Goal: Task Accomplishment & Management: Complete application form

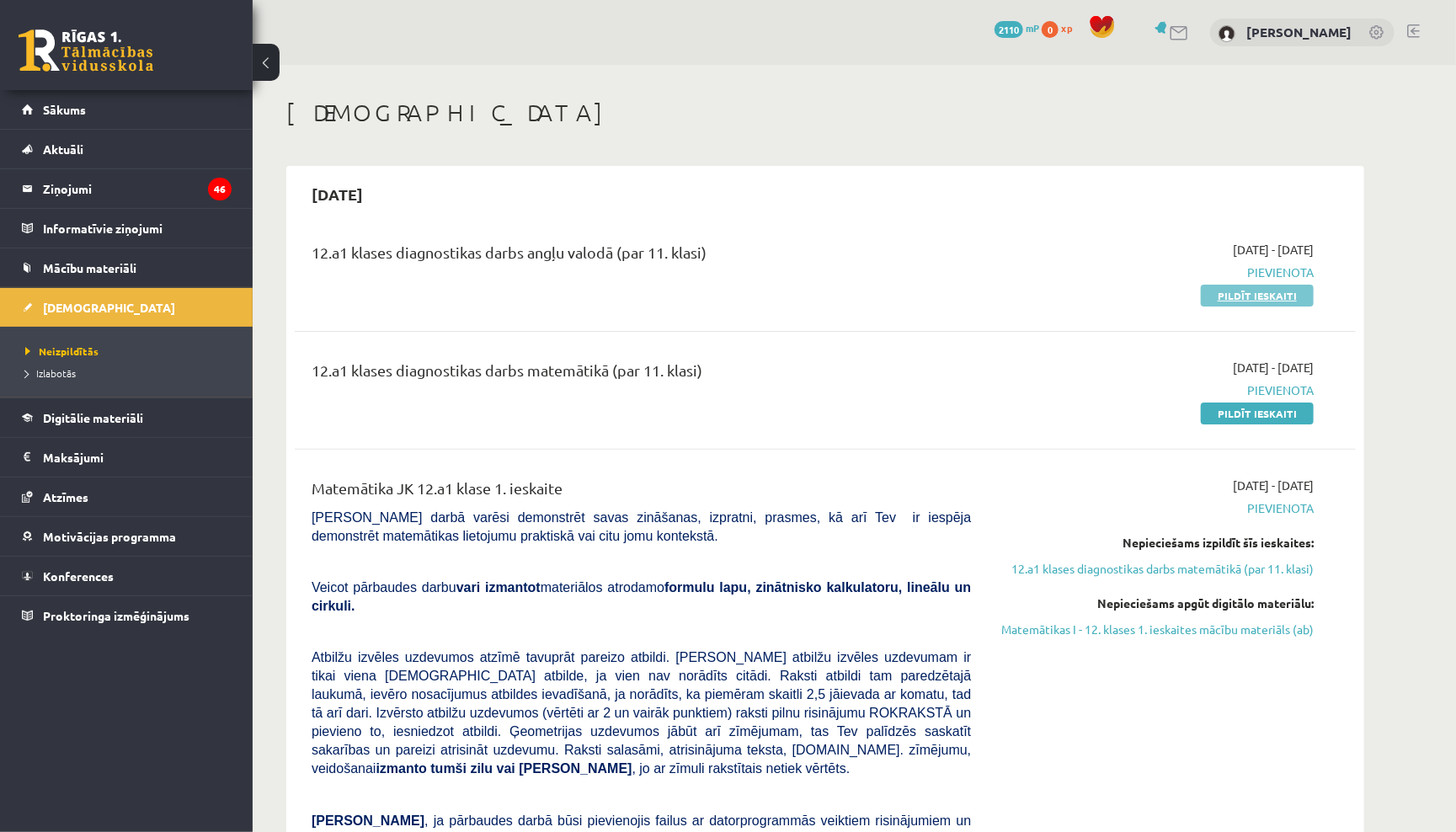
click at [1243, 287] on link "Pildīt ieskaiti" at bounding box center [1257, 295] width 113 height 22
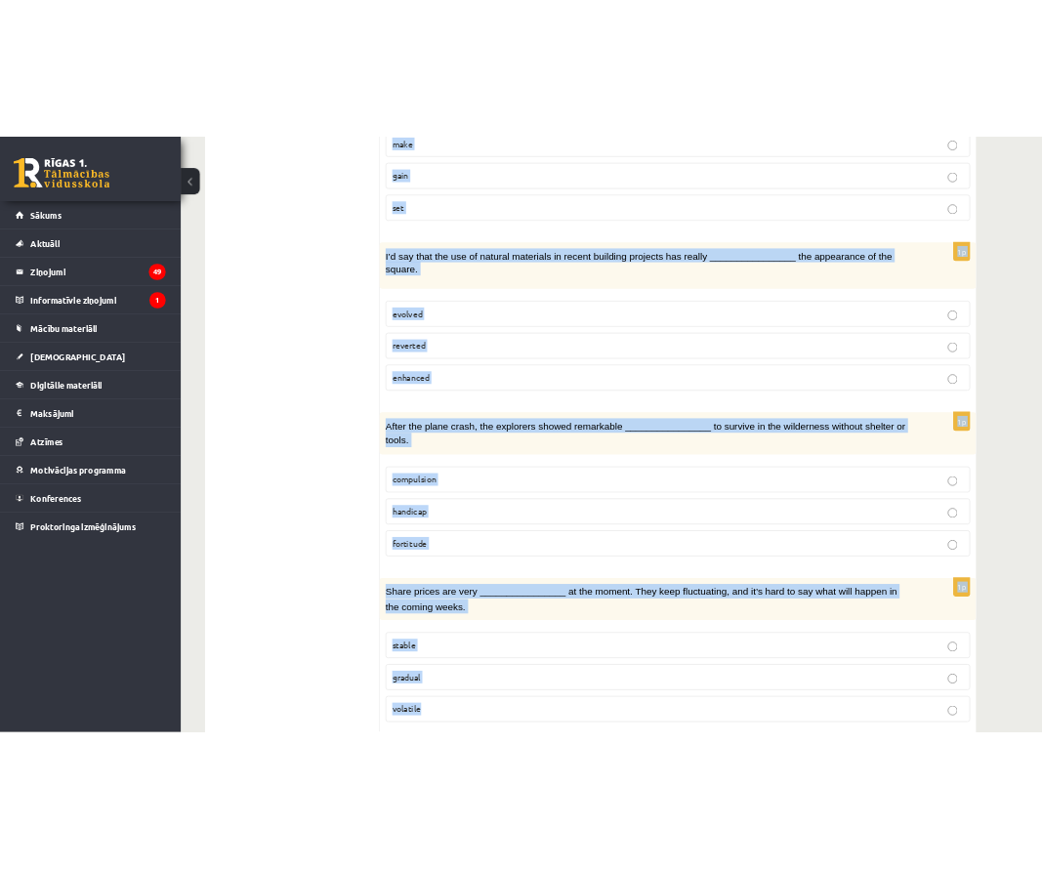
scroll to position [2674, 0]
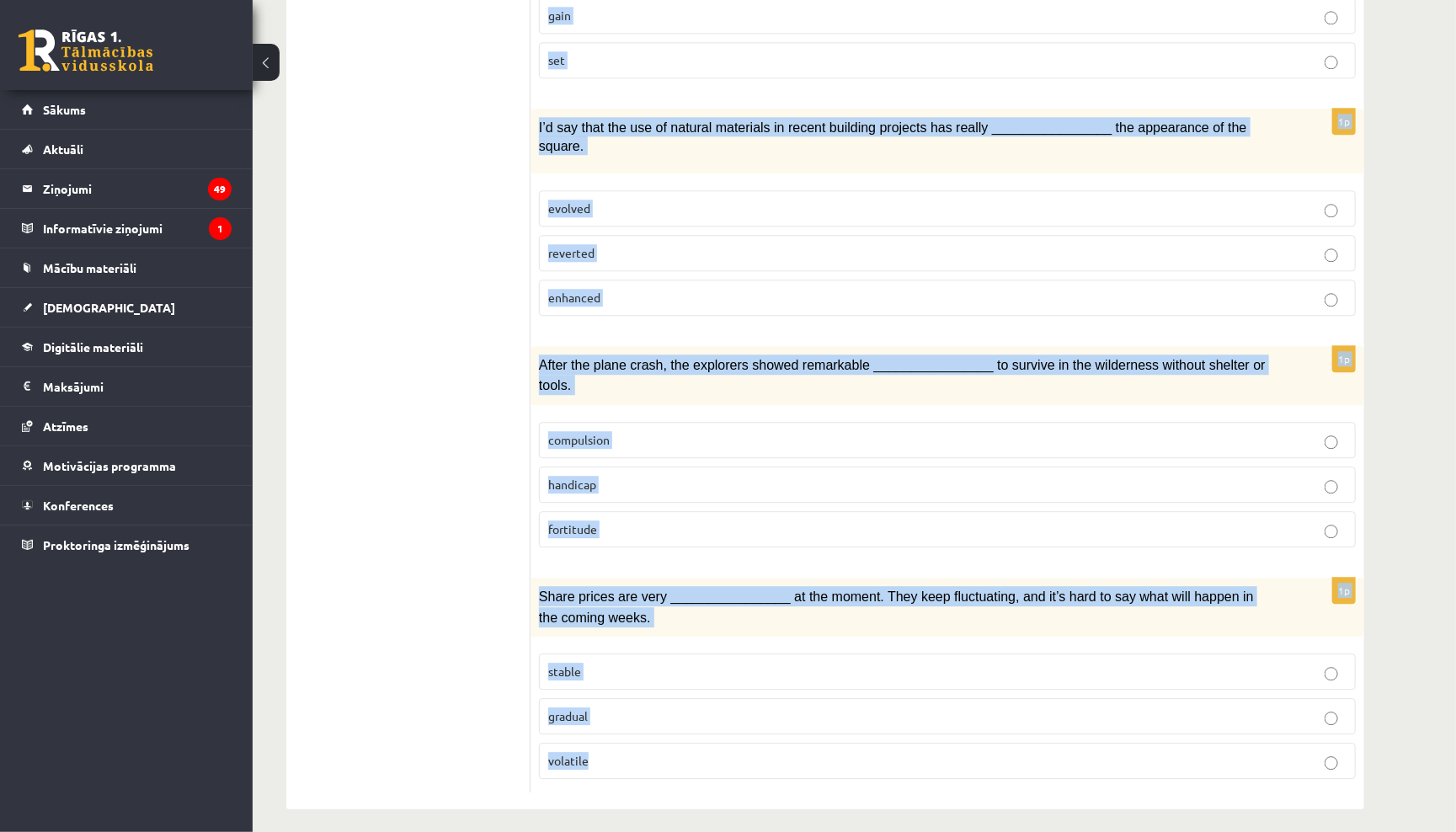
drag, startPoint x: 547, startPoint y: 208, endPoint x: 665, endPoint y: 828, distance: 631.1
copy form "Choose the correct answers. 1p I found myself whistling the melody from the adv…"
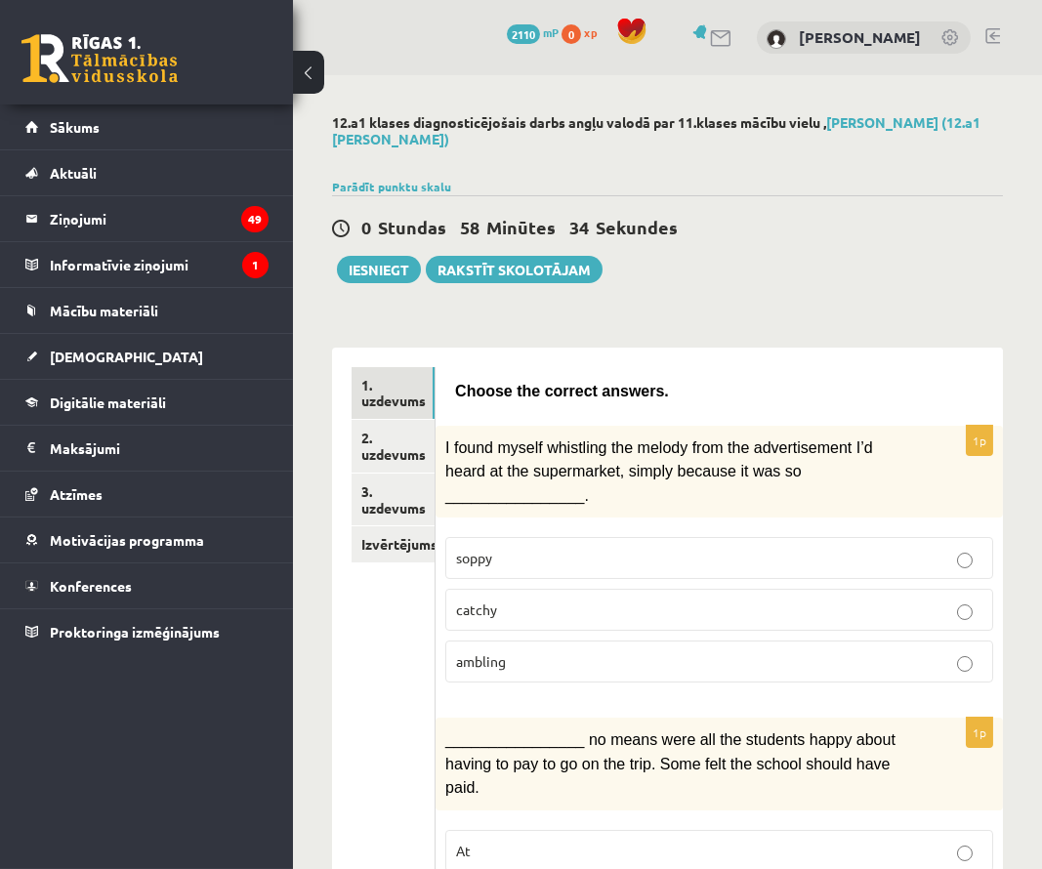
scroll to position [0, 0]
click at [554, 604] on p "catchy" at bounding box center [719, 610] width 527 height 21
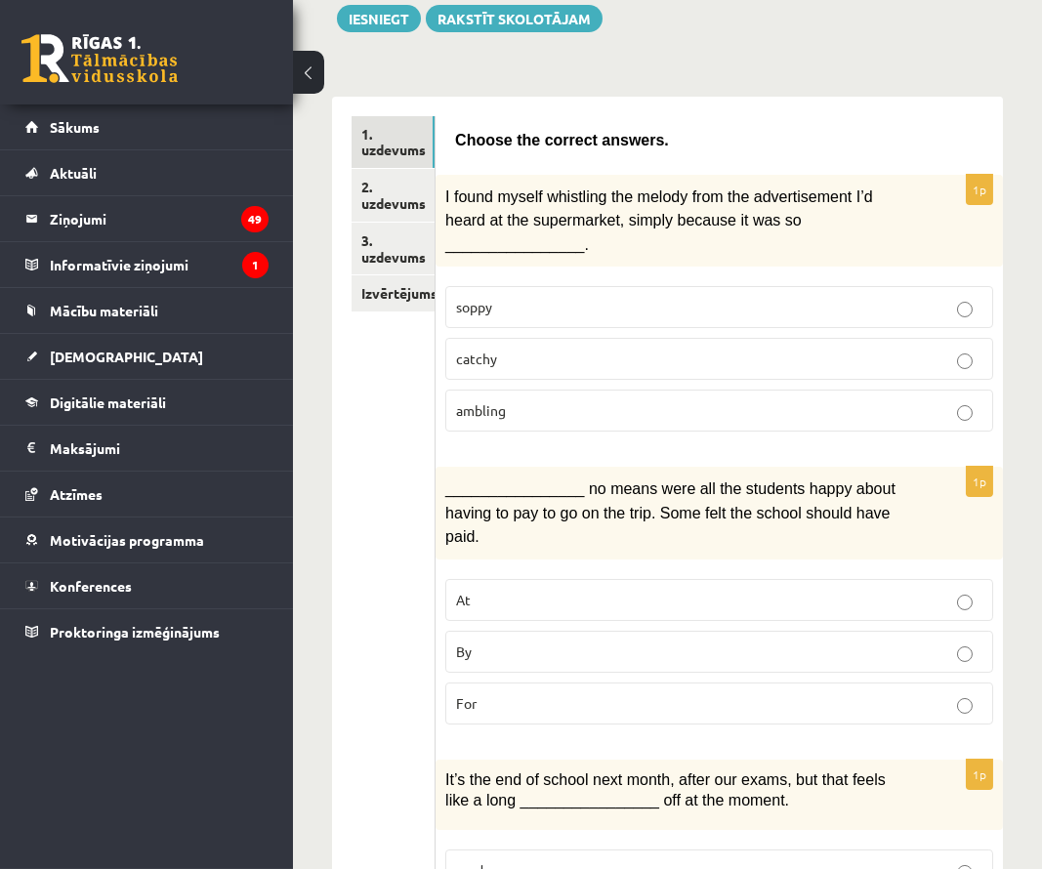
scroll to position [257, 0]
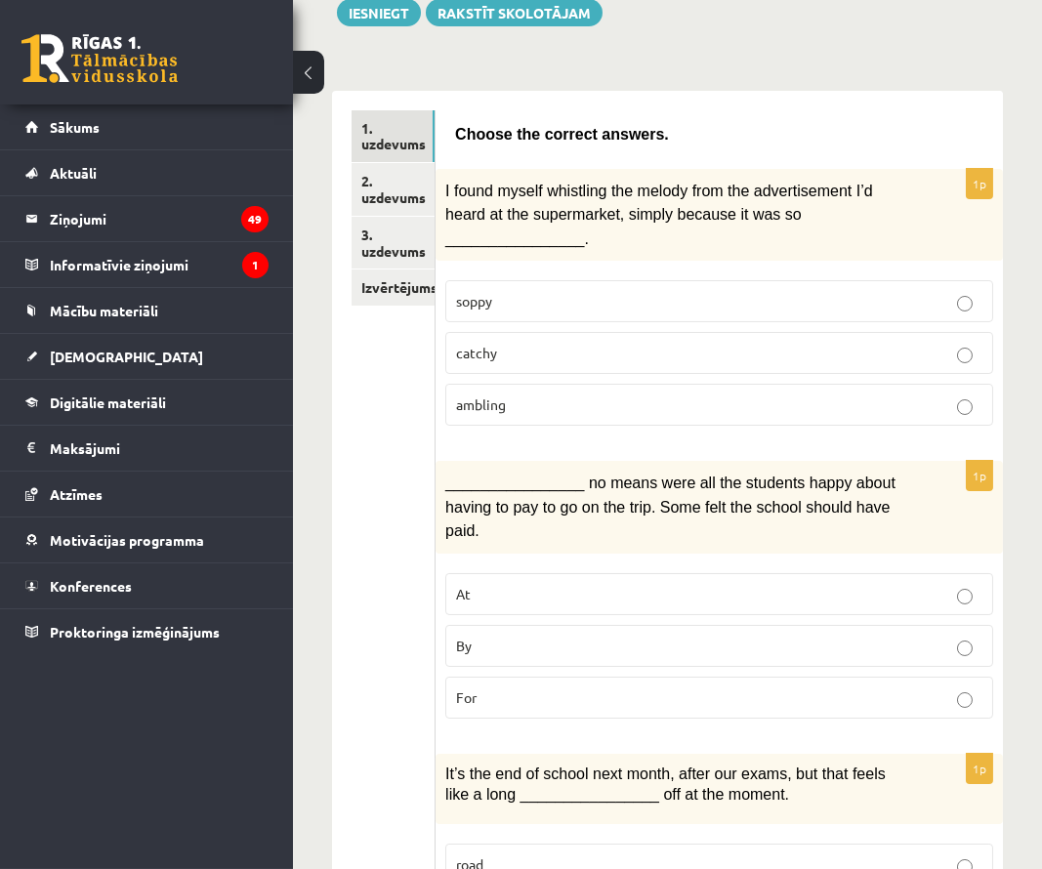
click at [644, 636] on p "By" at bounding box center [719, 646] width 527 height 21
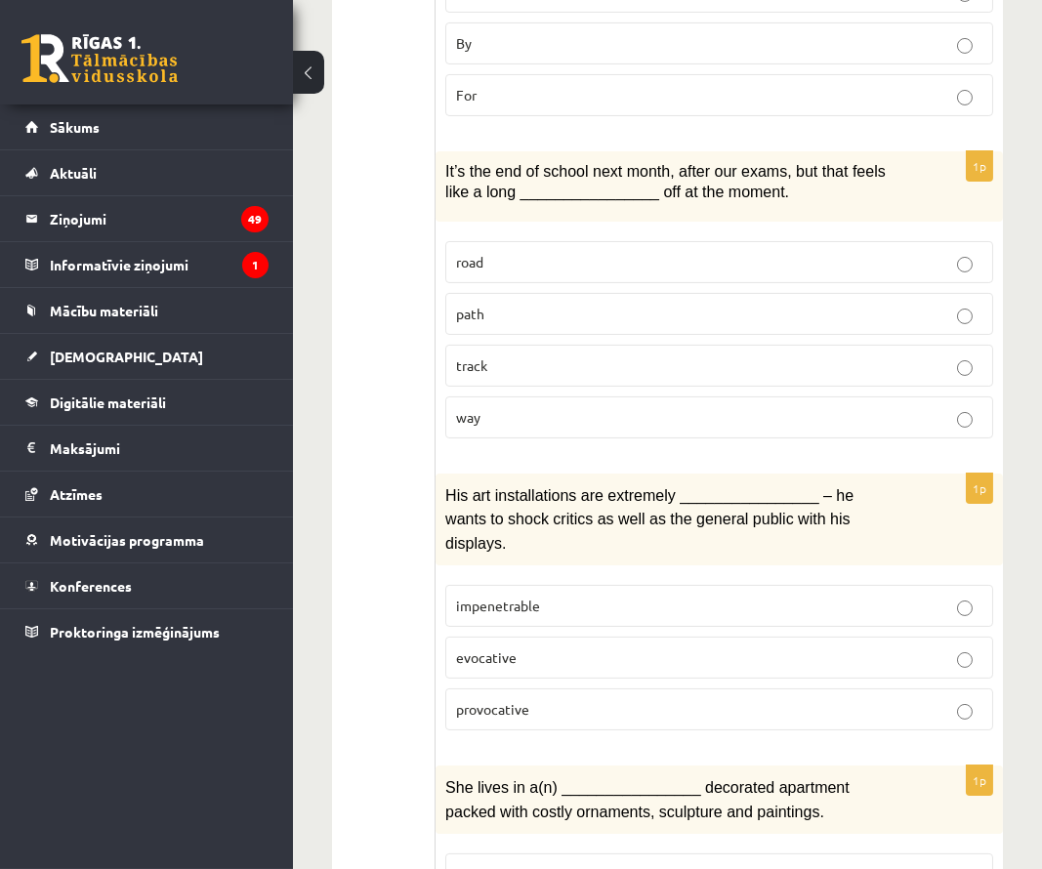
scroll to position [870, 0]
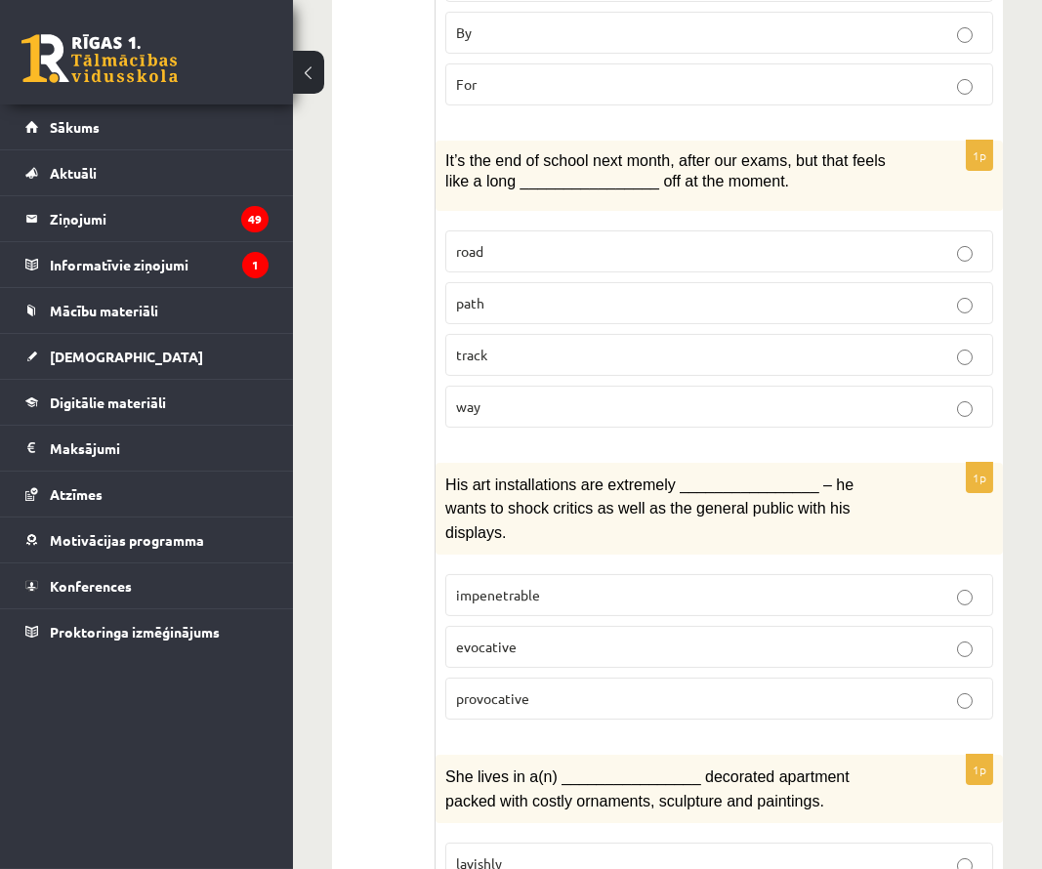
drag, startPoint x: 644, startPoint y: 635, endPoint x: 614, endPoint y: 559, distance: 81.6
click at [635, 637] on p "evocative" at bounding box center [719, 647] width 527 height 21
click at [935, 401] on p "way" at bounding box center [719, 407] width 527 height 21
click at [894, 689] on p "provocative" at bounding box center [719, 699] width 527 height 21
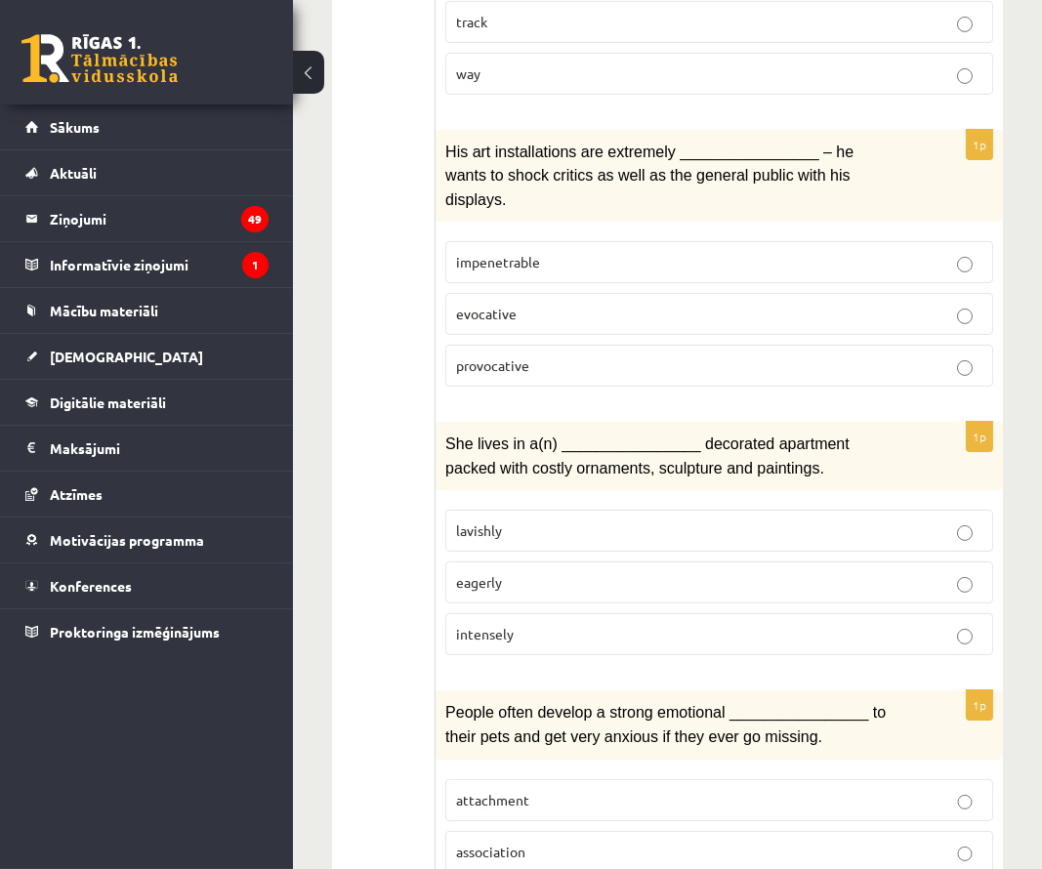
scroll to position [1207, 0]
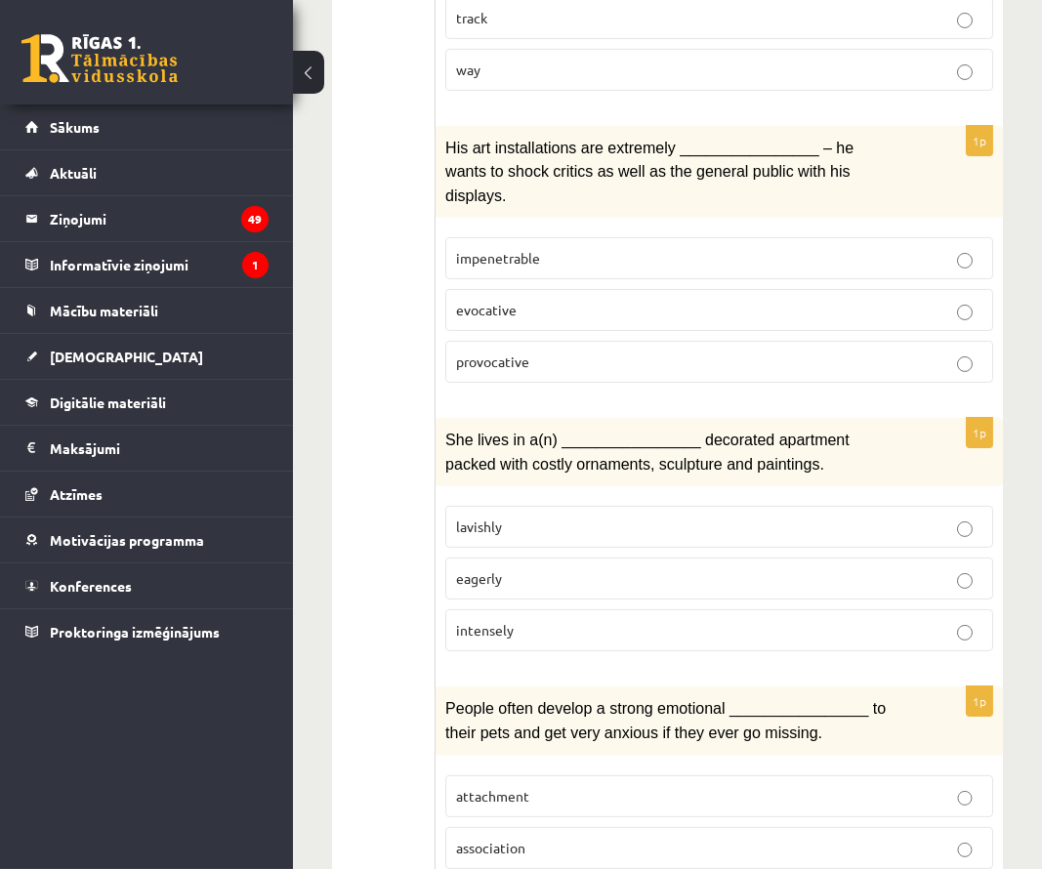
click at [877, 517] on p "lavishly" at bounding box center [719, 527] width 527 height 21
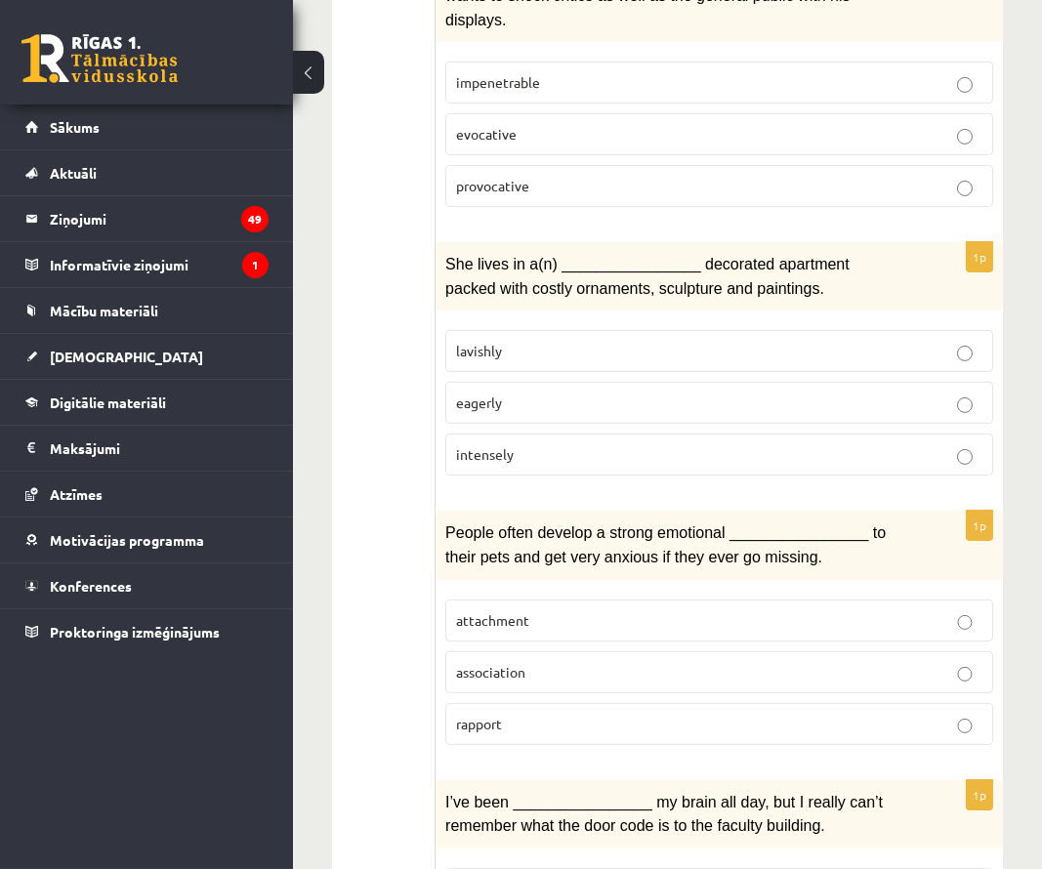
scroll to position [1410, 0]
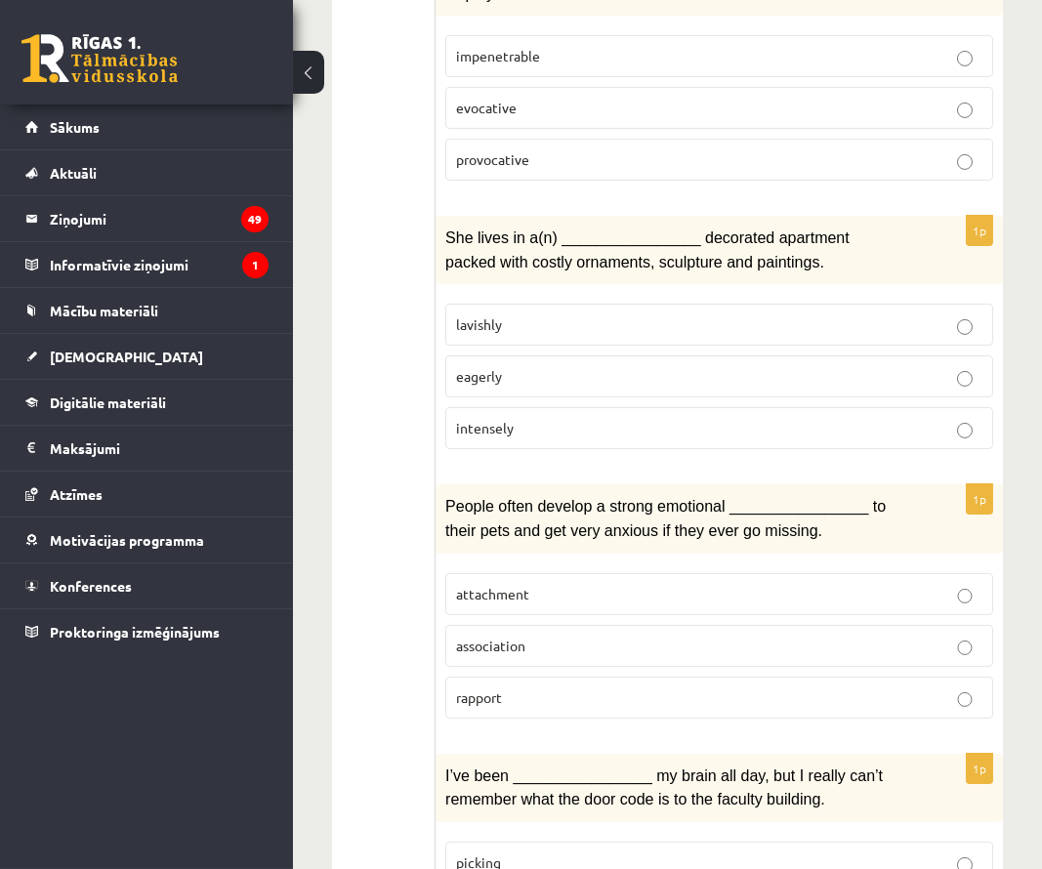
click at [838, 584] on p "attachment" at bounding box center [719, 594] width 527 height 21
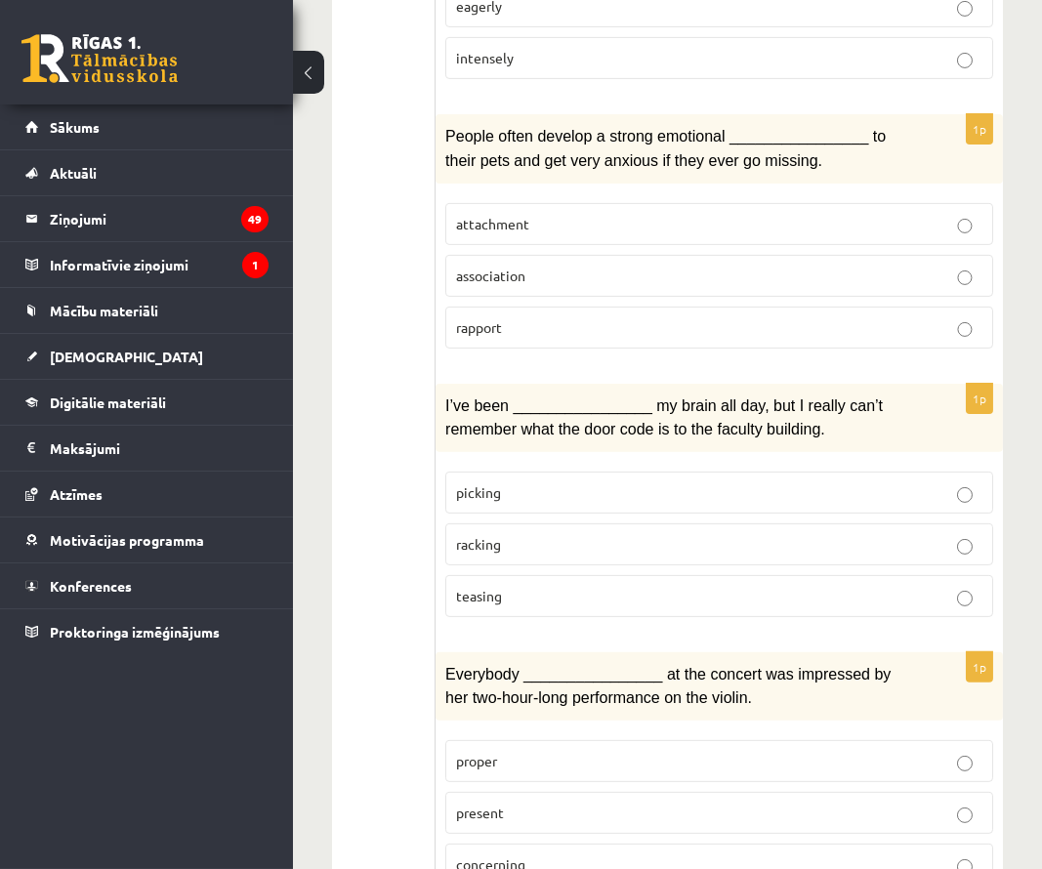
scroll to position [1798, 0]
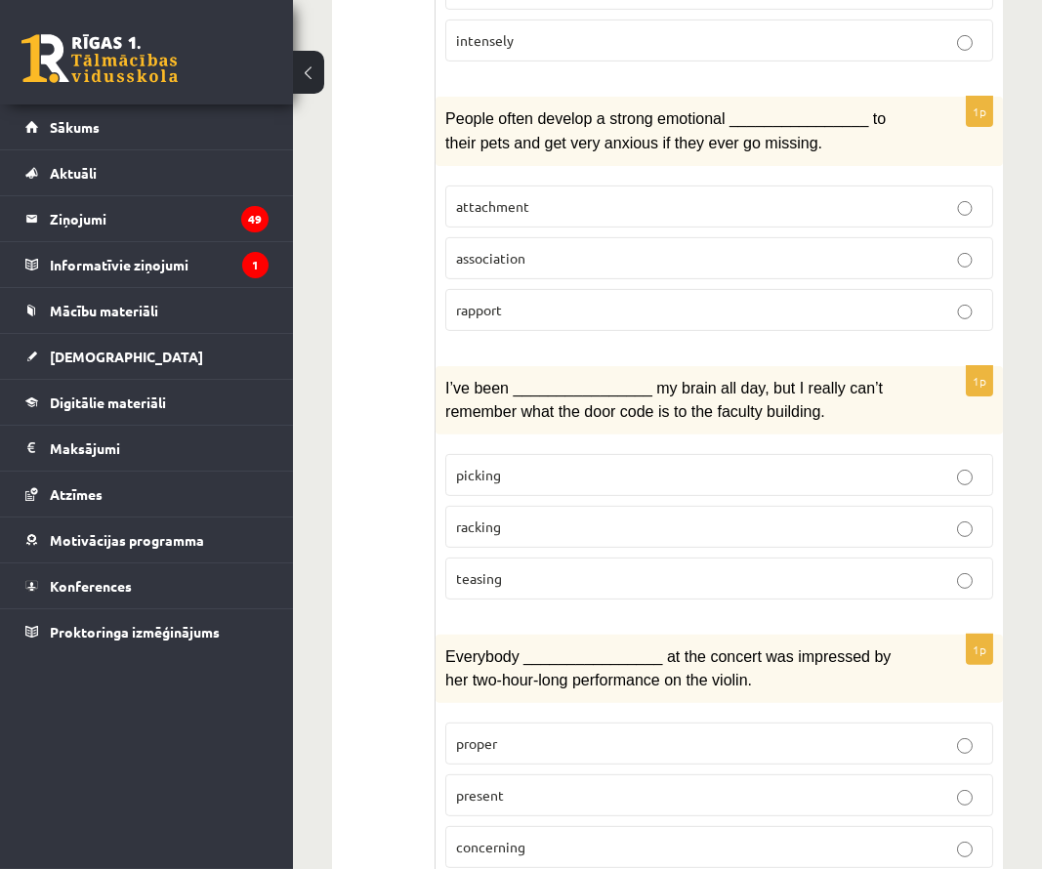
click at [822, 517] on p "racking" at bounding box center [719, 527] width 527 height 21
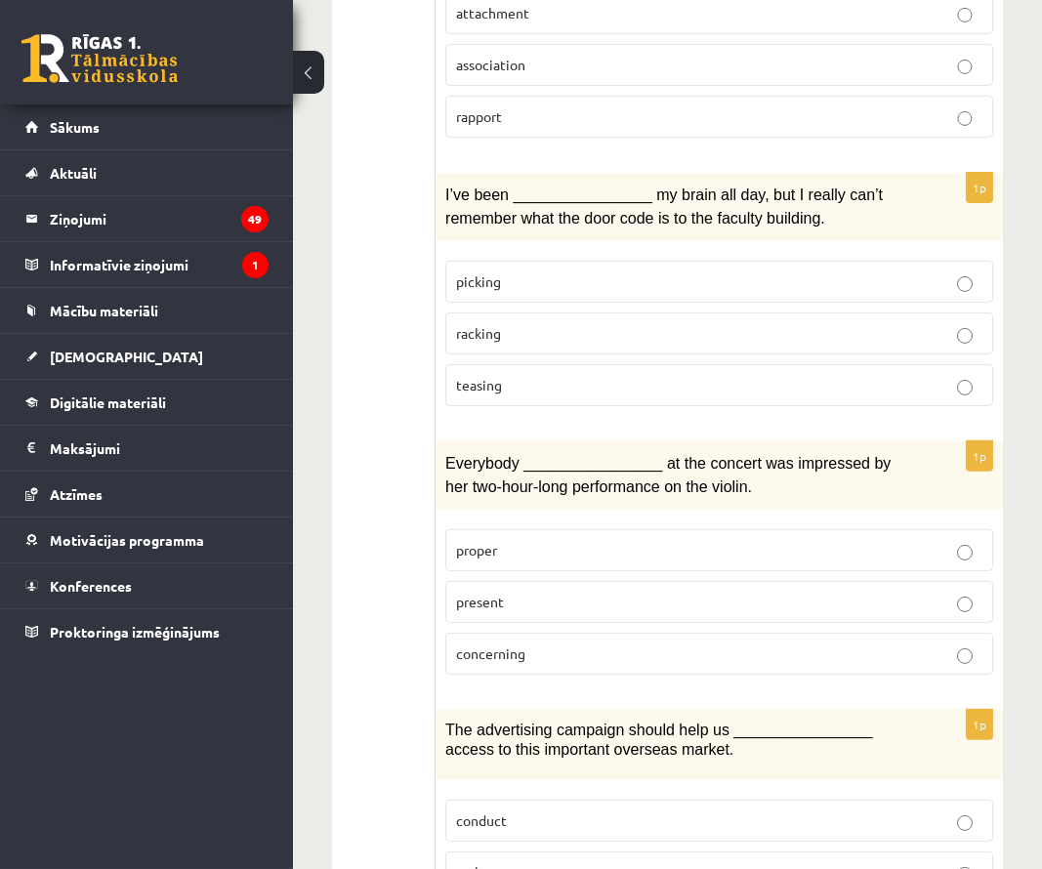
scroll to position [1994, 0]
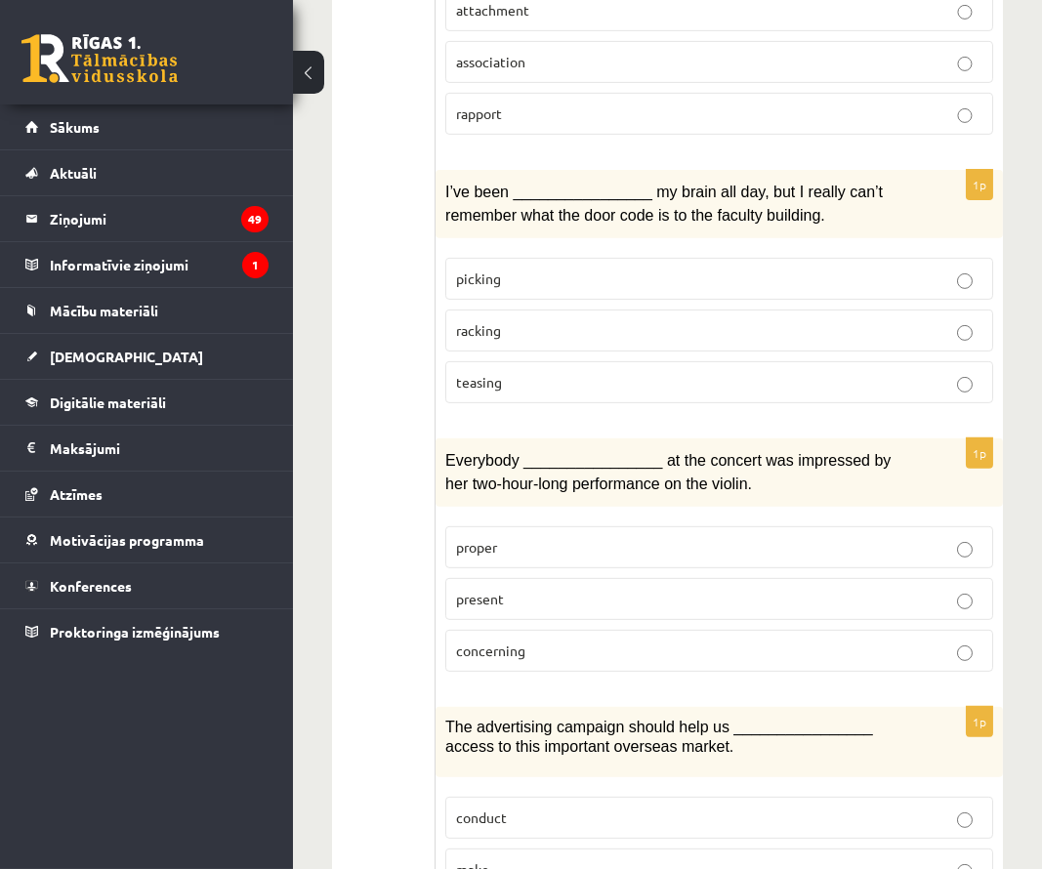
click at [710, 589] on p "present" at bounding box center [719, 599] width 527 height 21
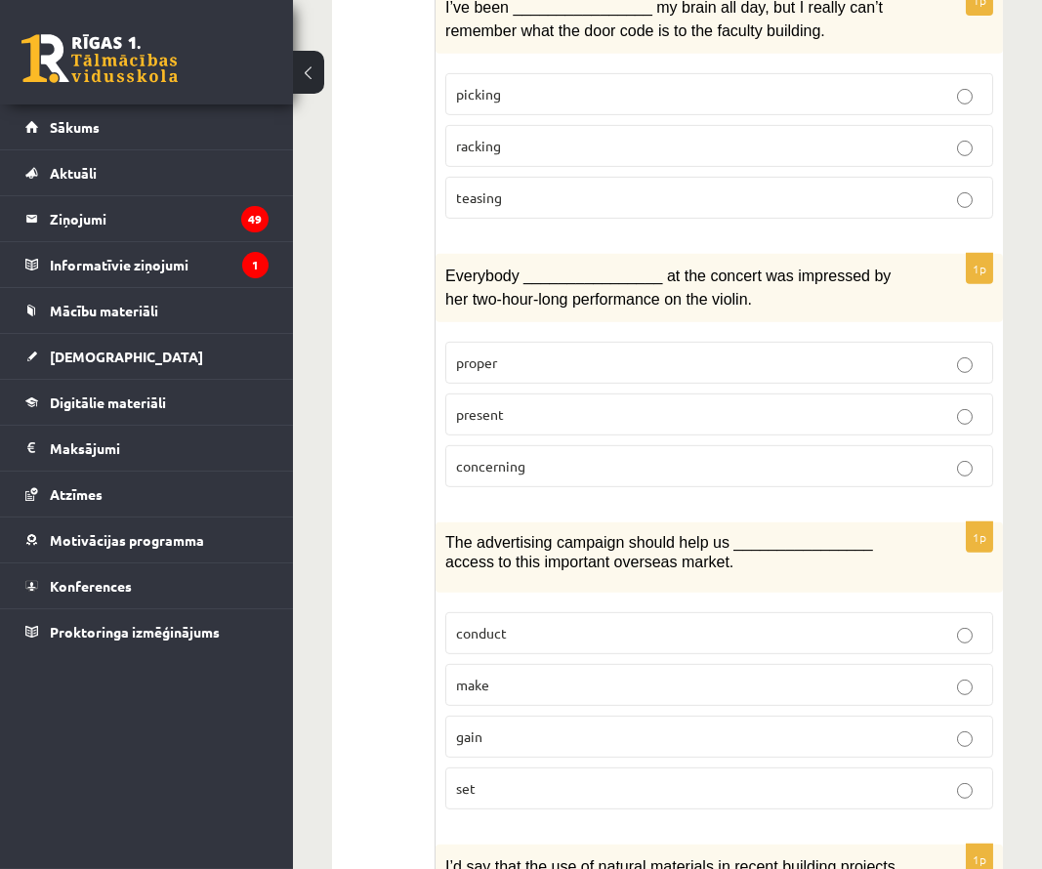
scroll to position [2183, 0]
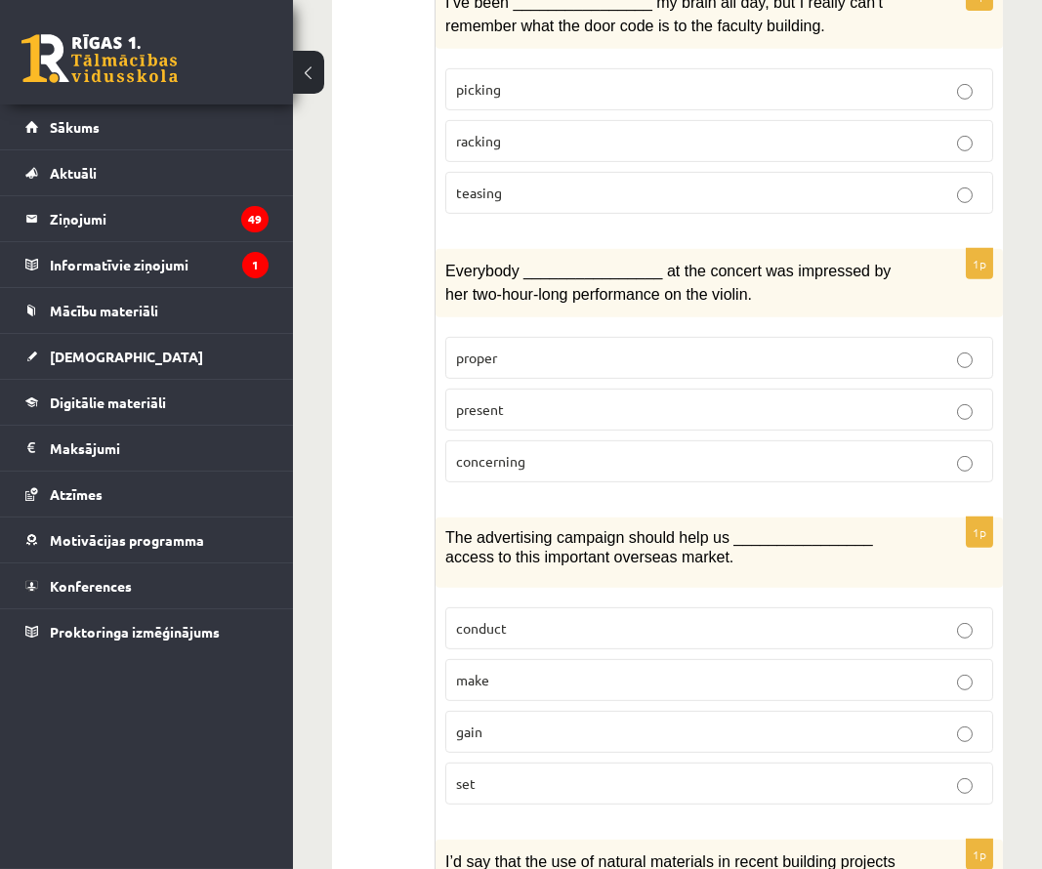
click at [620, 722] on p "gain" at bounding box center [719, 732] width 527 height 21
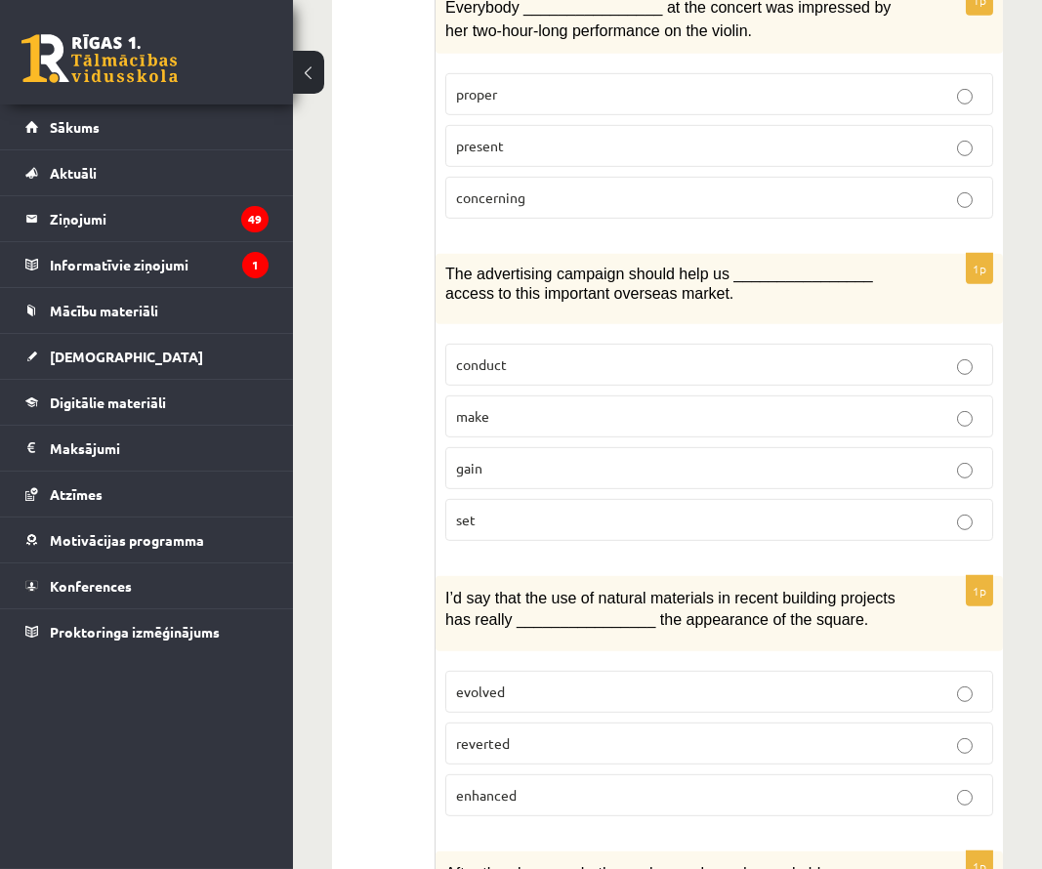
scroll to position [2463, 0]
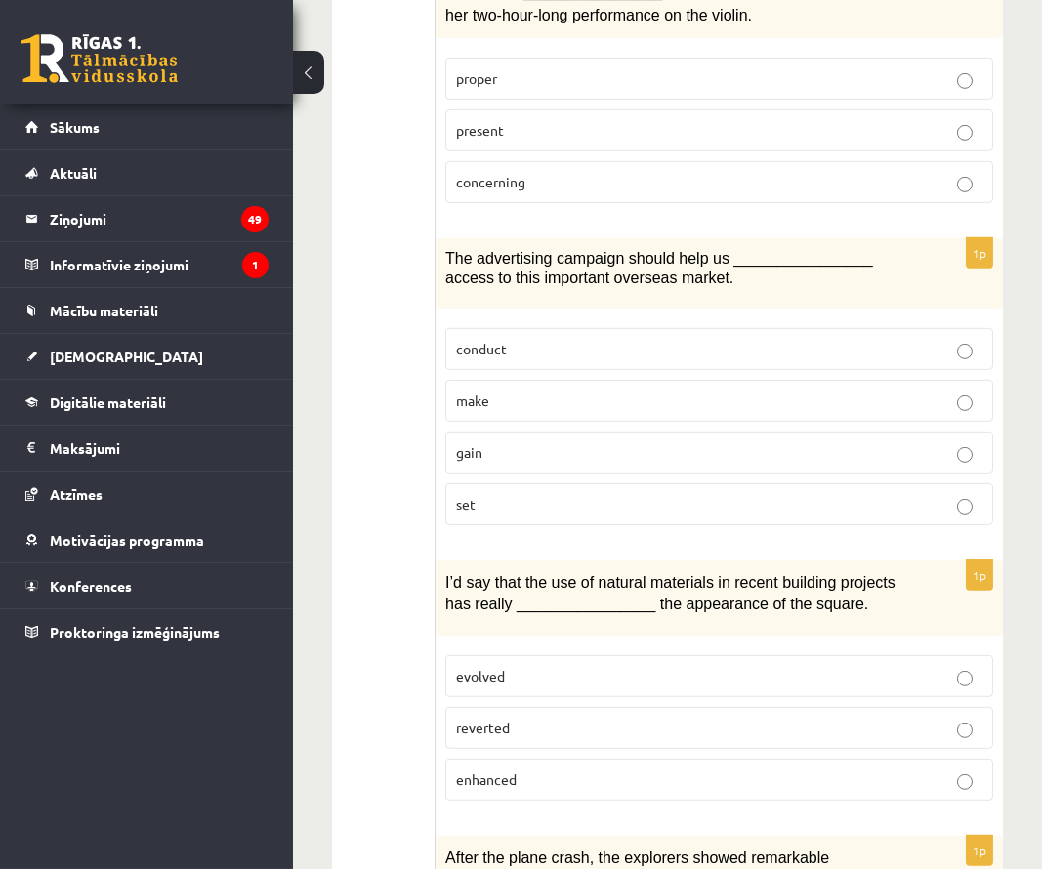
click at [601, 781] on p "enhanced" at bounding box center [719, 780] width 527 height 21
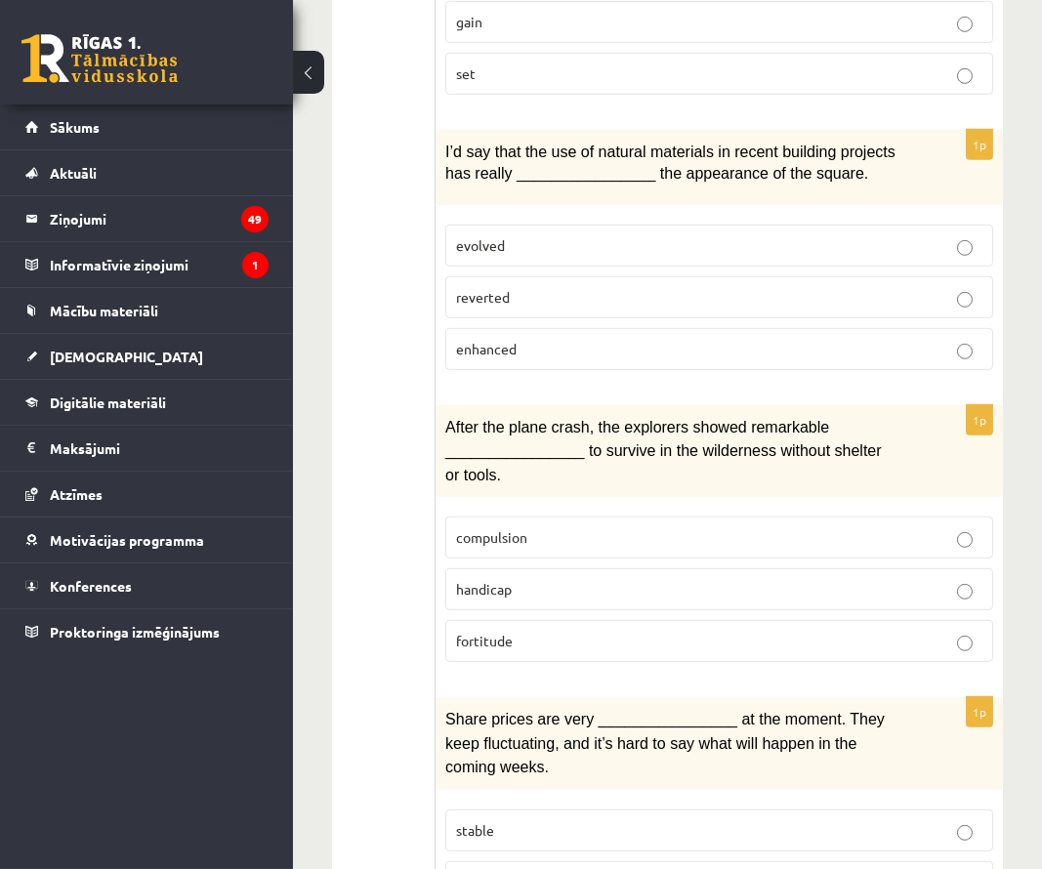
scroll to position [2941, 0]
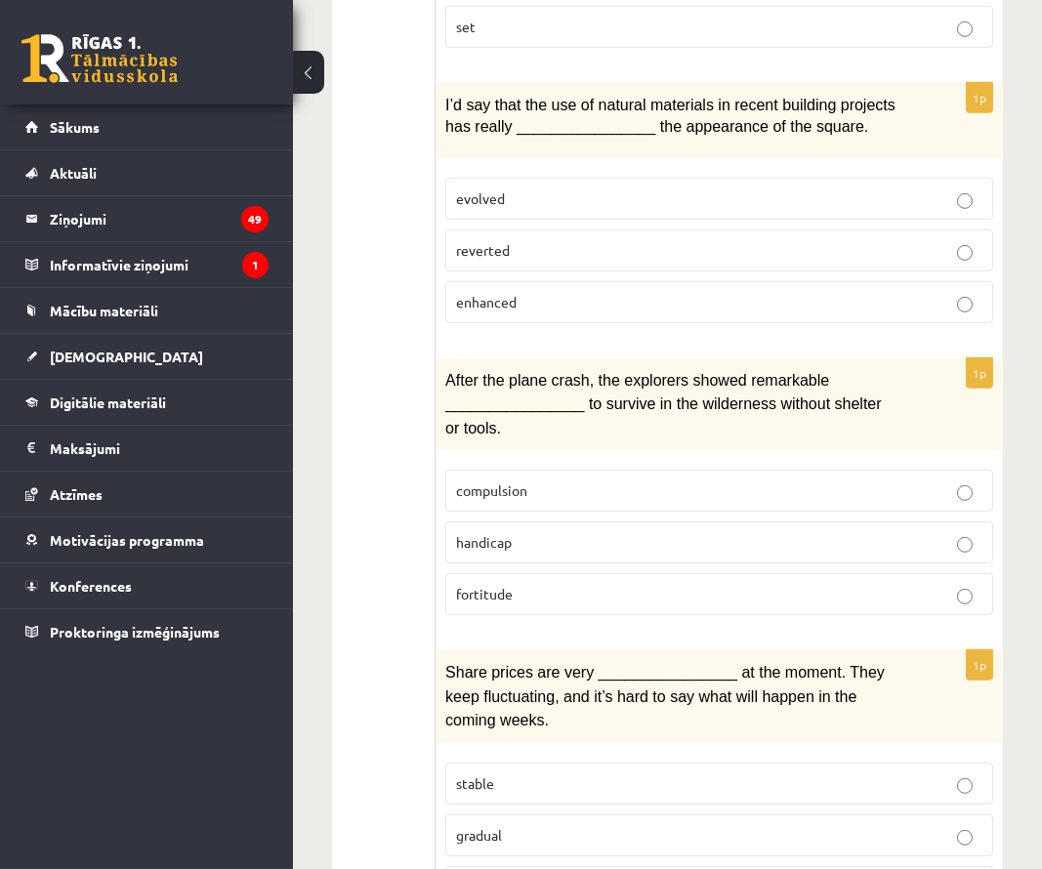
click at [635, 584] on p "fortitude" at bounding box center [719, 594] width 527 height 21
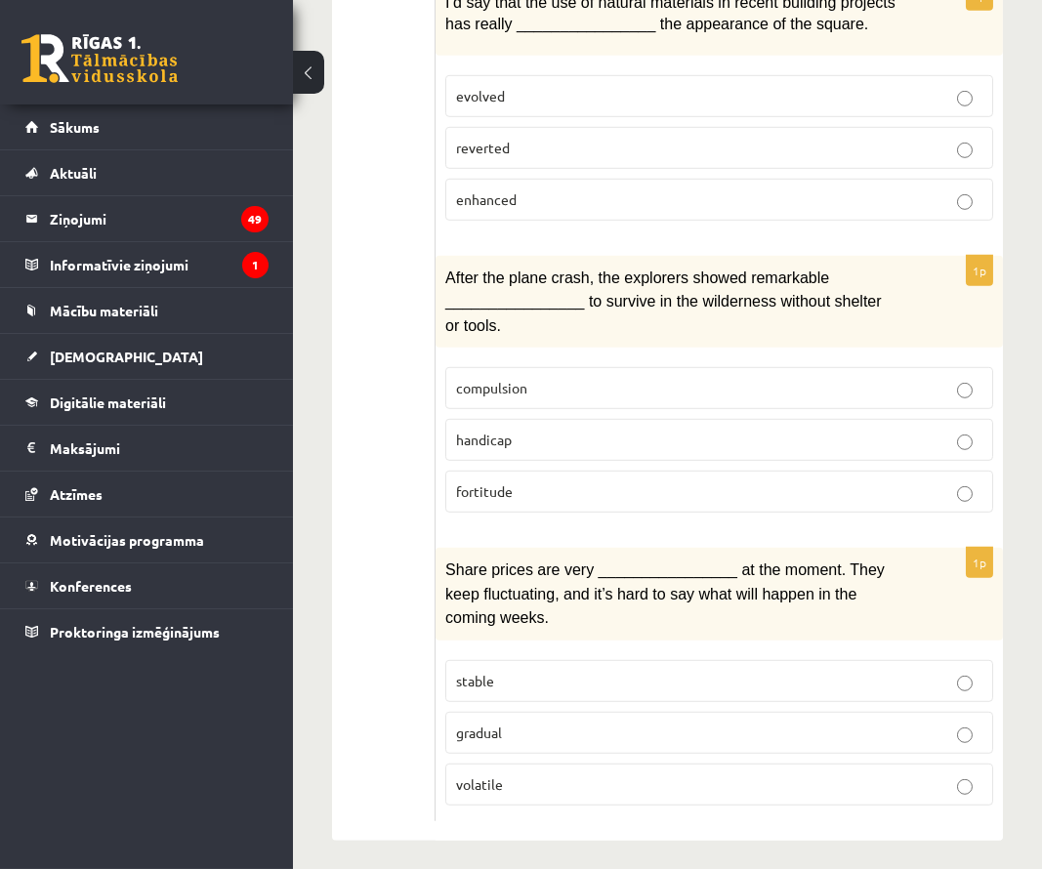
click at [566, 776] on p "volatile" at bounding box center [719, 785] width 527 height 21
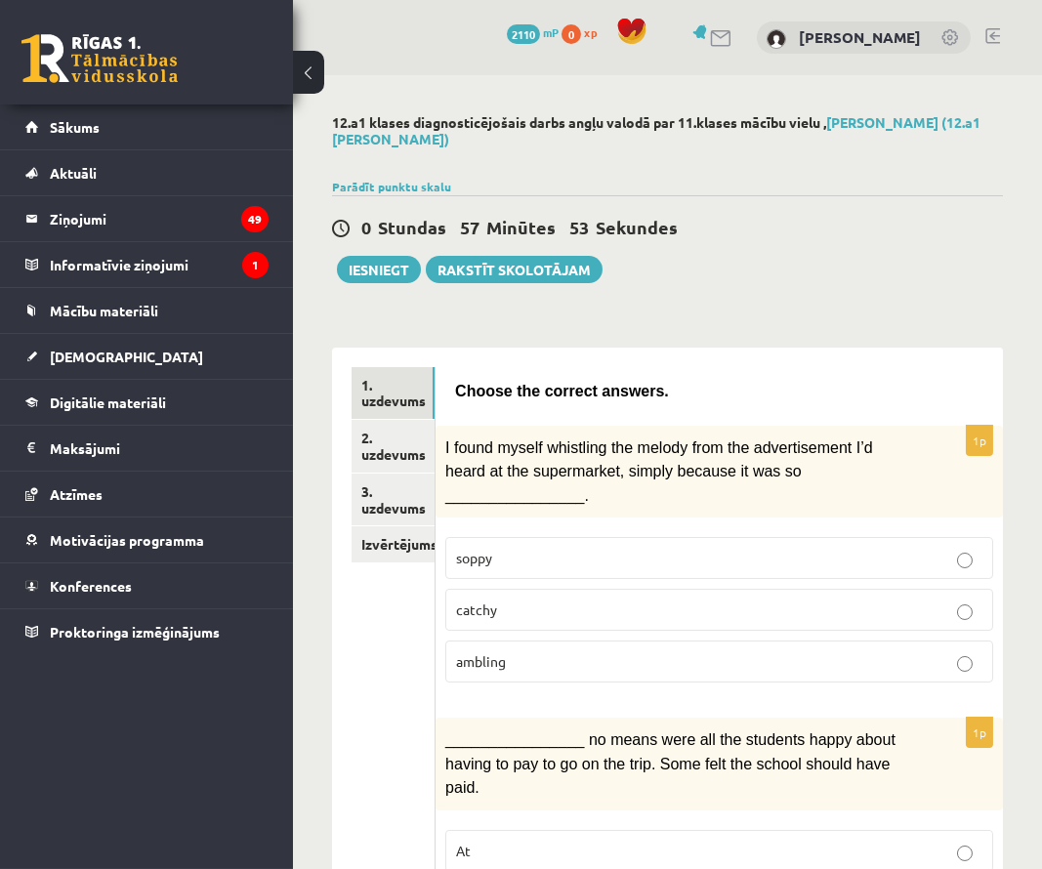
scroll to position [0, 0]
click at [417, 450] on link "2. uzdevums" at bounding box center [393, 446] width 83 height 53
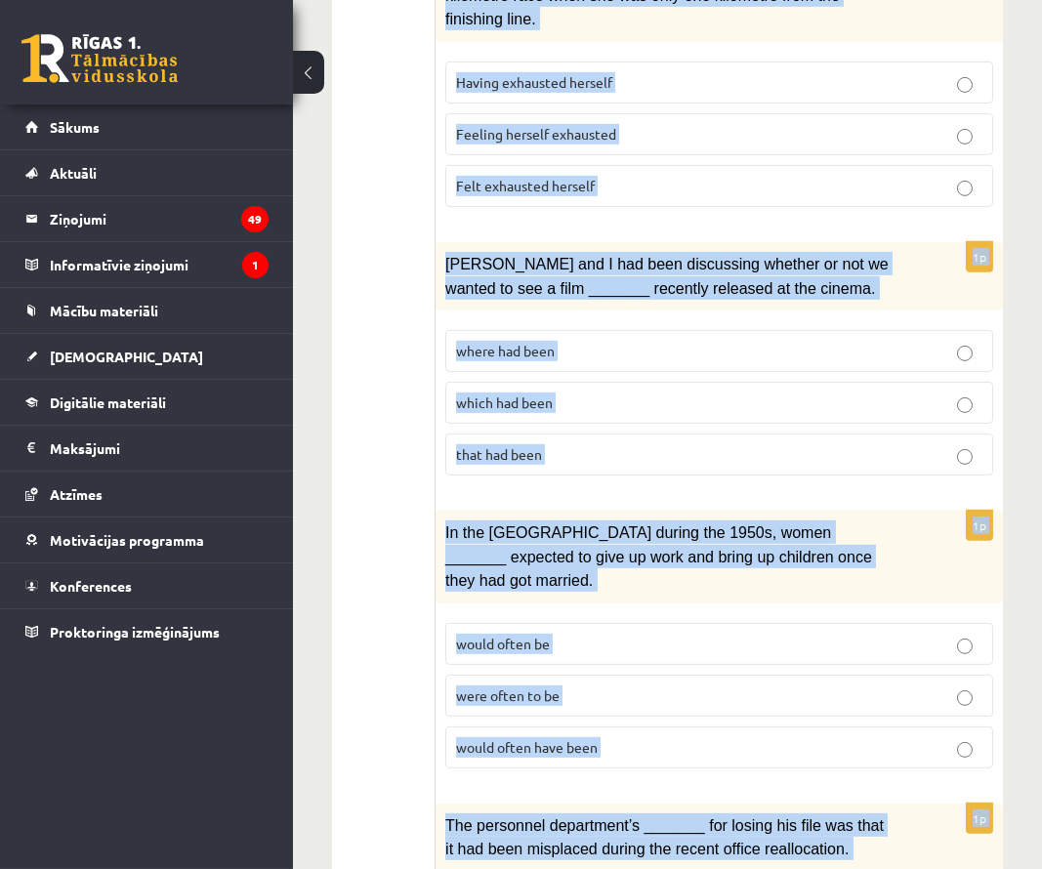
scroll to position [2255, 0]
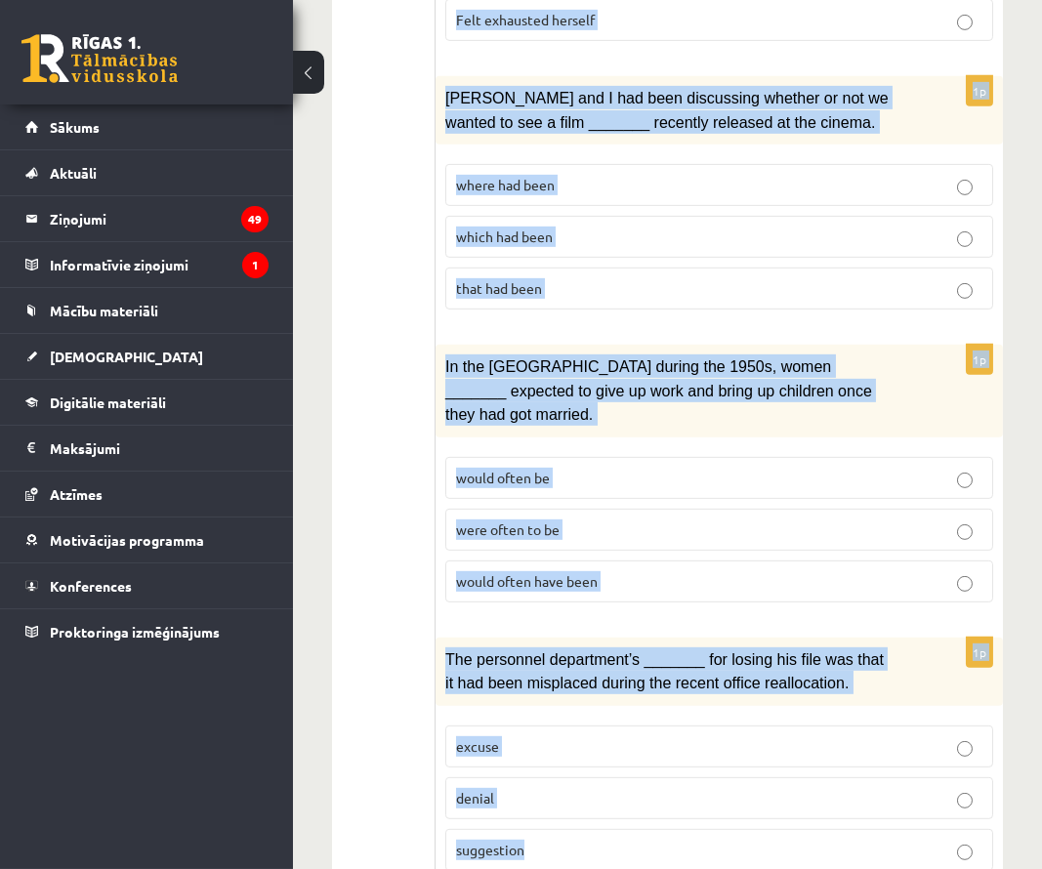
drag, startPoint x: 459, startPoint y: 380, endPoint x: 594, endPoint y: 792, distance: 433.7
copy form "Circle the form that cannot be used to complete the sentences. 1p What _______ …"
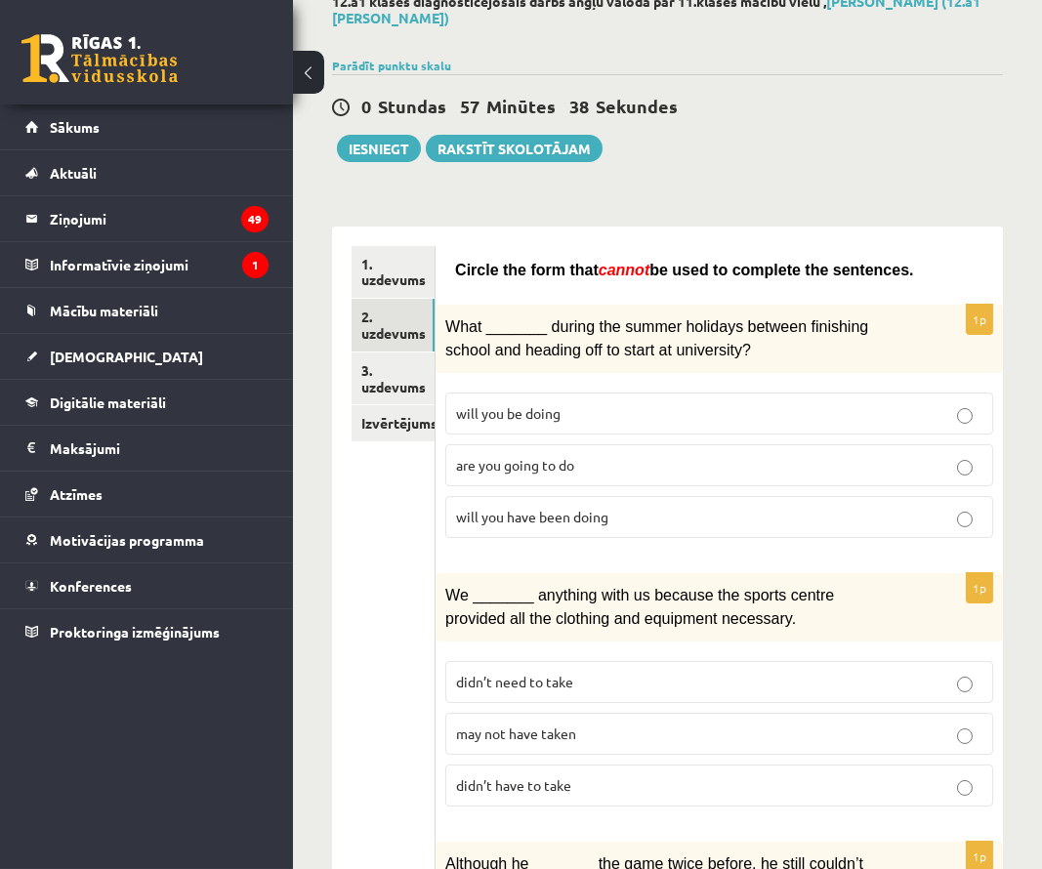
scroll to position [129, 0]
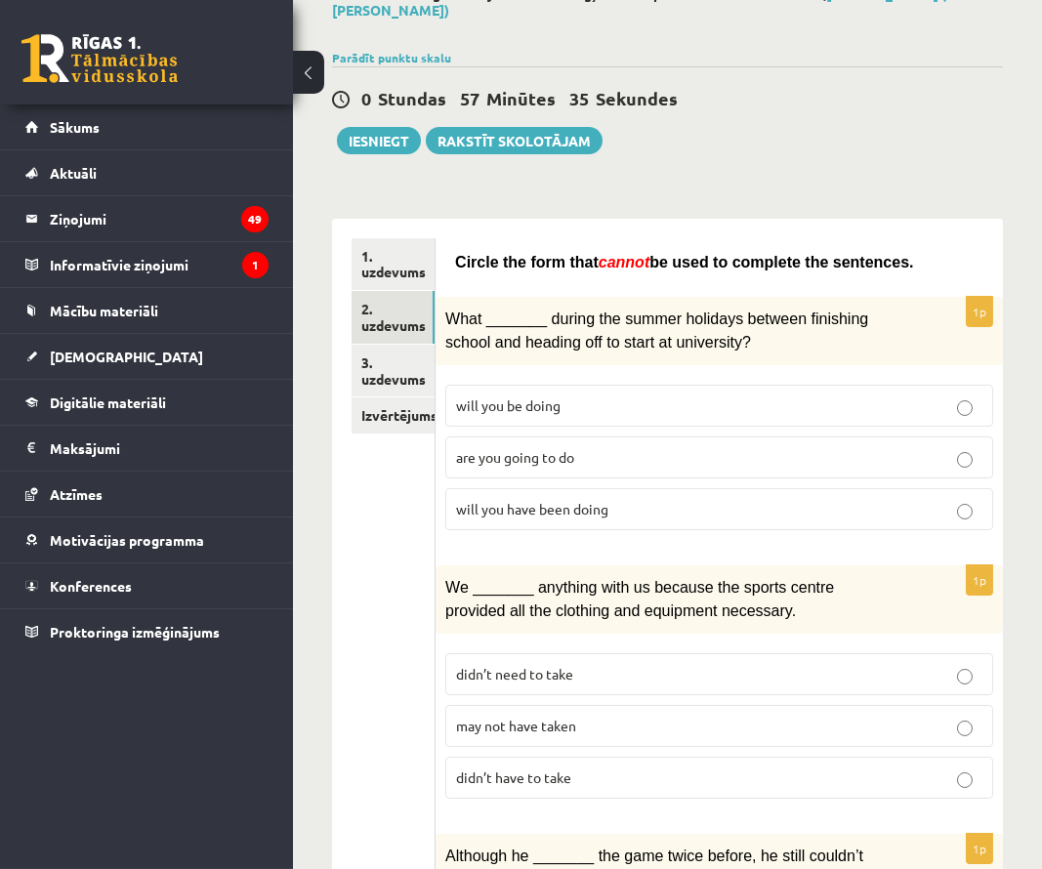
click at [613, 502] on p "will you have been doing" at bounding box center [719, 509] width 527 height 21
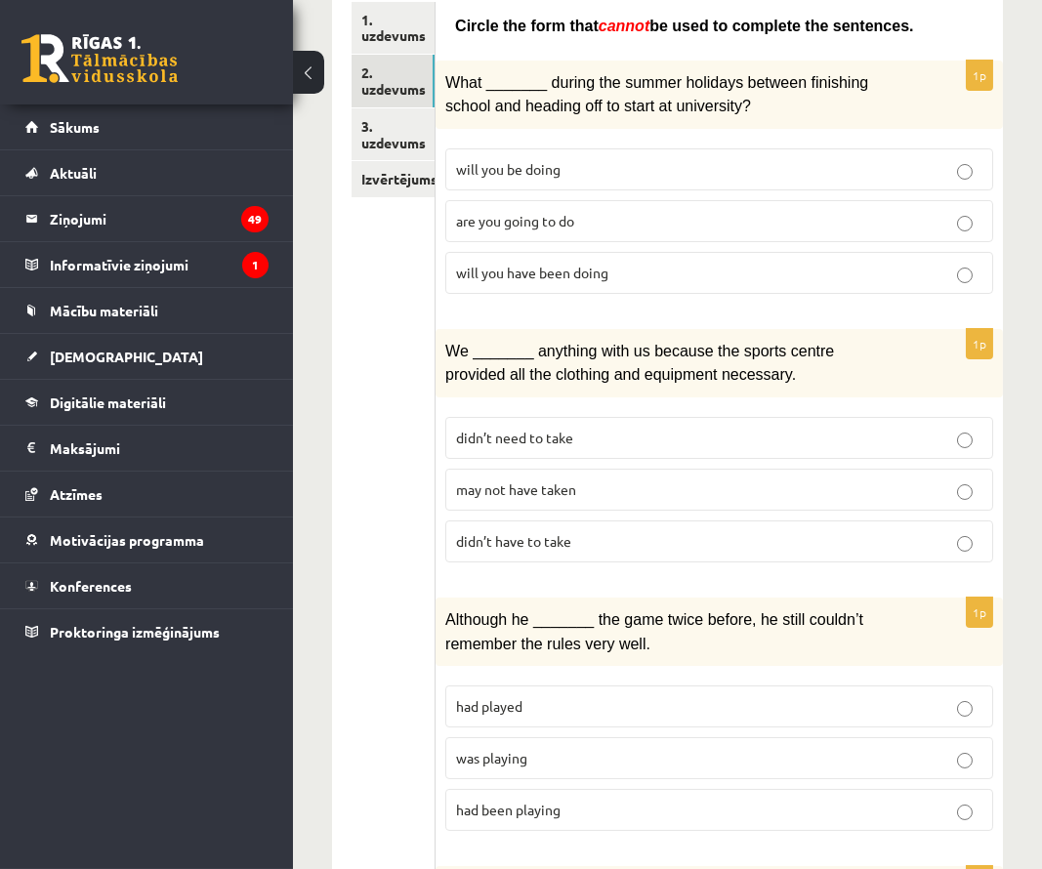
scroll to position [366, 0]
click at [613, 479] on p "may not have taken" at bounding box center [719, 489] width 527 height 21
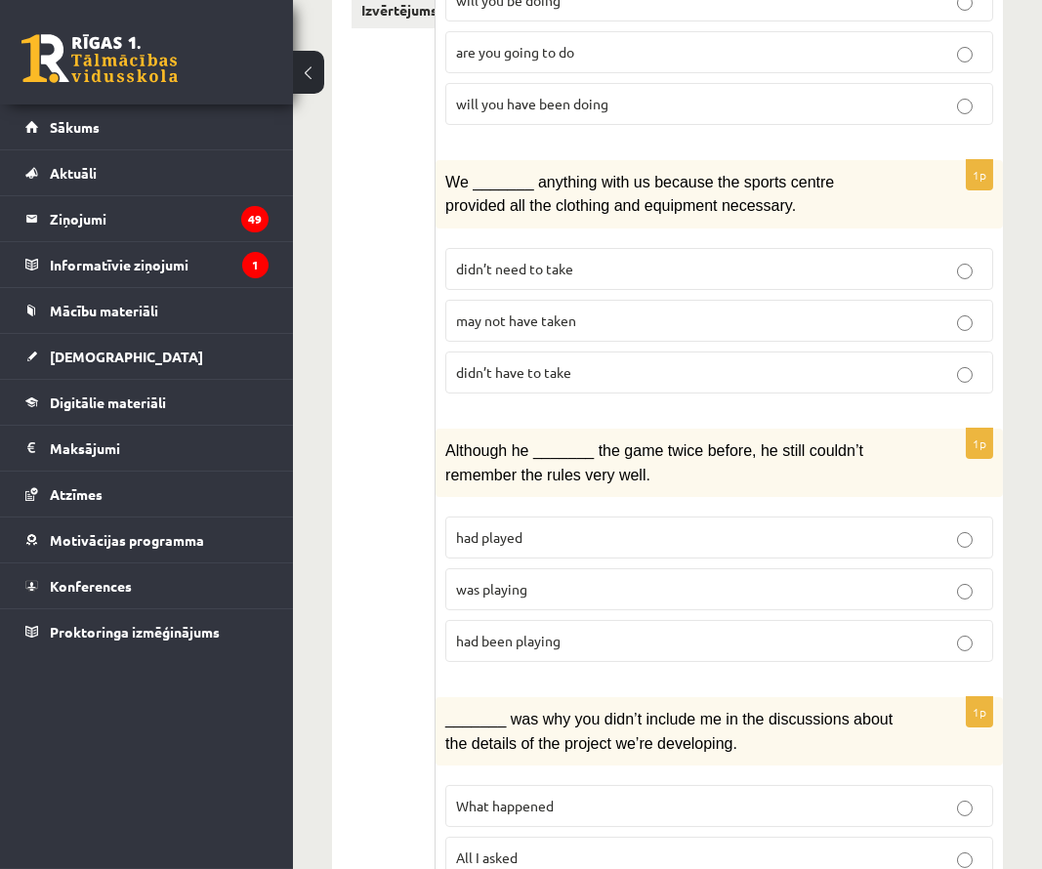
scroll to position [604, 0]
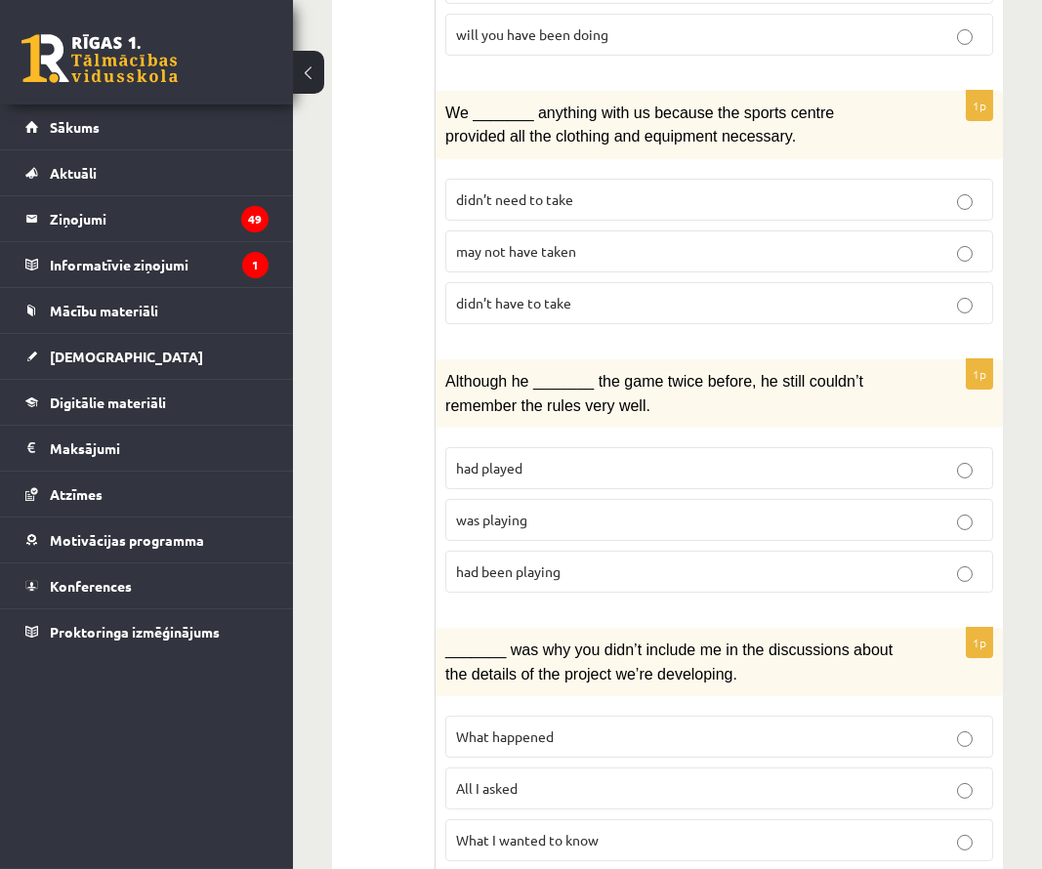
click at [608, 510] on p "was playing" at bounding box center [719, 520] width 527 height 21
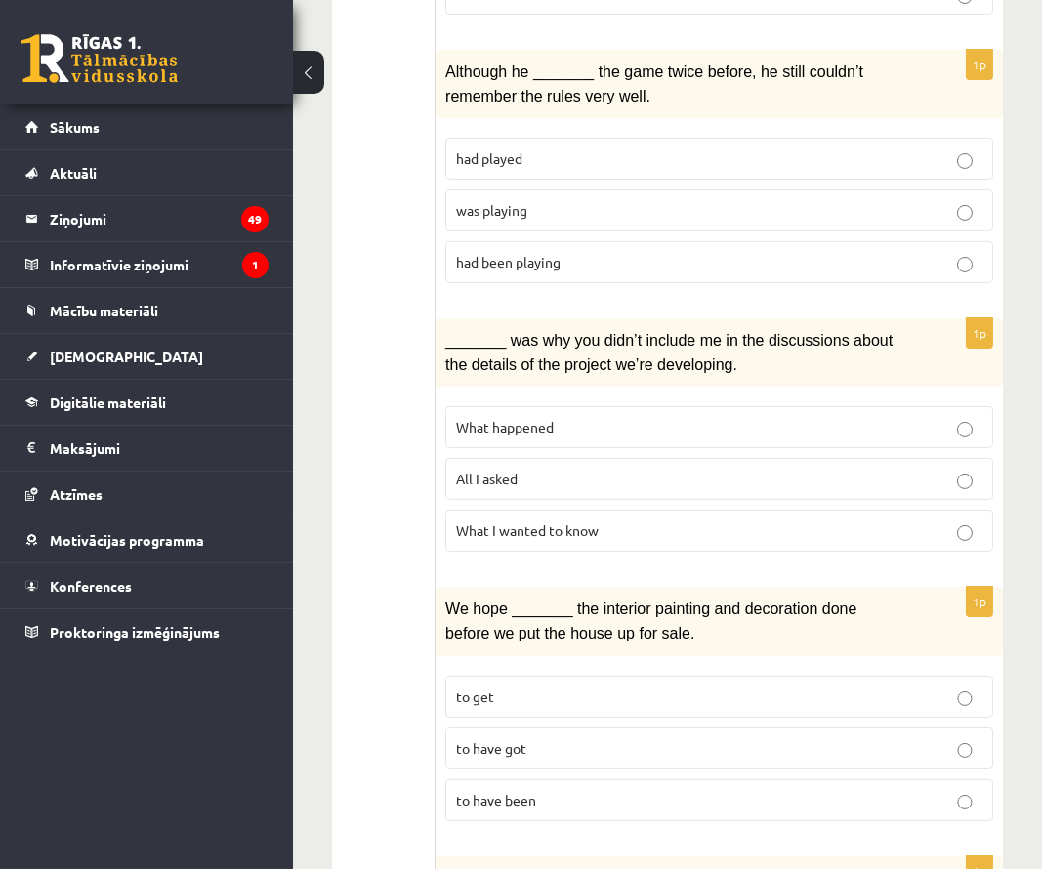
scroll to position [914, 0]
click at [611, 471] on p "All I asked" at bounding box center [719, 478] width 527 height 21
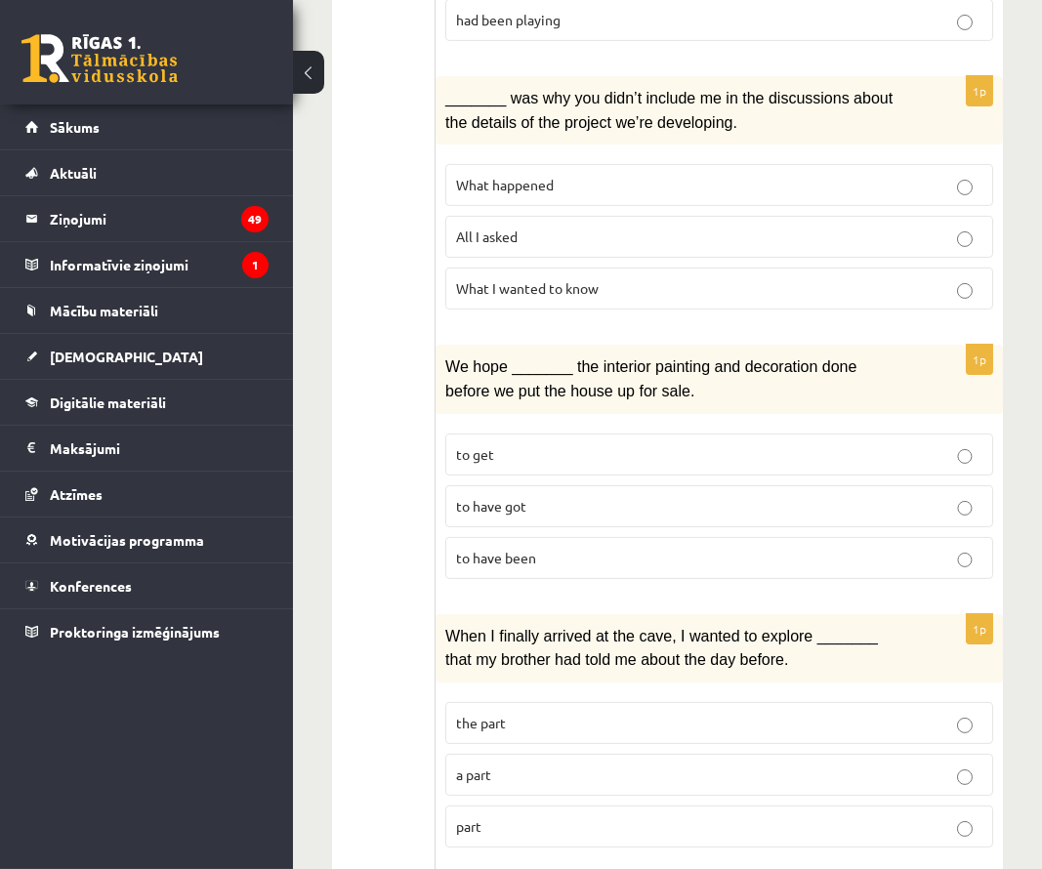
scroll to position [1157, 0]
click at [605, 547] on p "to have been" at bounding box center [719, 557] width 527 height 21
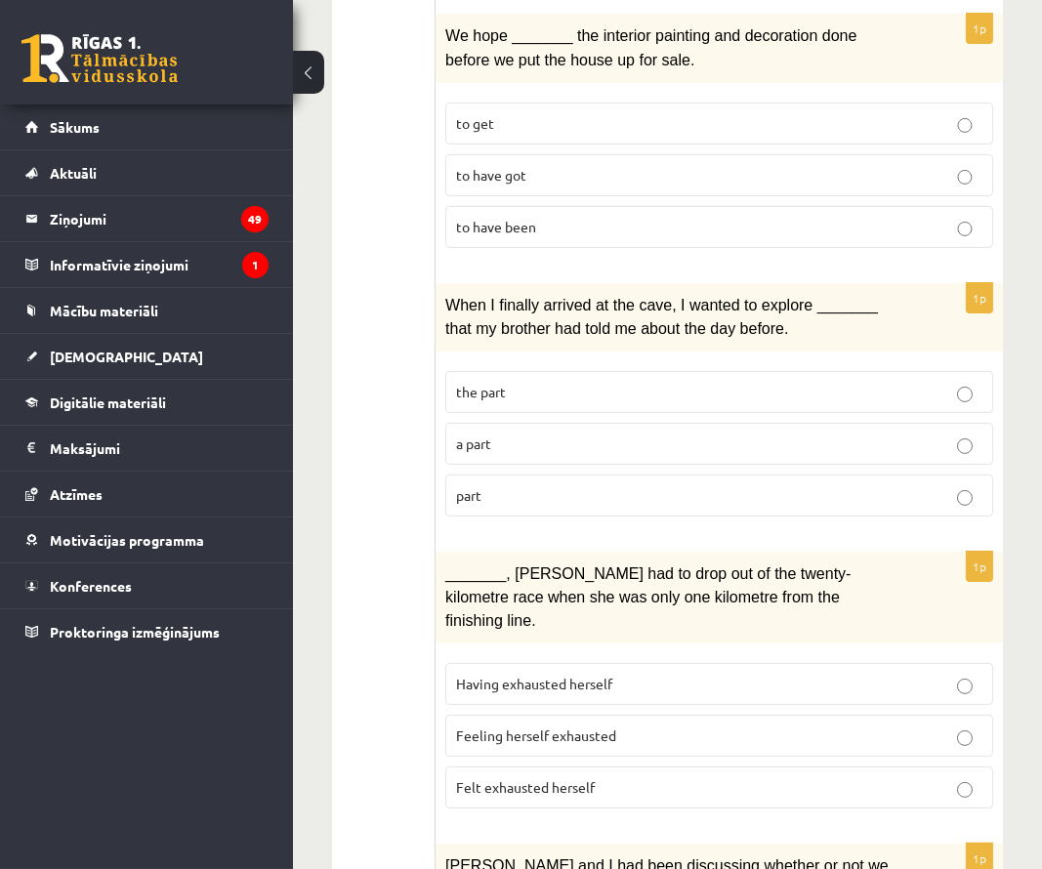
scroll to position [1492, 0]
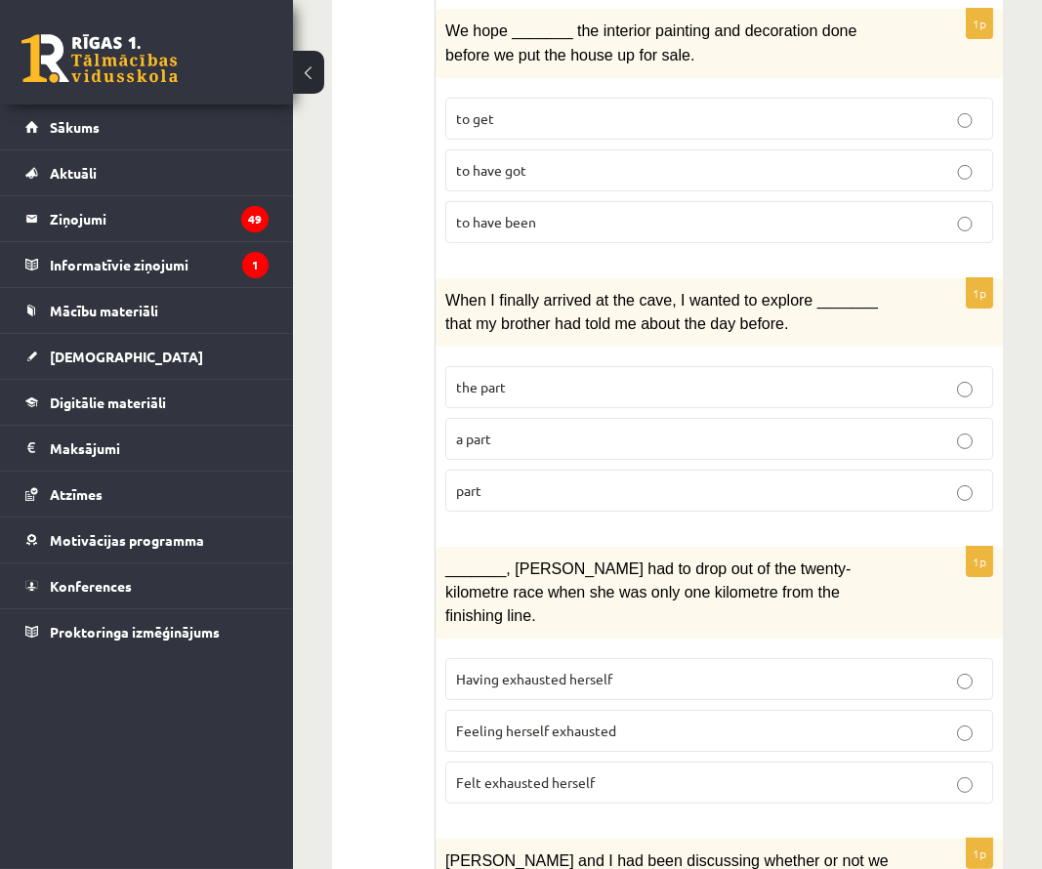
click at [616, 481] on p "part" at bounding box center [719, 491] width 527 height 21
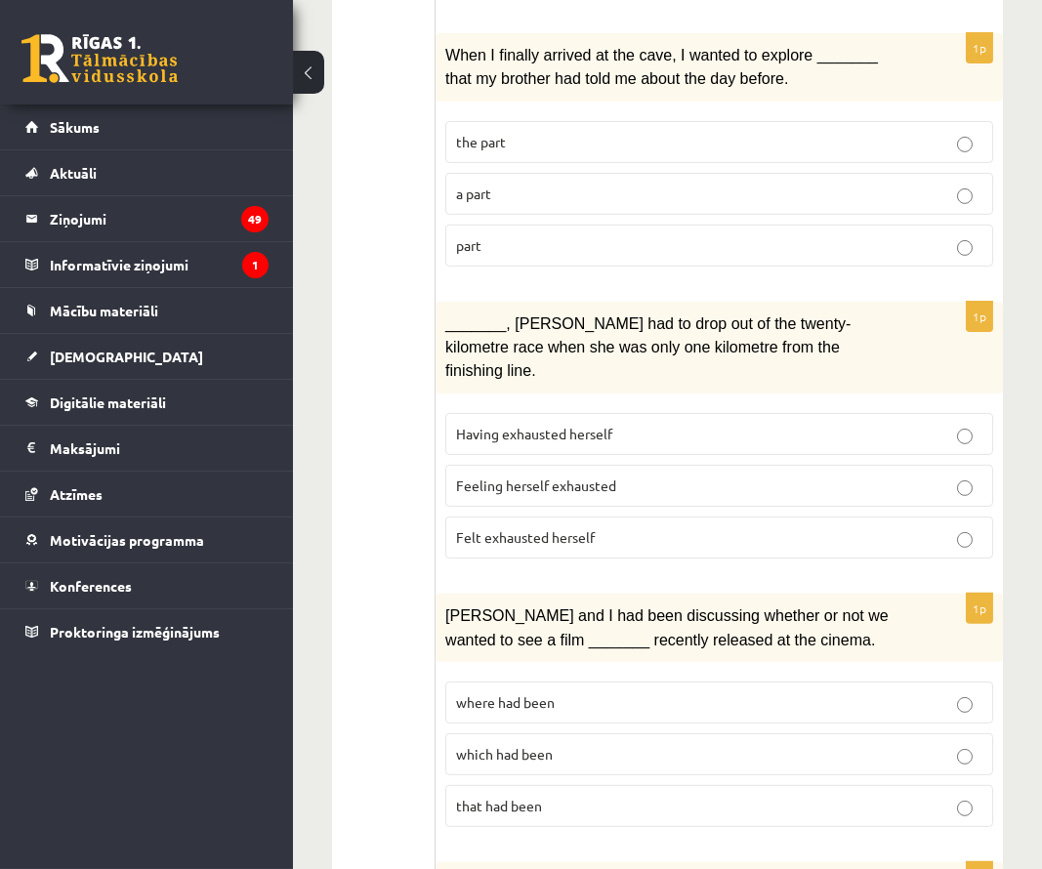
scroll to position [1737, 0]
click at [636, 528] on p "Felt exhausted herself" at bounding box center [719, 538] width 527 height 21
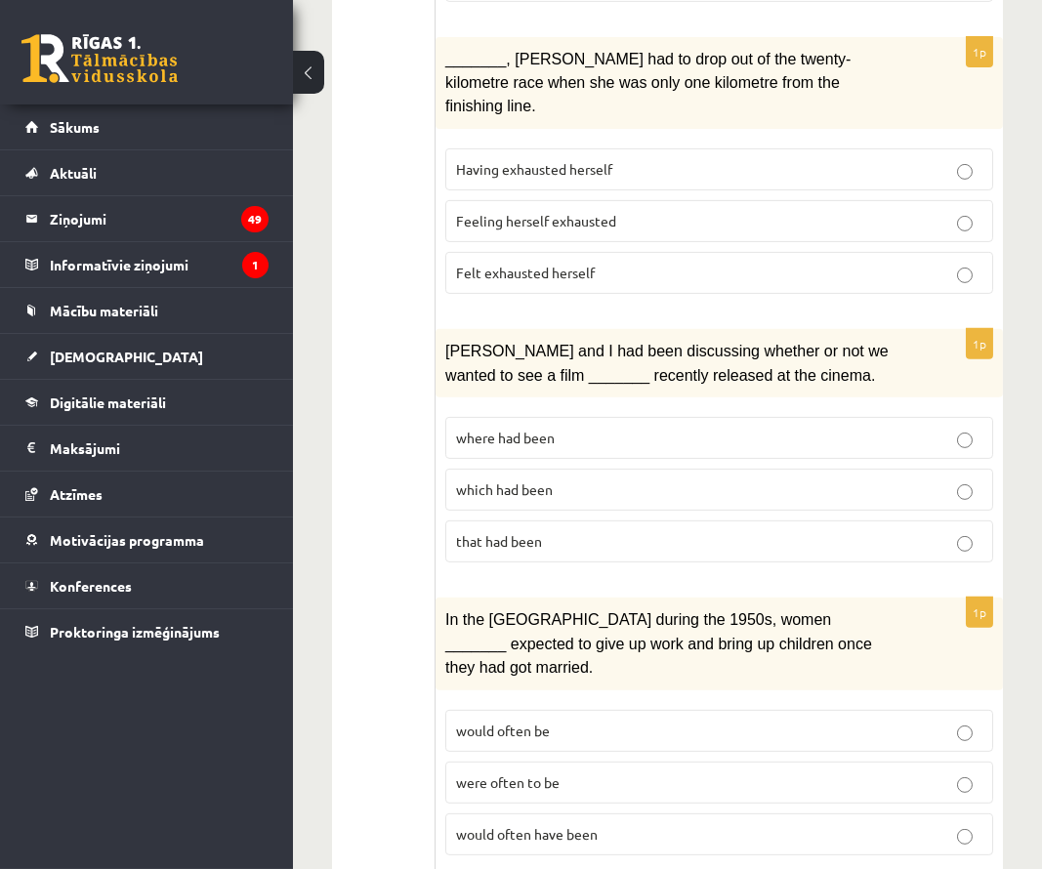
scroll to position [2007, 0]
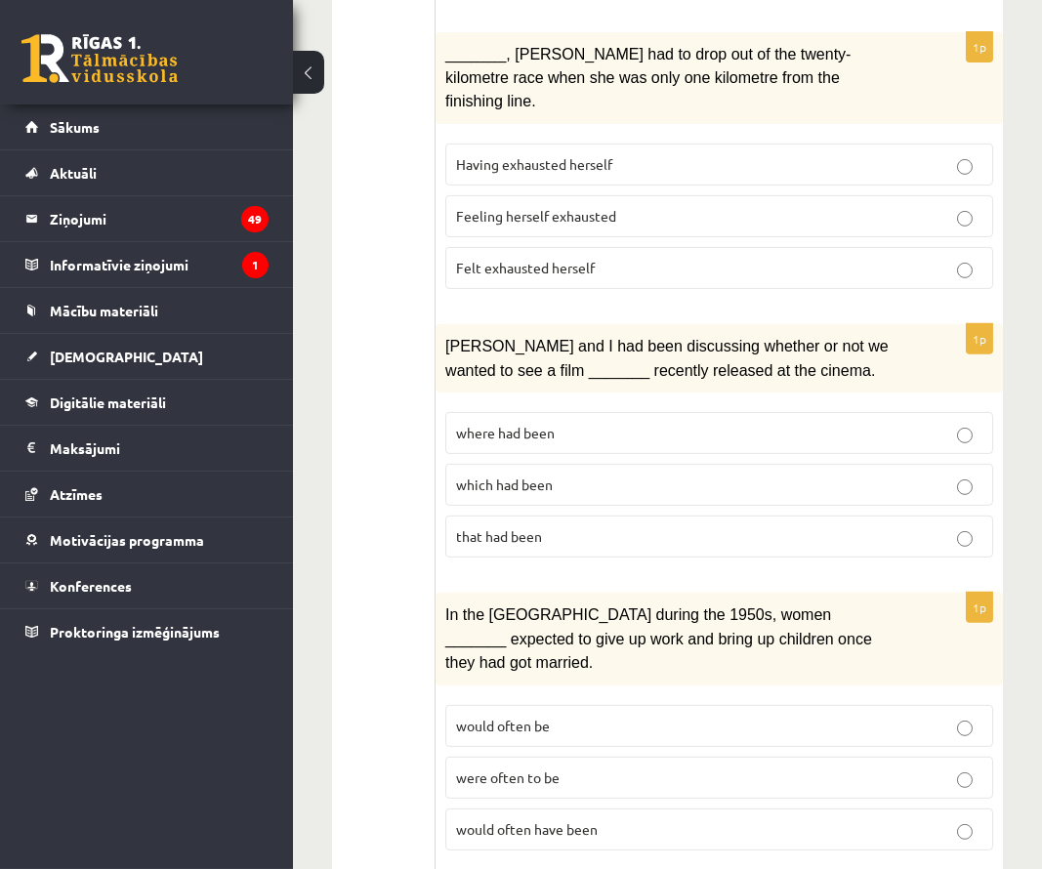
click at [650, 423] on p "where had been" at bounding box center [719, 433] width 527 height 21
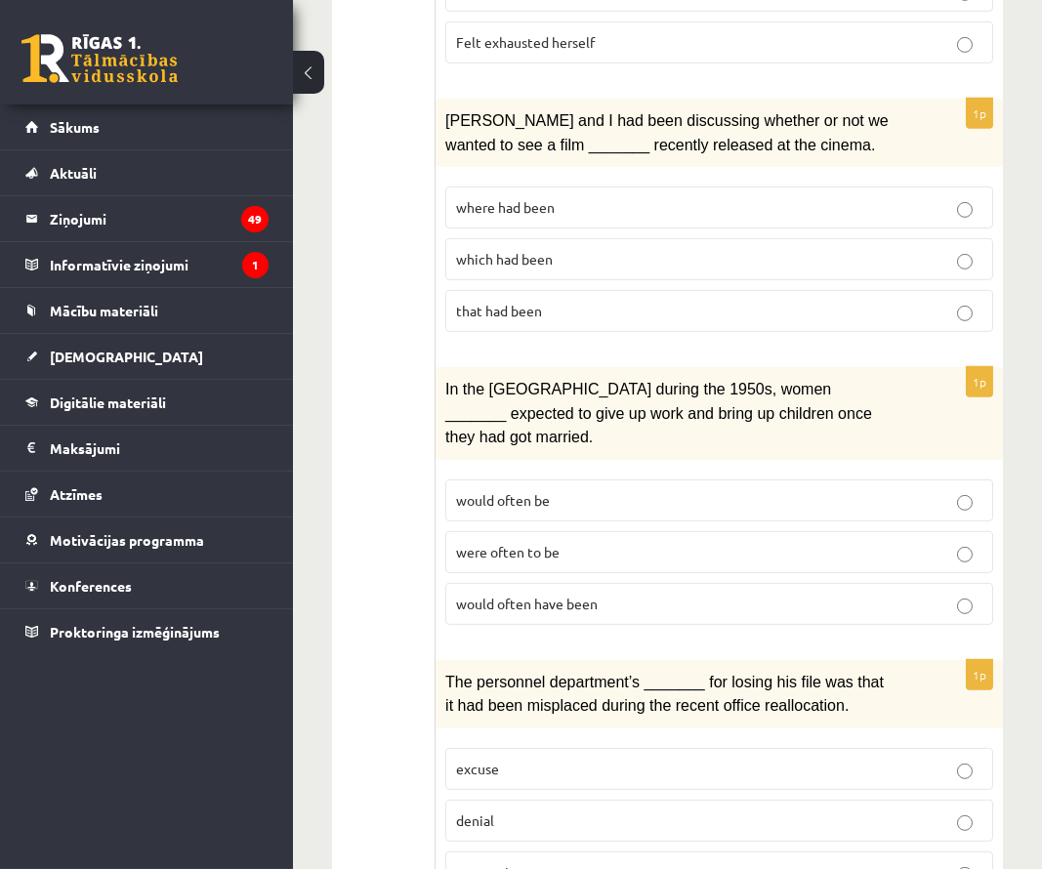
scroll to position [2234, 0]
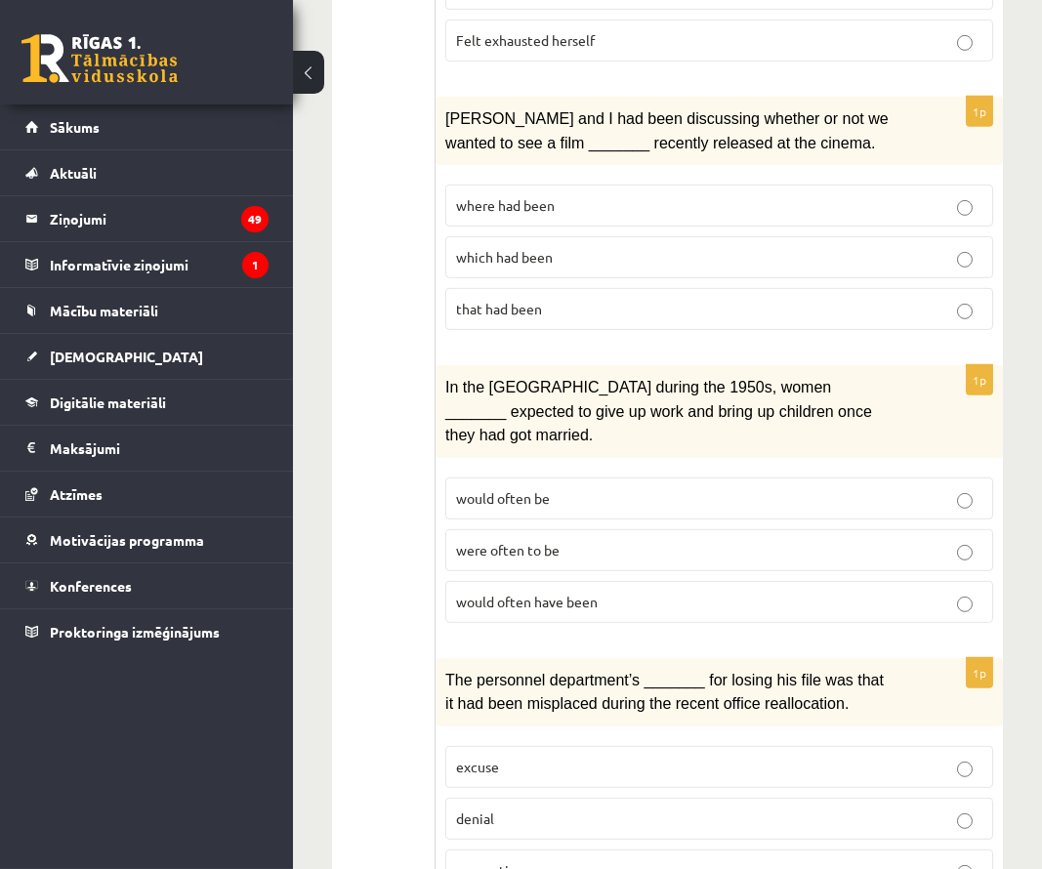
click at [623, 488] on p "would often be" at bounding box center [719, 498] width 527 height 21
click at [598, 593] on span "would often have been" at bounding box center [527, 602] width 142 height 18
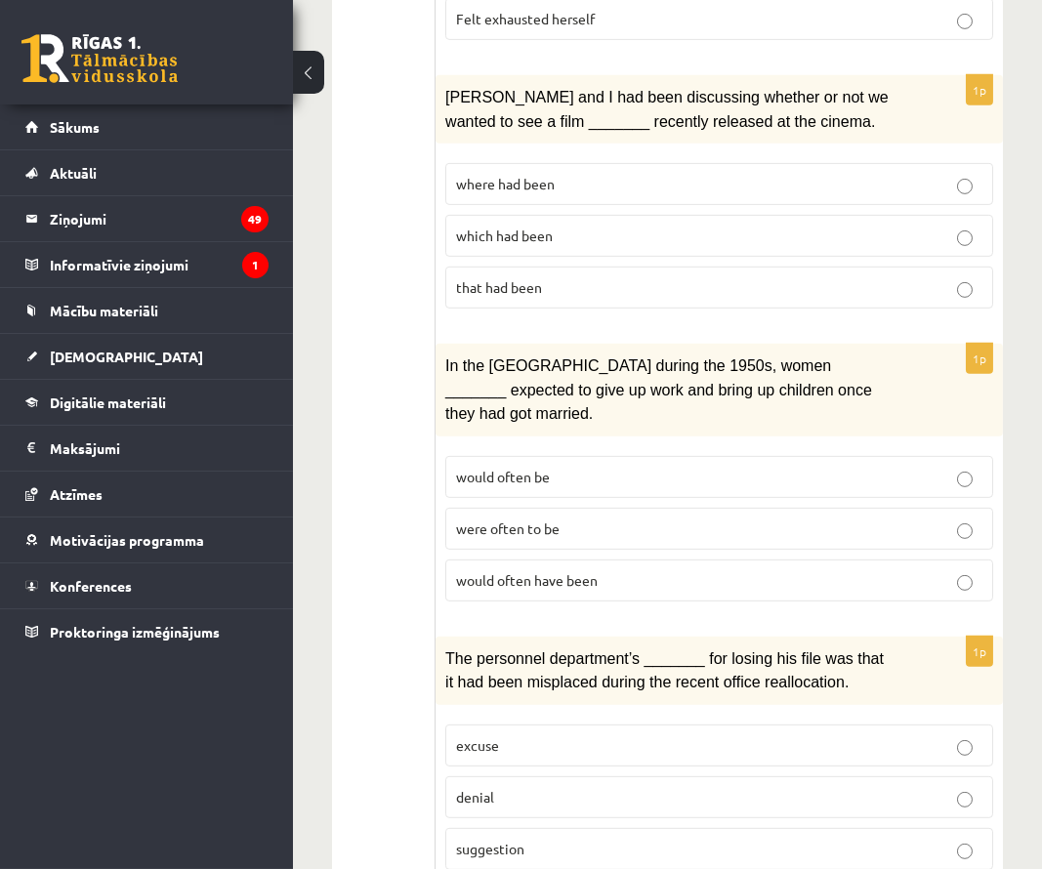
scroll to position [2255, 0]
click at [531, 840] on p "suggestion" at bounding box center [719, 850] width 527 height 21
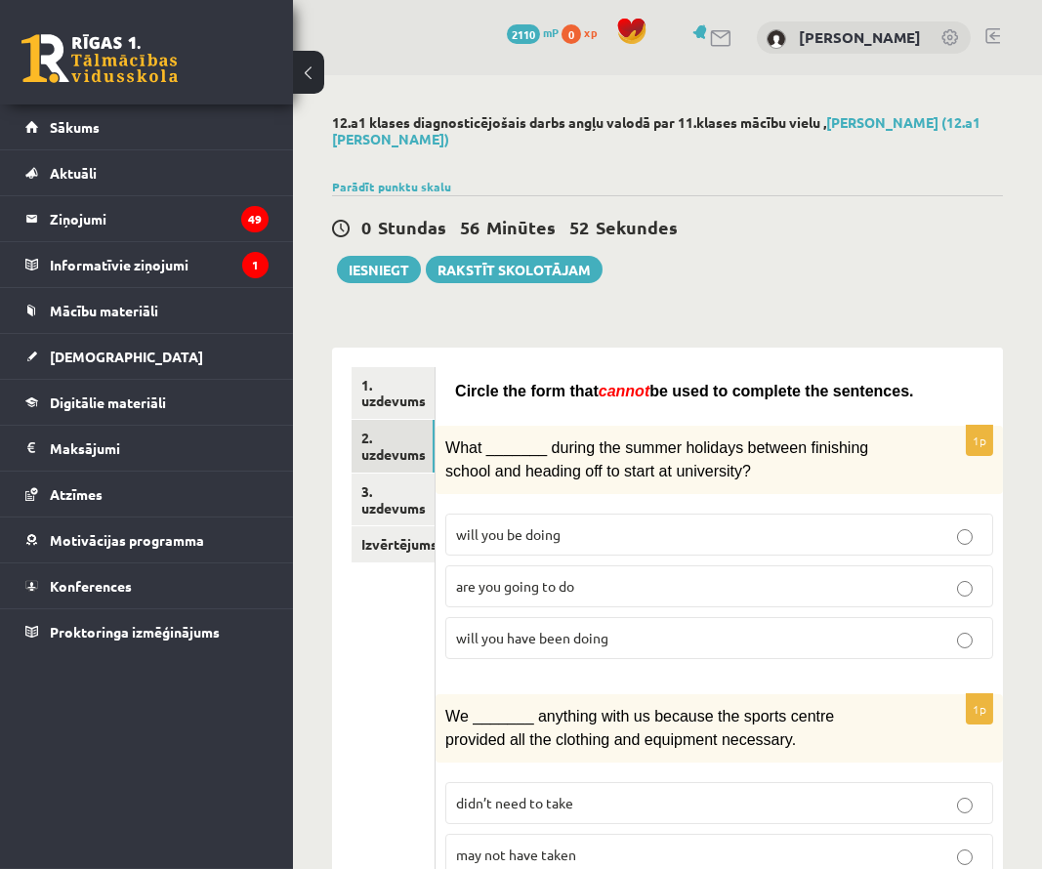
scroll to position [0, 0]
click at [417, 493] on link "3. uzdevums" at bounding box center [393, 500] width 83 height 53
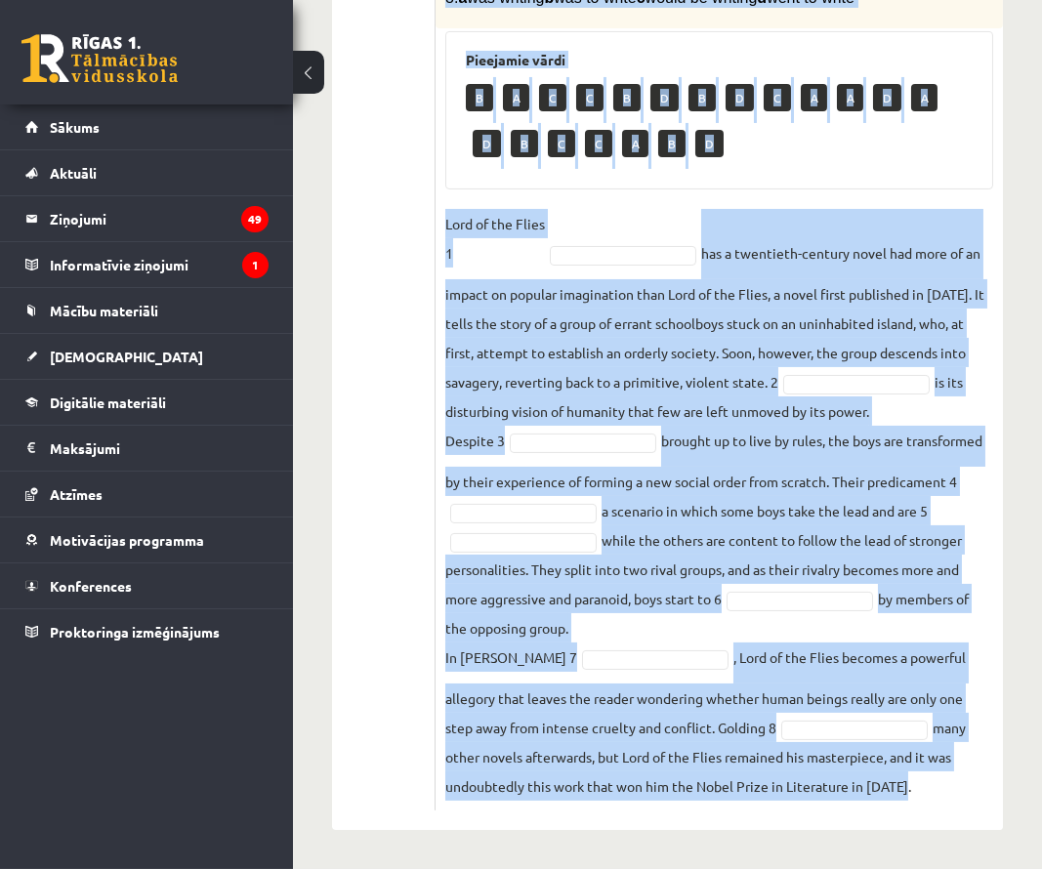
scroll to position [762, 0]
drag, startPoint x: 446, startPoint y: 131, endPoint x: 563, endPoint y: 882, distance: 760.2
copy div "Complete the text with the correct words (a–d). 1. a No sooner b Rarely c Only …"
click at [349, 544] on div "1. uzdevums 2. uzdevums 3. uzdevums Izvērtējums!" at bounding box center [384, 238] width 104 height 1186
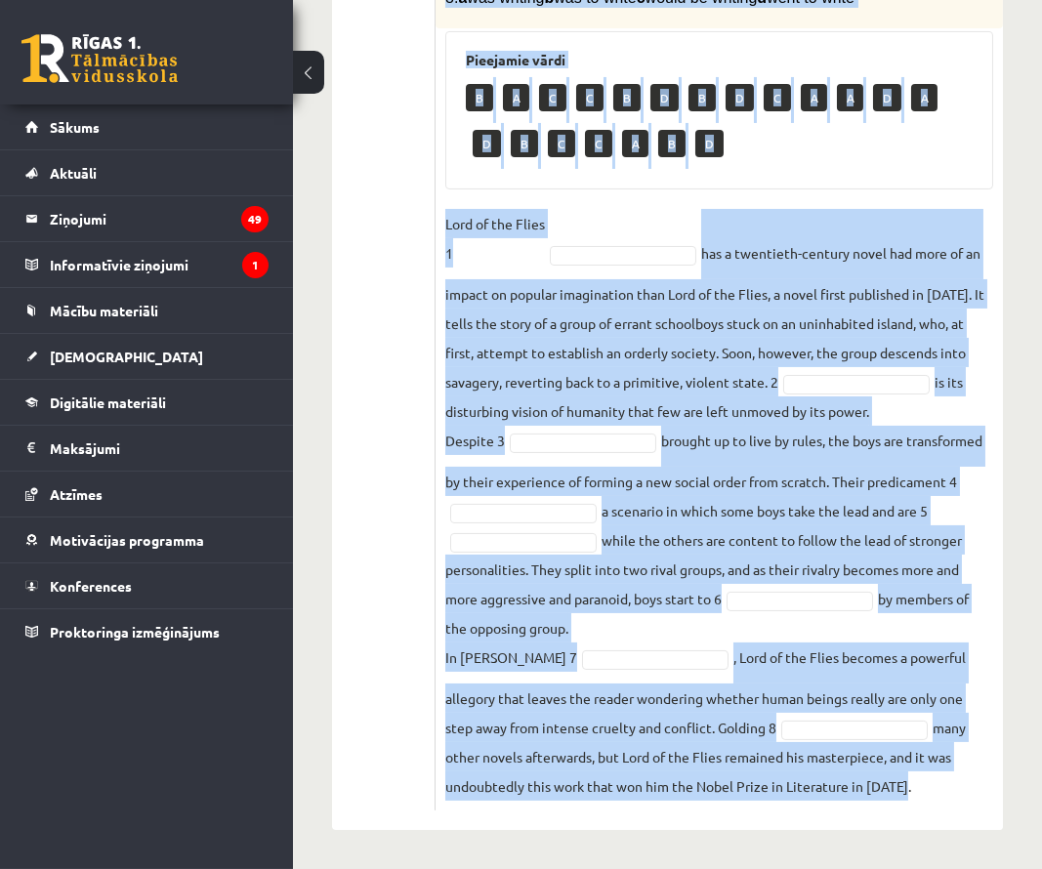
click at [349, 545] on div "1. uzdevums 2. uzdevums 3. uzdevums Izvērtējums!" at bounding box center [384, 238] width 104 height 1186
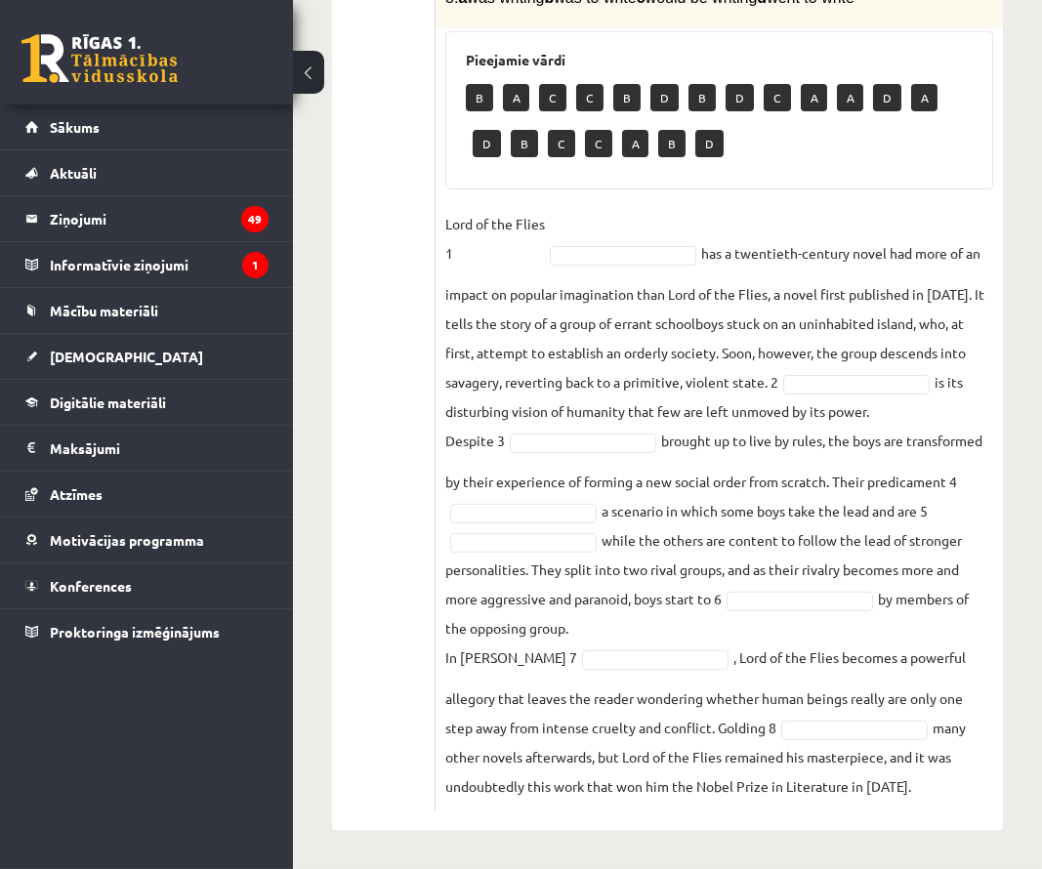
click at [749, 213] on div "8p Complete the text with the correct words (a–d). 1. a No sooner b Rarely c On…" at bounding box center [720, 247] width 568 height 1127
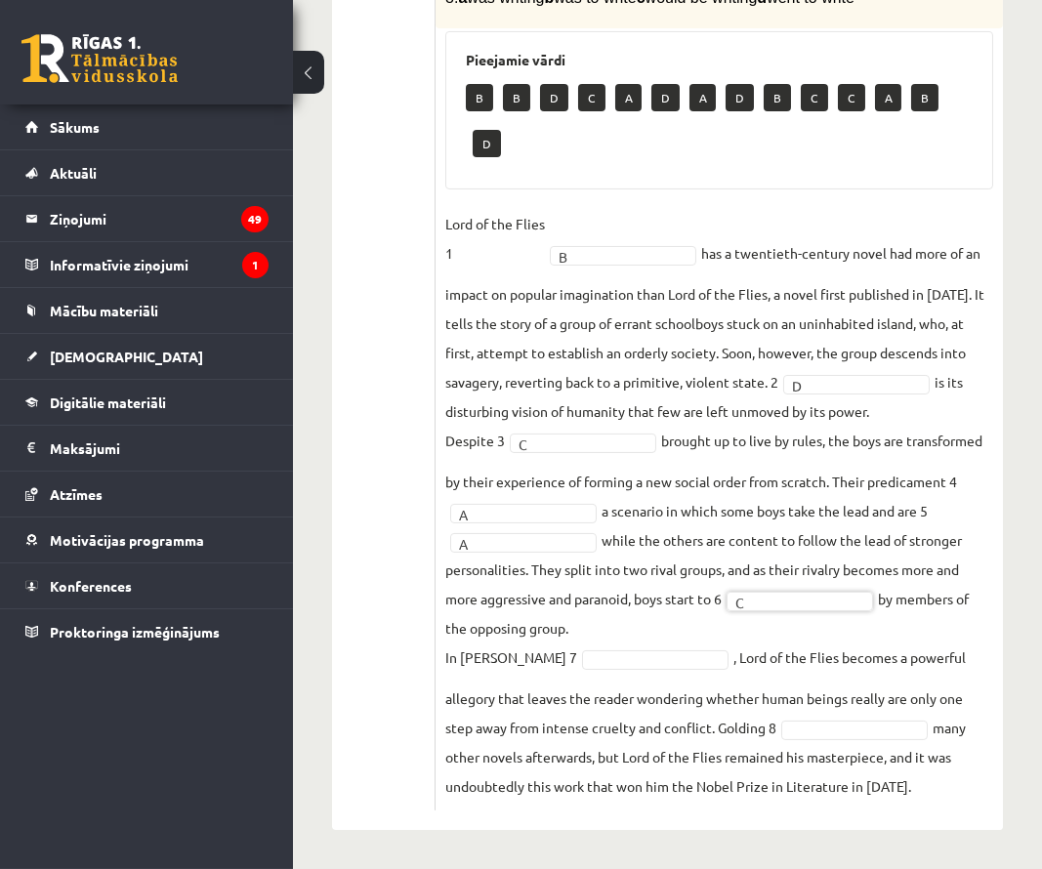
scroll to position [0, 0]
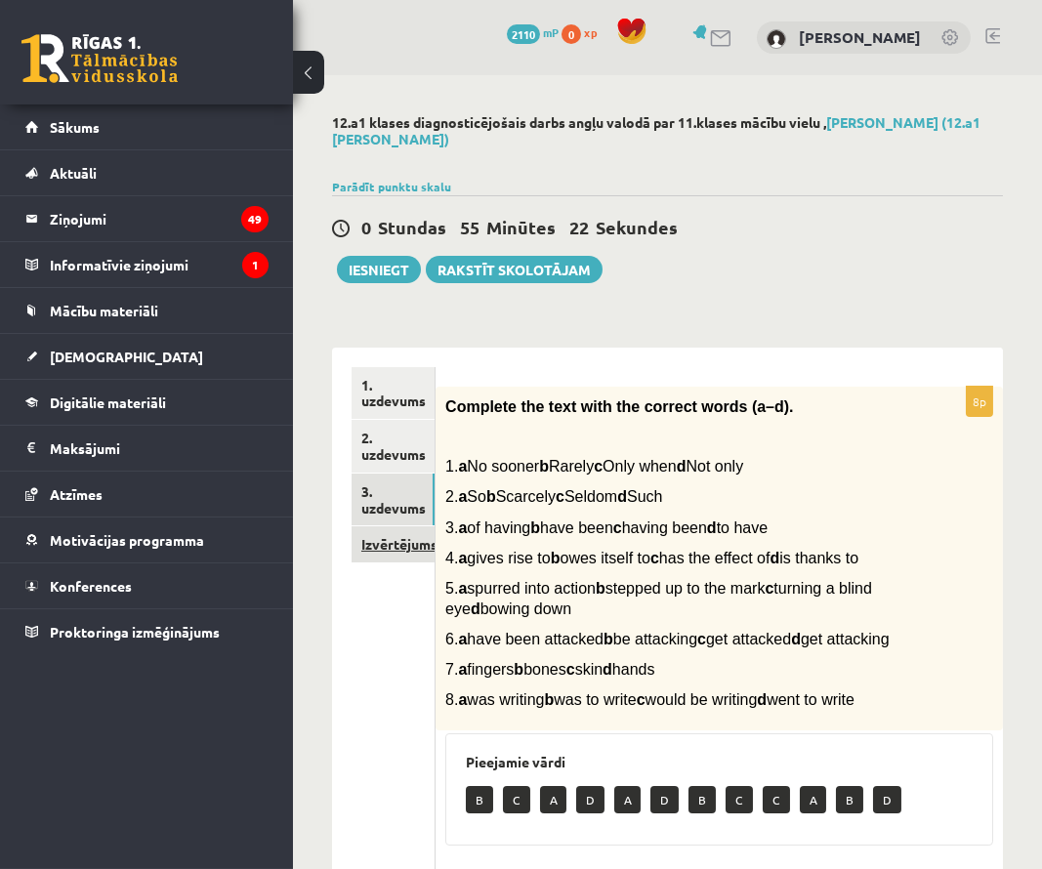
click at [406, 546] on link "Izvērtējums!" at bounding box center [393, 545] width 83 height 36
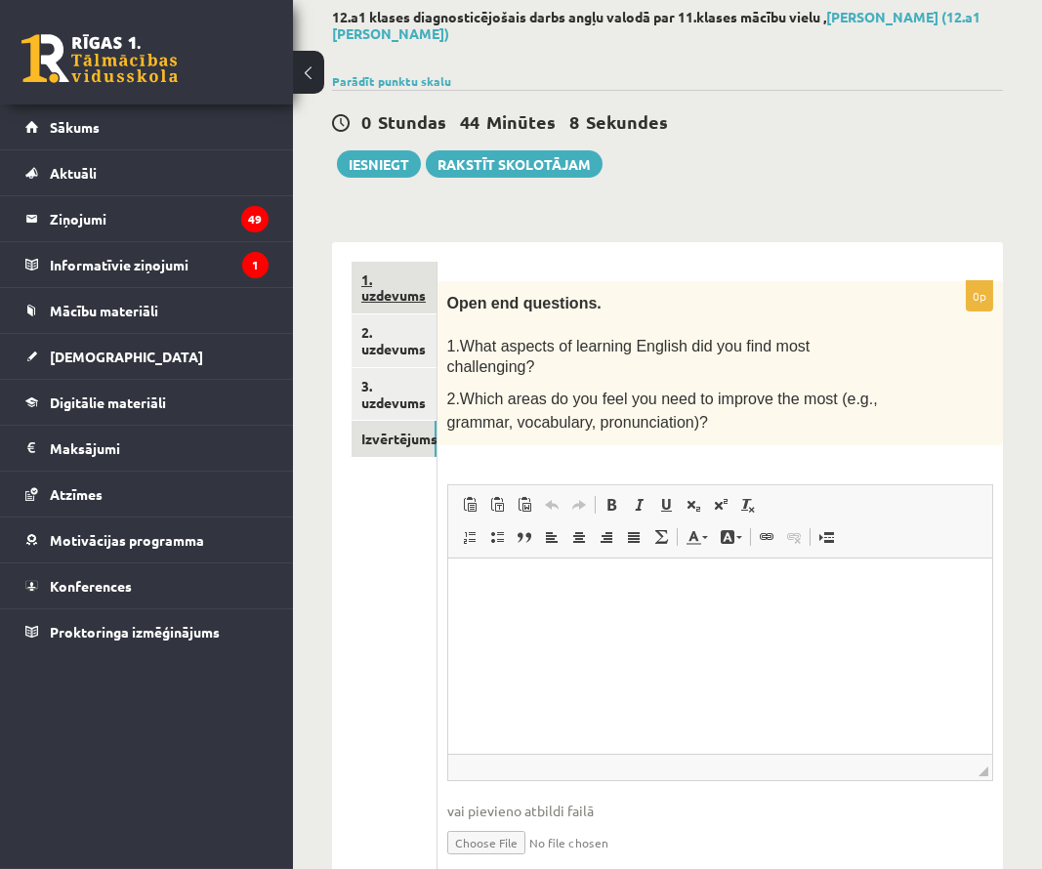
click at [413, 278] on link "1. uzdevums" at bounding box center [394, 288] width 85 height 53
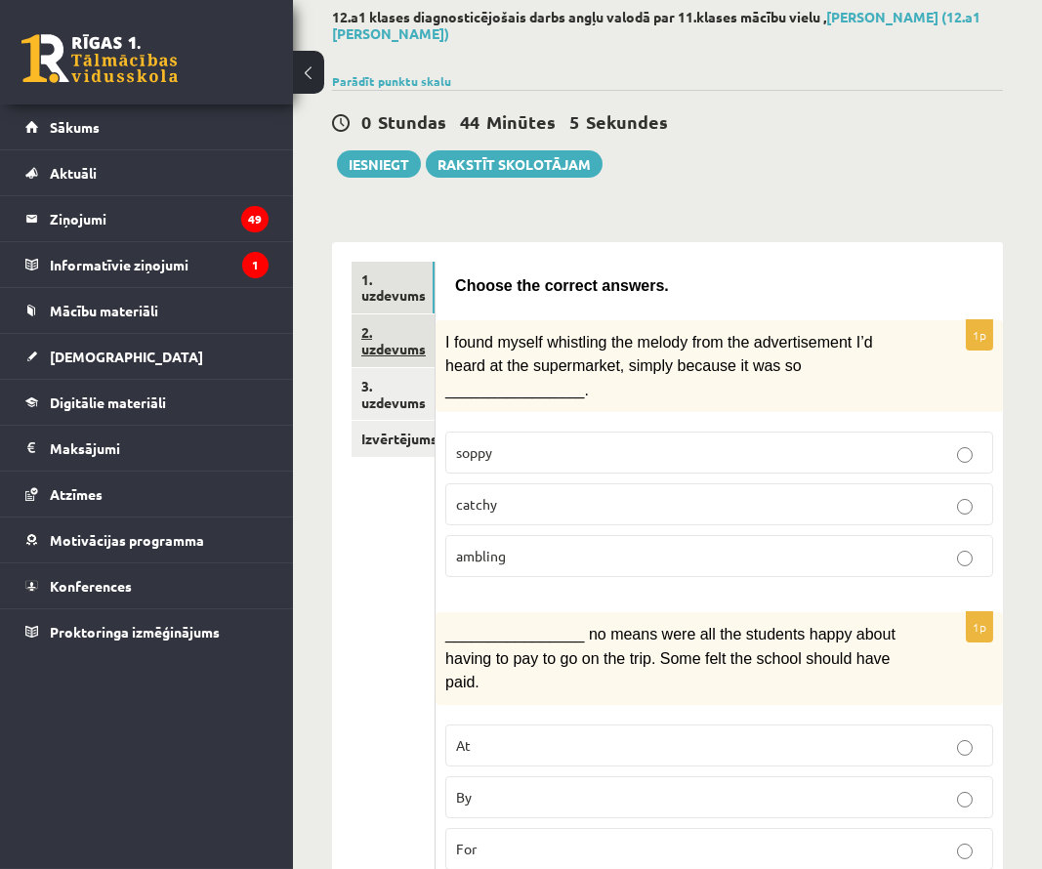
click at [385, 340] on link "2. uzdevums" at bounding box center [393, 341] width 83 height 53
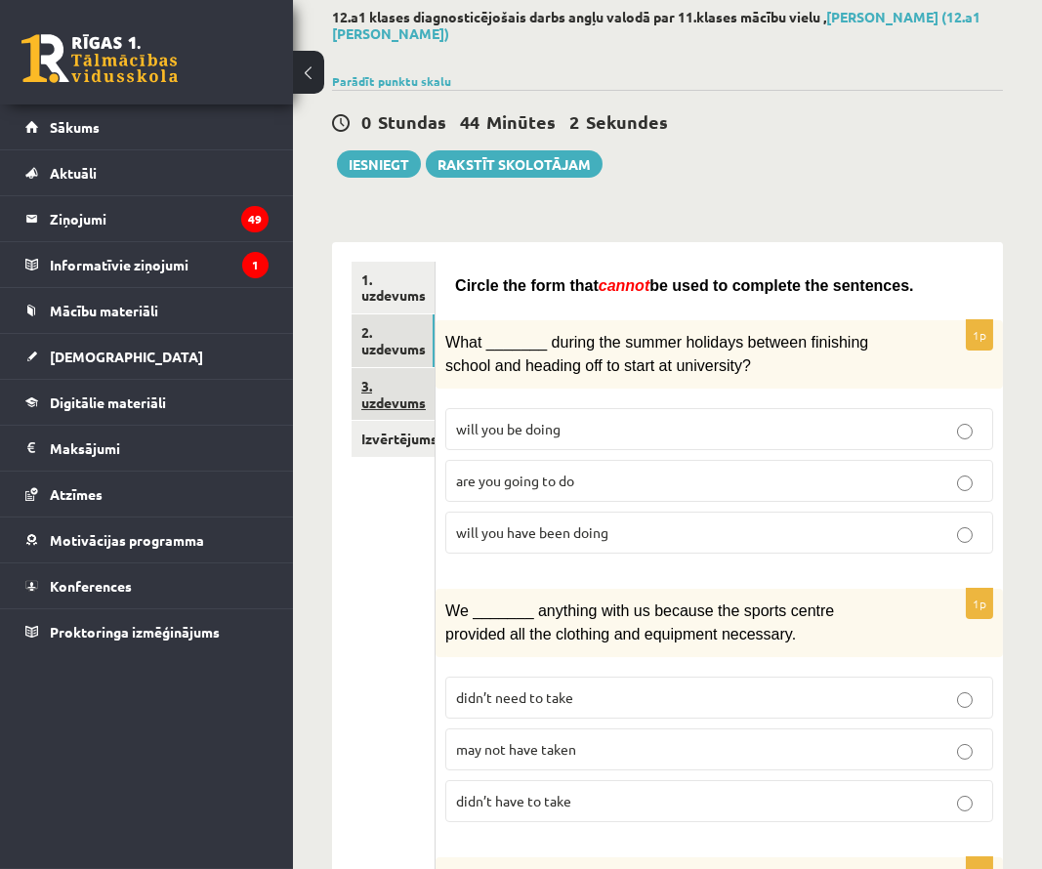
click at [385, 376] on link "3. uzdevums" at bounding box center [393, 394] width 83 height 53
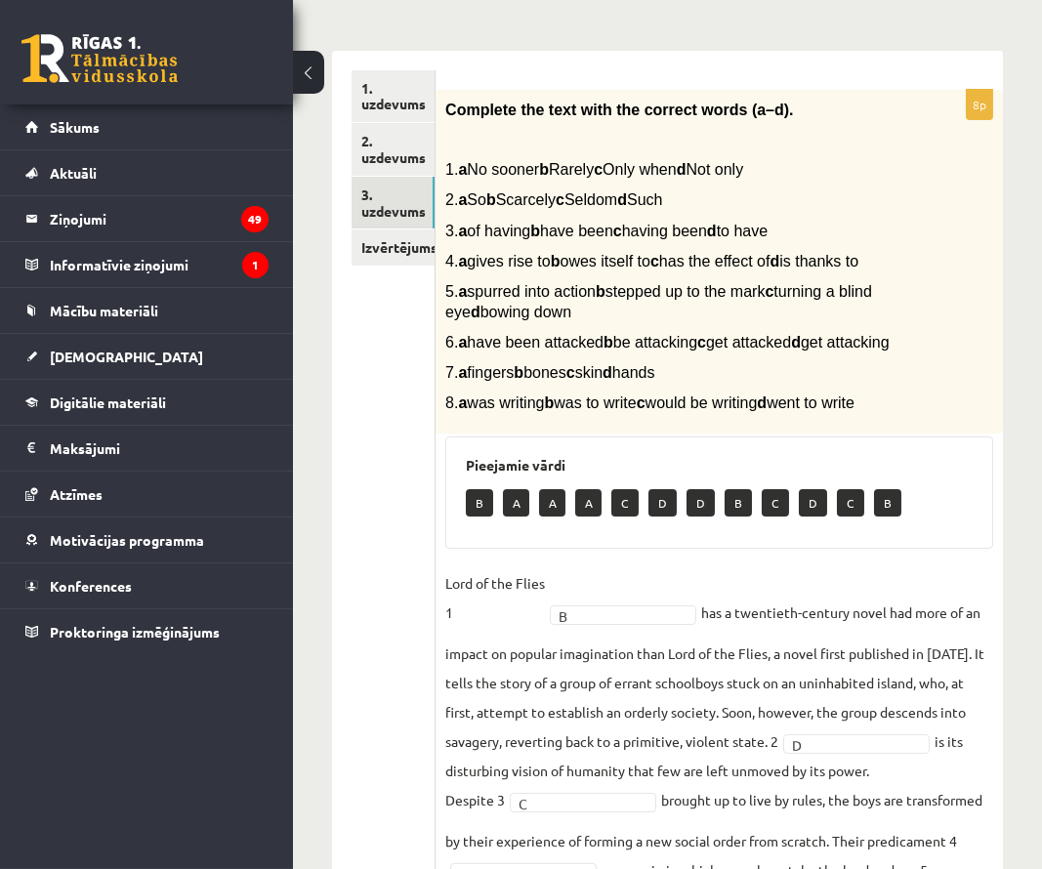
scroll to position [300, 0]
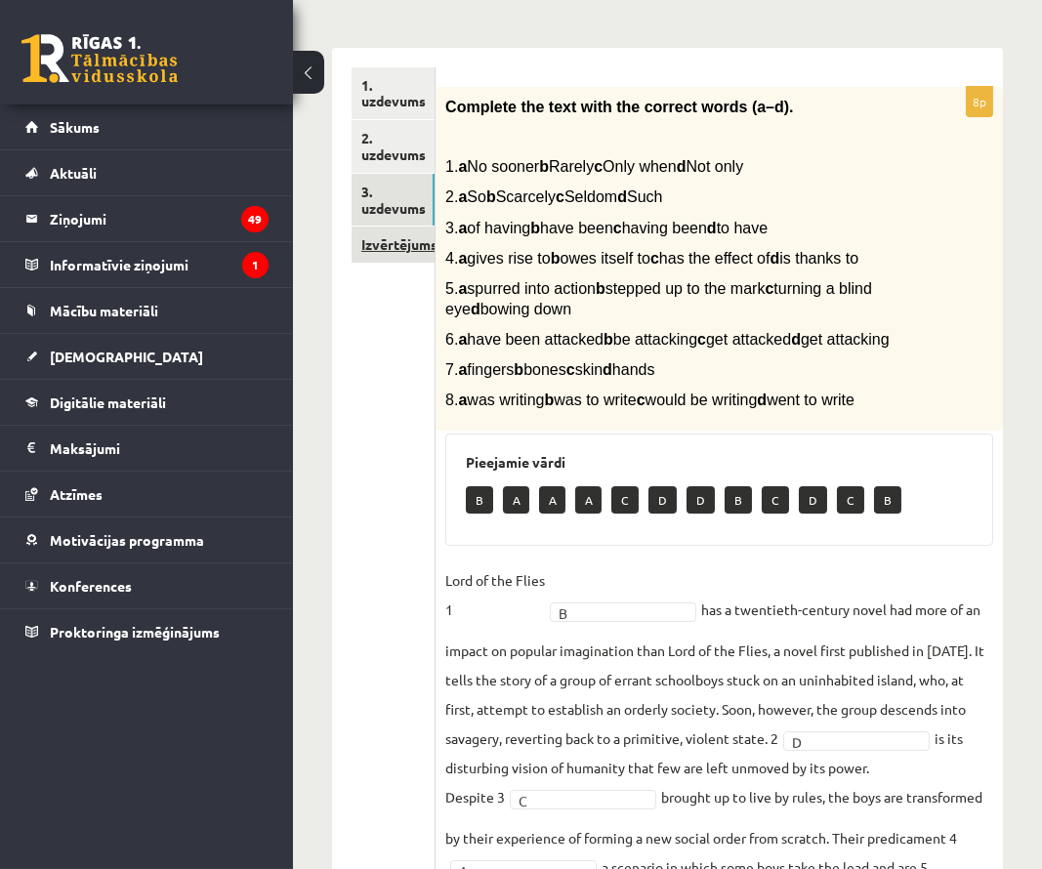
click at [413, 235] on link "Izvērtējums!" at bounding box center [393, 245] width 83 height 36
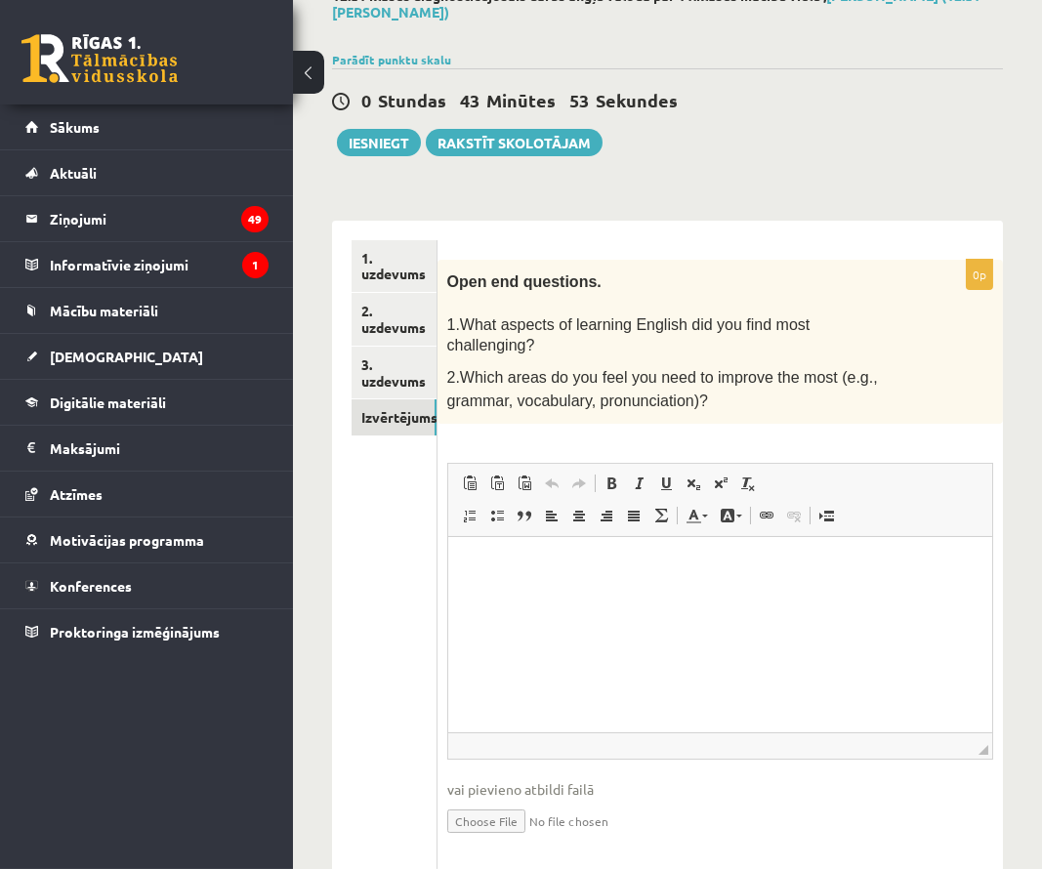
scroll to position [139, 0]
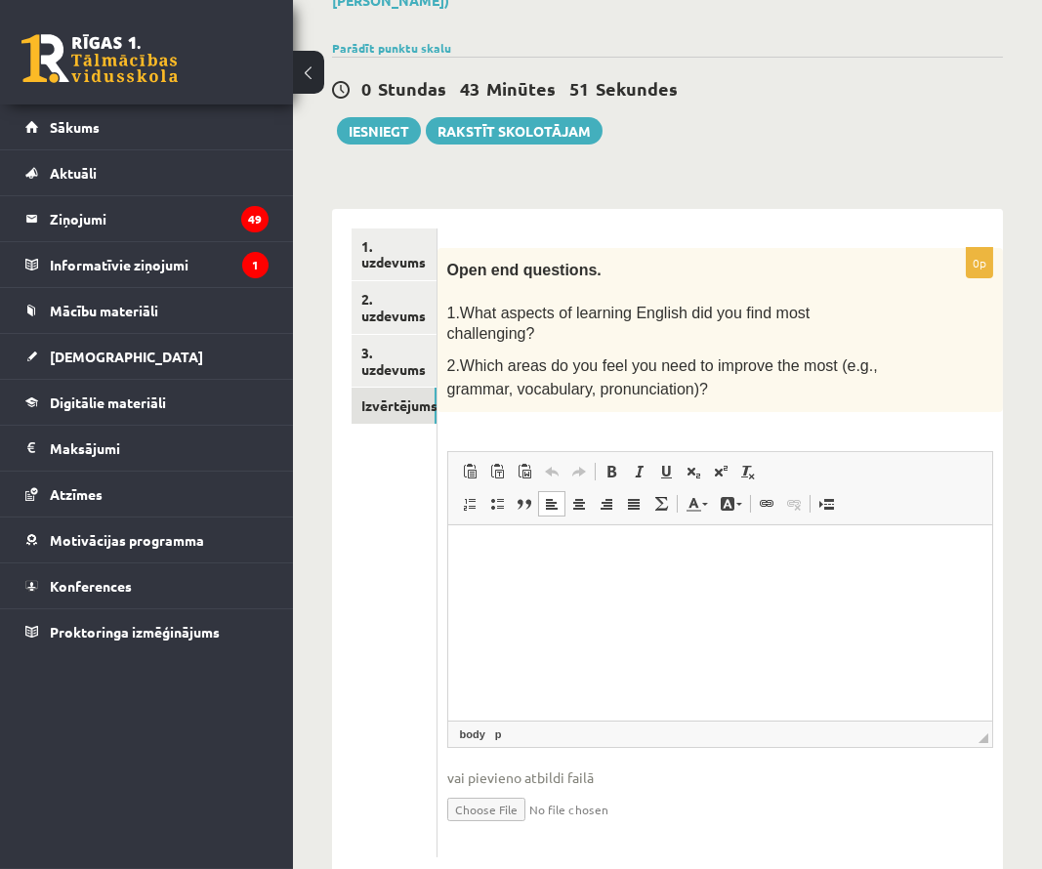
click at [485, 548] on p "Визуальный текстовый редактор, wiswyg-editor-user-answer-47024819289520" at bounding box center [719, 555] width 505 height 21
click at [383, 243] on link "1. uzdevums" at bounding box center [394, 255] width 85 height 53
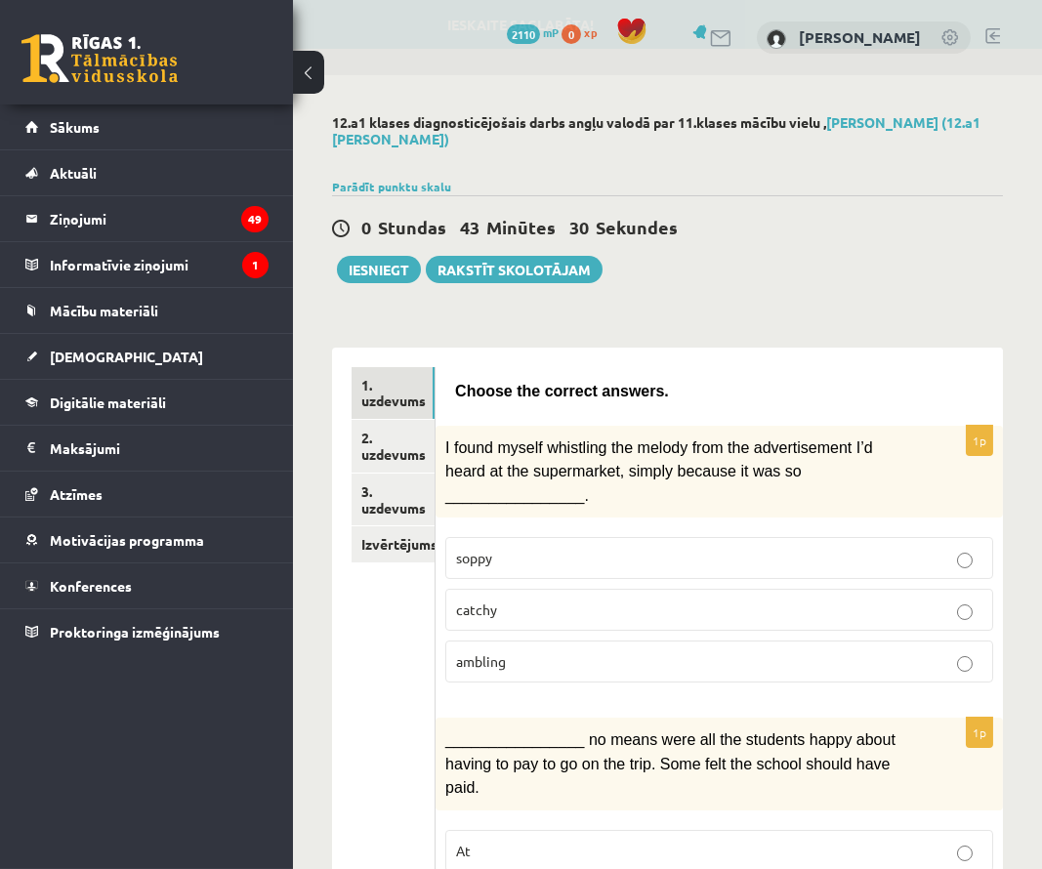
scroll to position [0, 0]
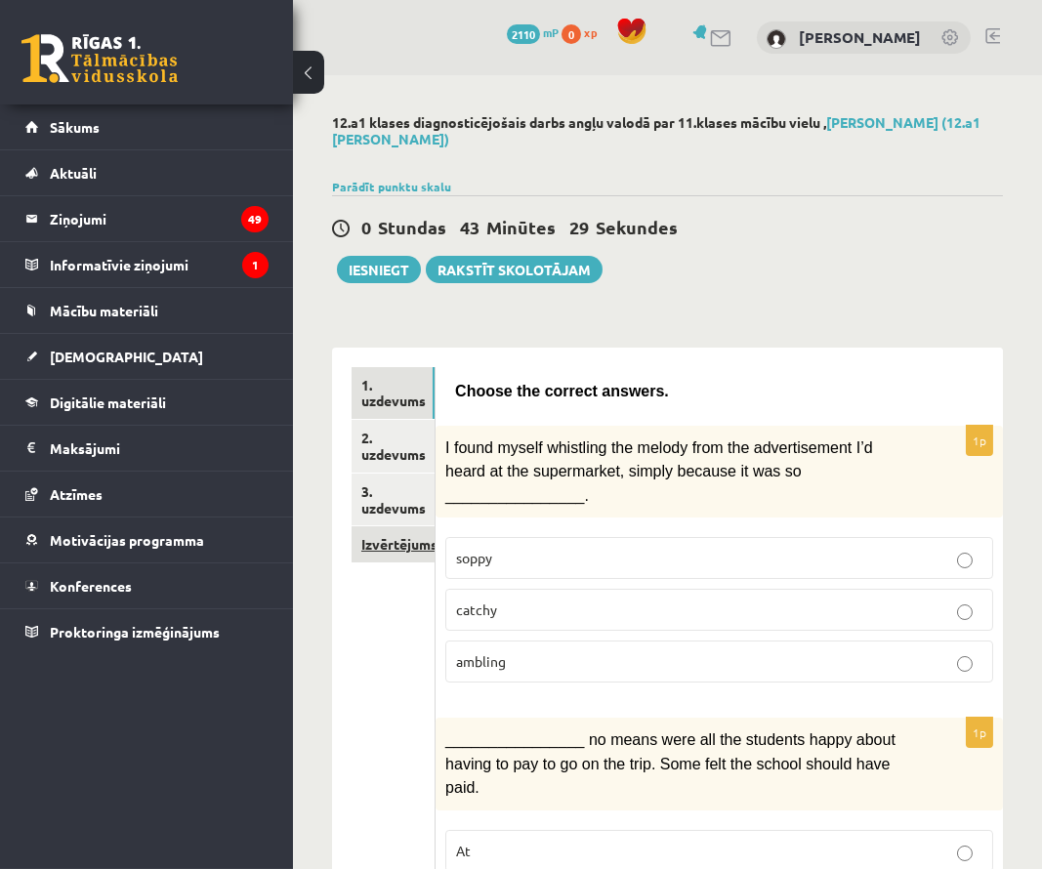
click at [386, 529] on link "Izvērtējums!" at bounding box center [393, 545] width 83 height 36
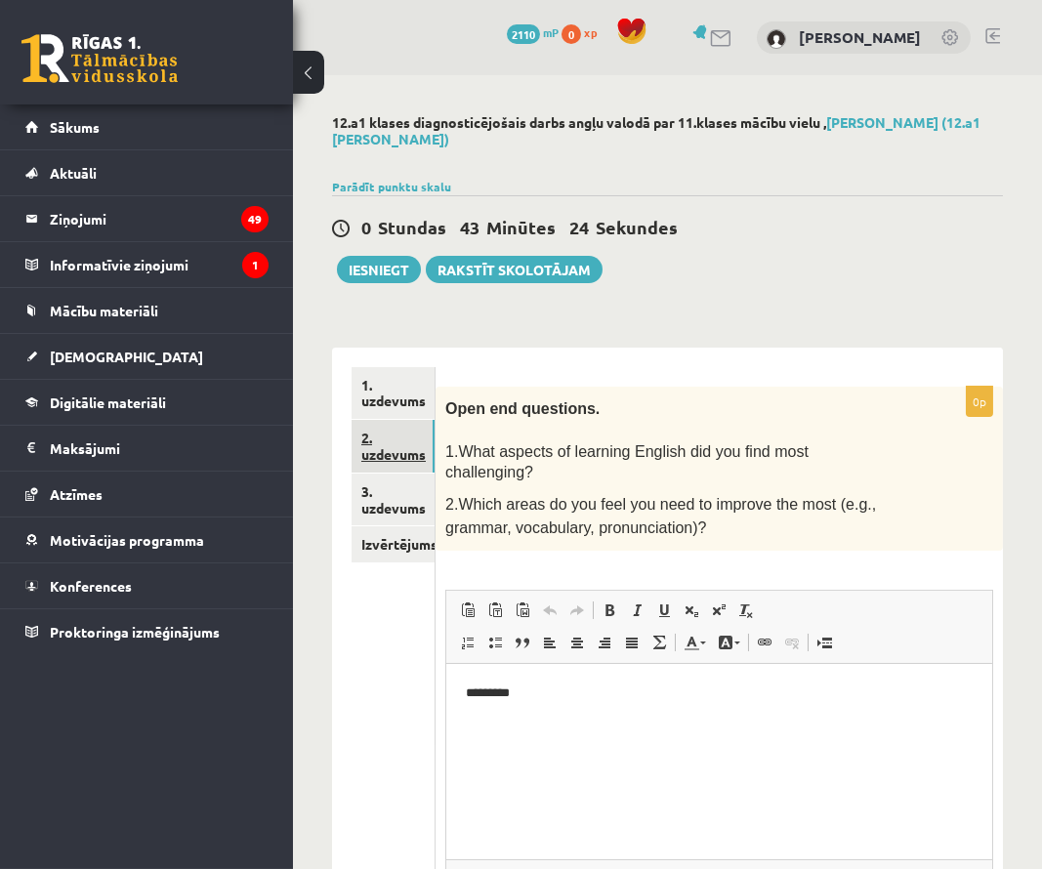
click at [388, 446] on link "2. uzdevums" at bounding box center [393, 446] width 83 height 53
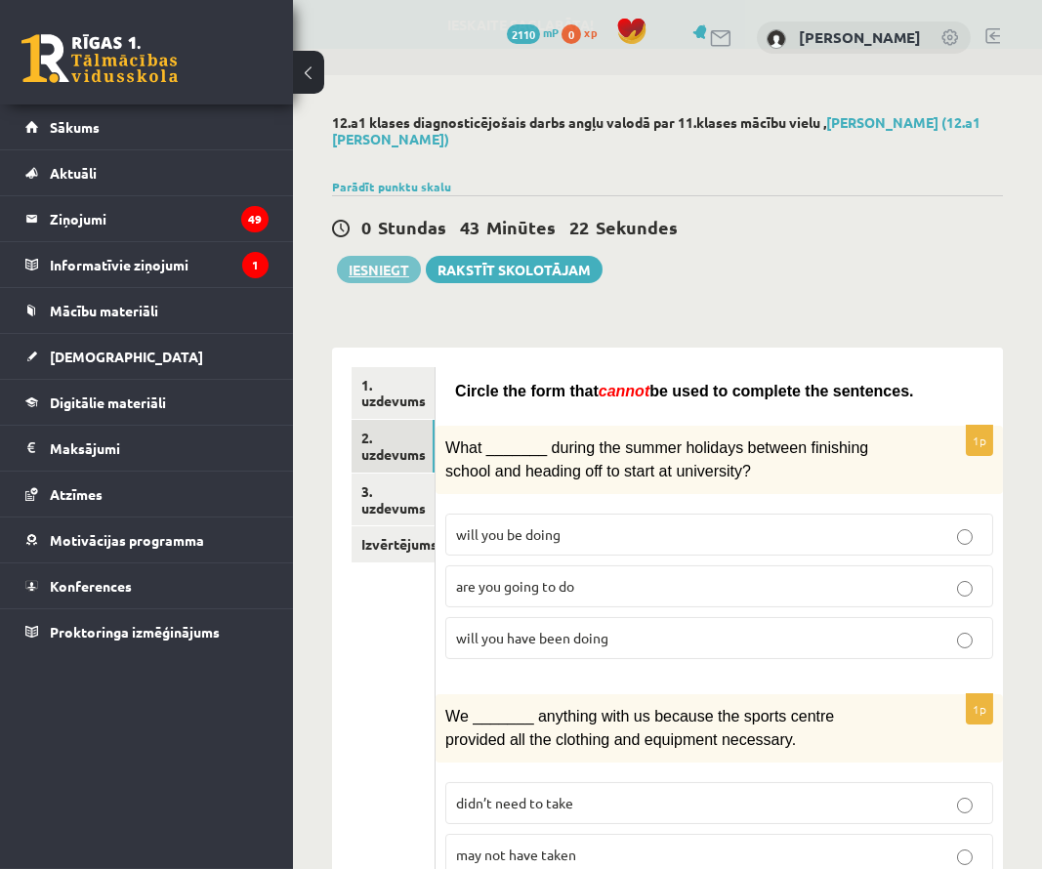
click at [368, 271] on button "Iesniegt" at bounding box center [379, 269] width 84 height 27
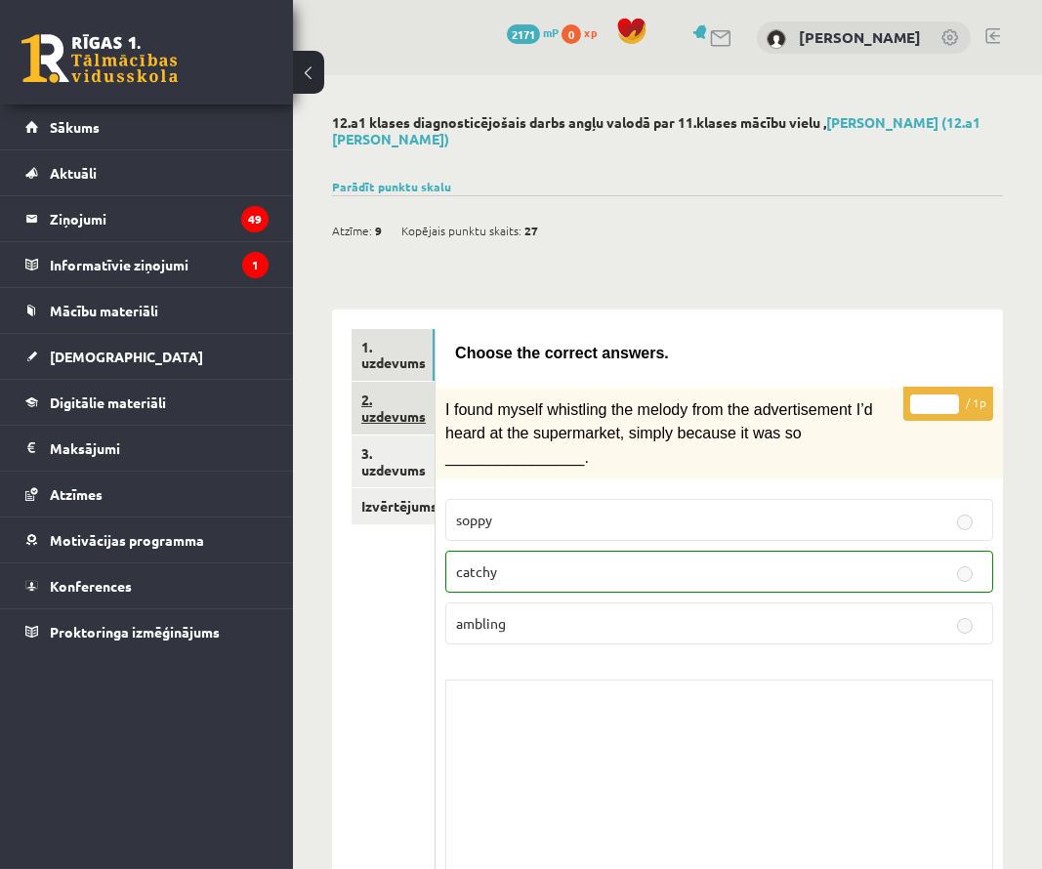
click at [405, 413] on link "2. uzdevums" at bounding box center [393, 408] width 83 height 53
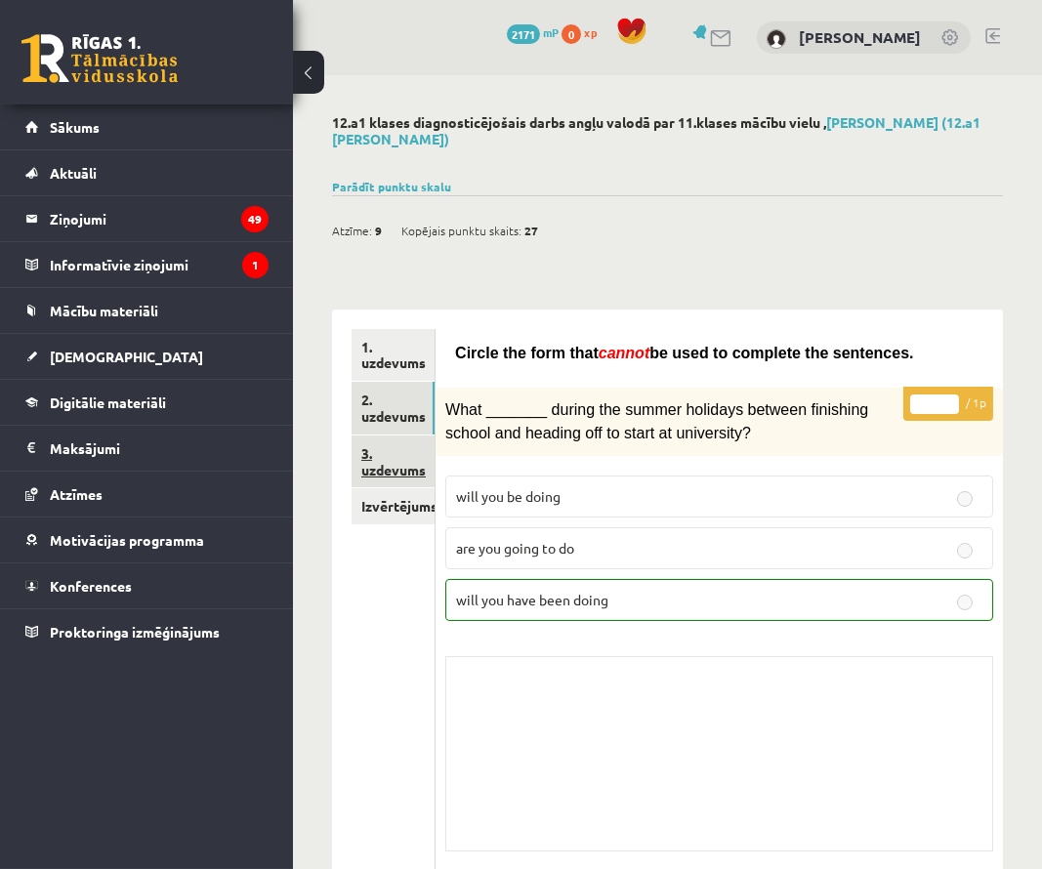
click at [401, 460] on link "3. uzdevums" at bounding box center [393, 462] width 83 height 53
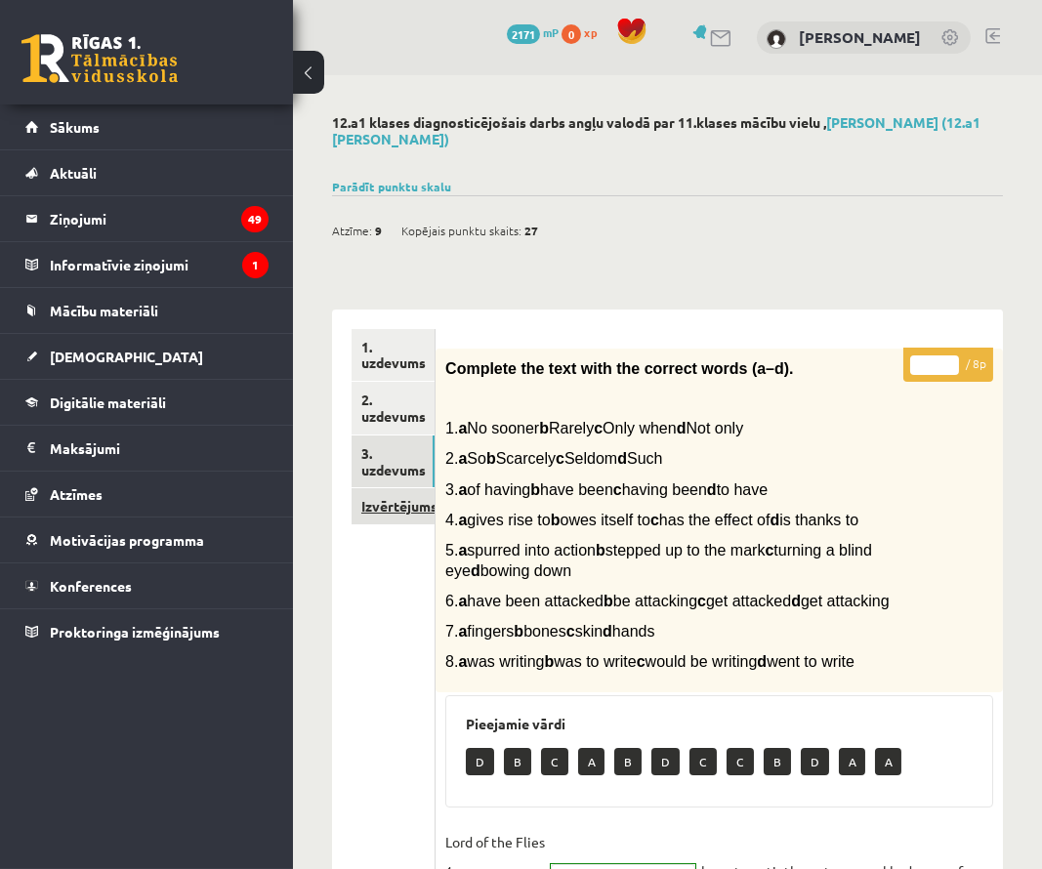
click at [429, 507] on link "Izvērtējums!" at bounding box center [393, 506] width 83 height 36
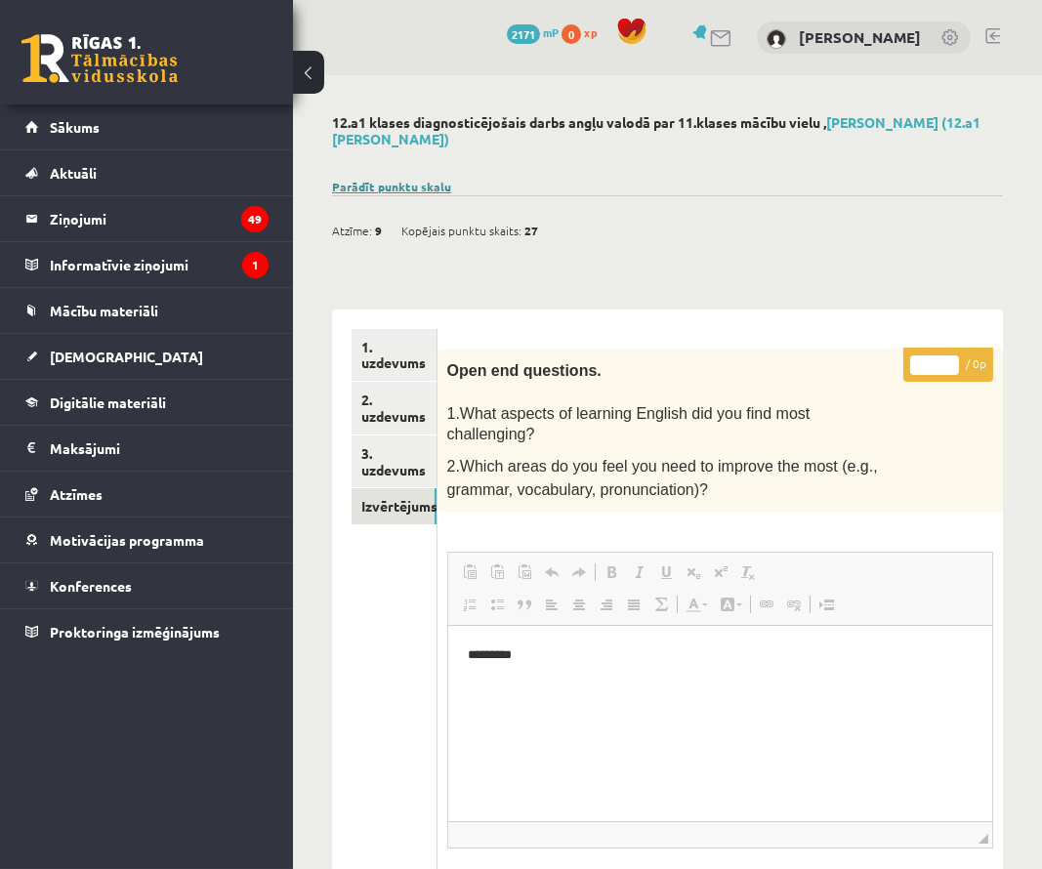
click at [368, 187] on link "Parādīt punktu skalu" at bounding box center [391, 187] width 119 height 16
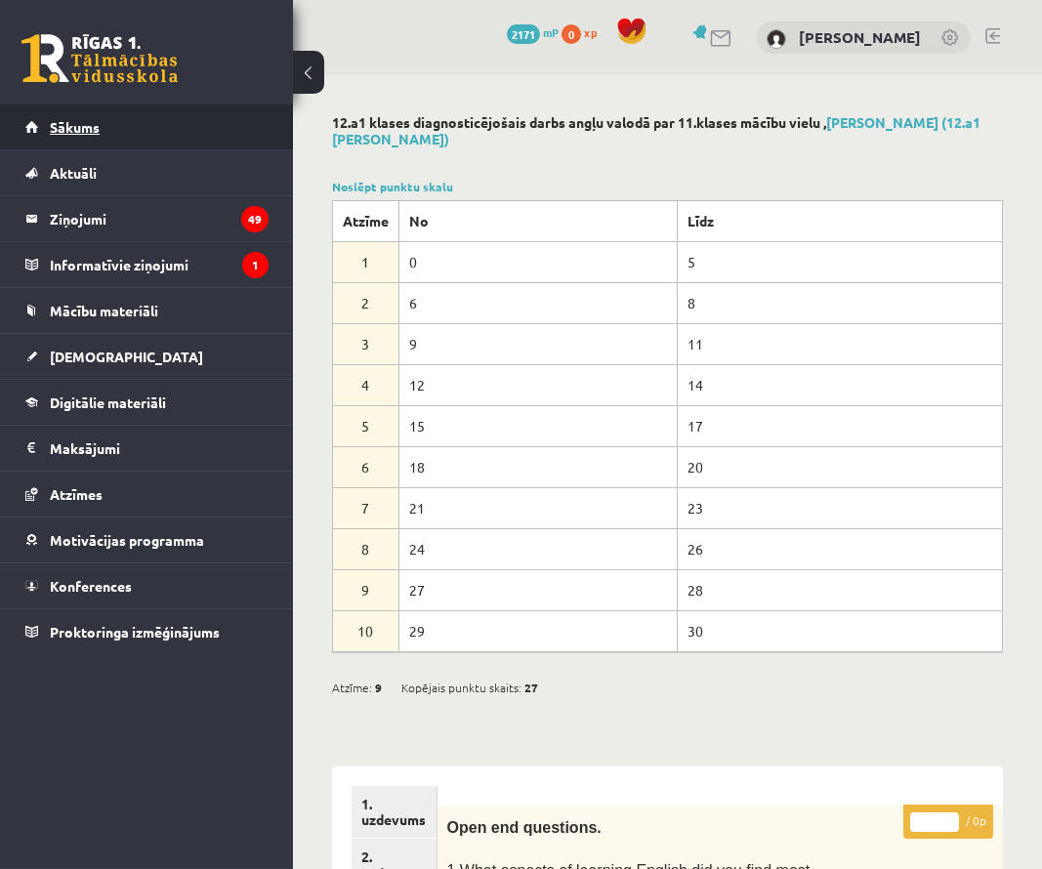
click at [180, 132] on link "Sākums" at bounding box center [146, 127] width 243 height 45
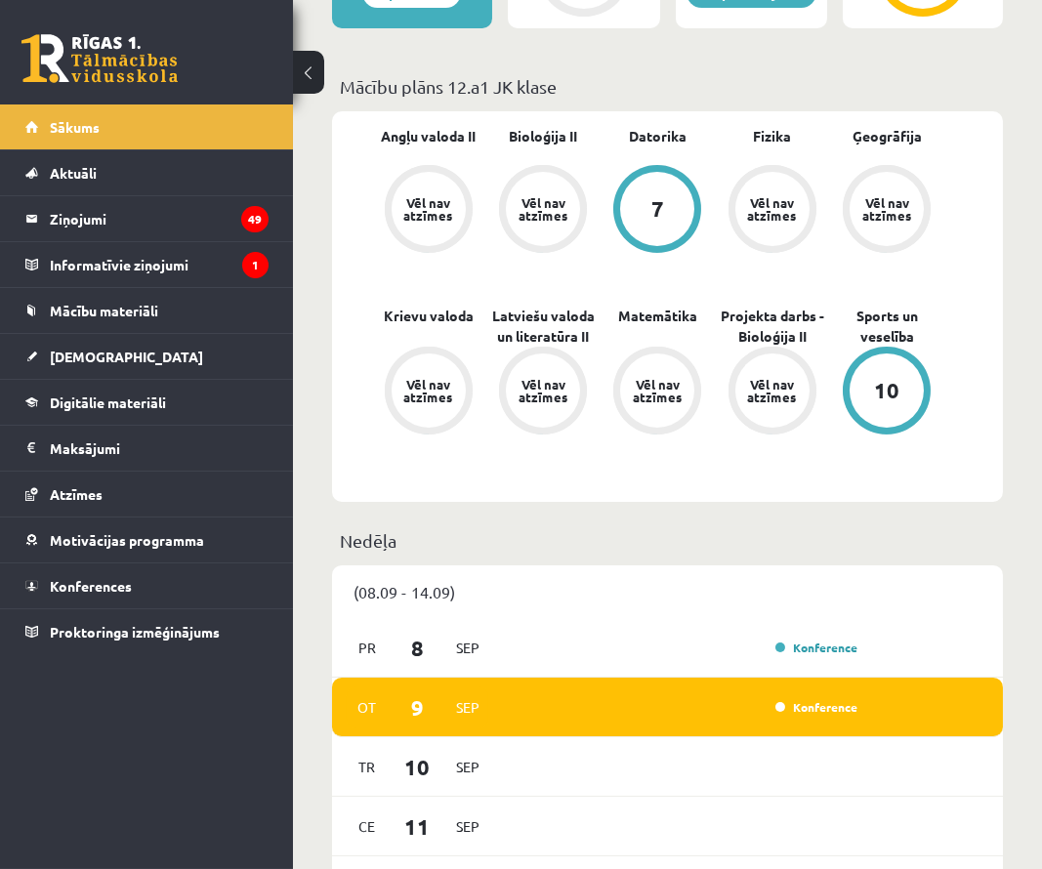
scroll to position [655, 0]
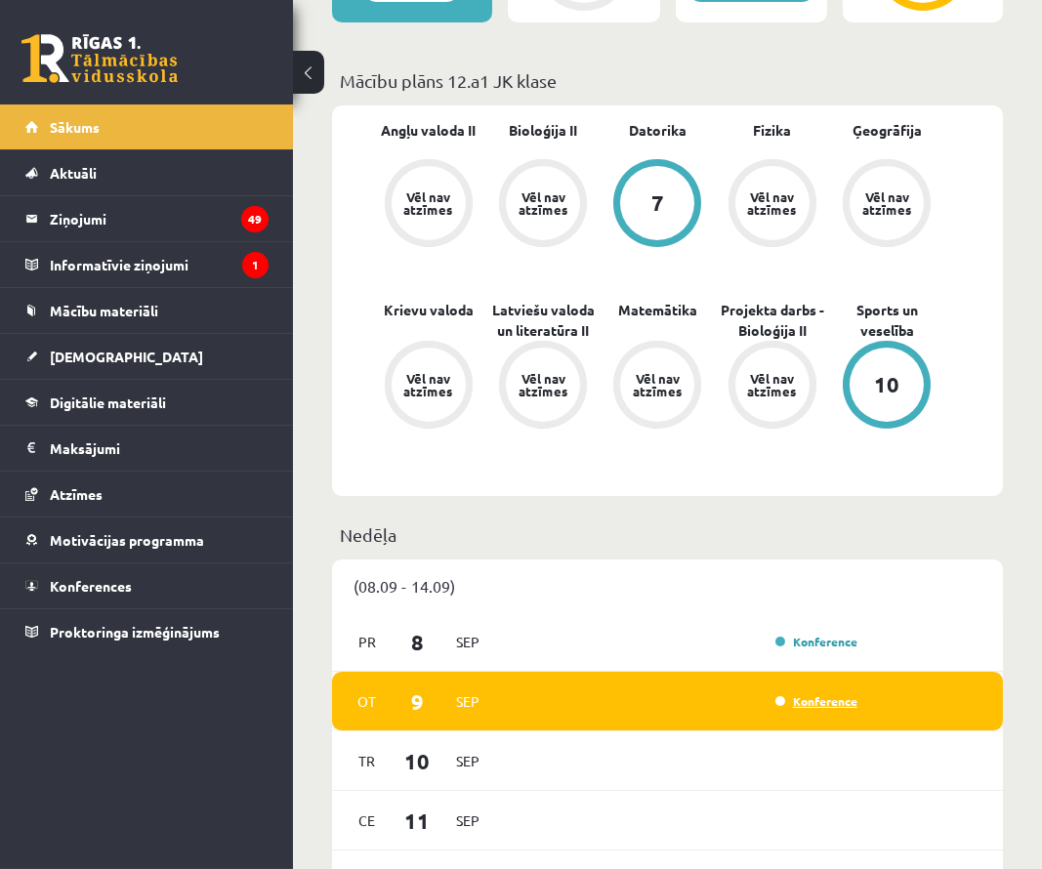
click at [805, 709] on link "Konference" at bounding box center [817, 702] width 82 height 16
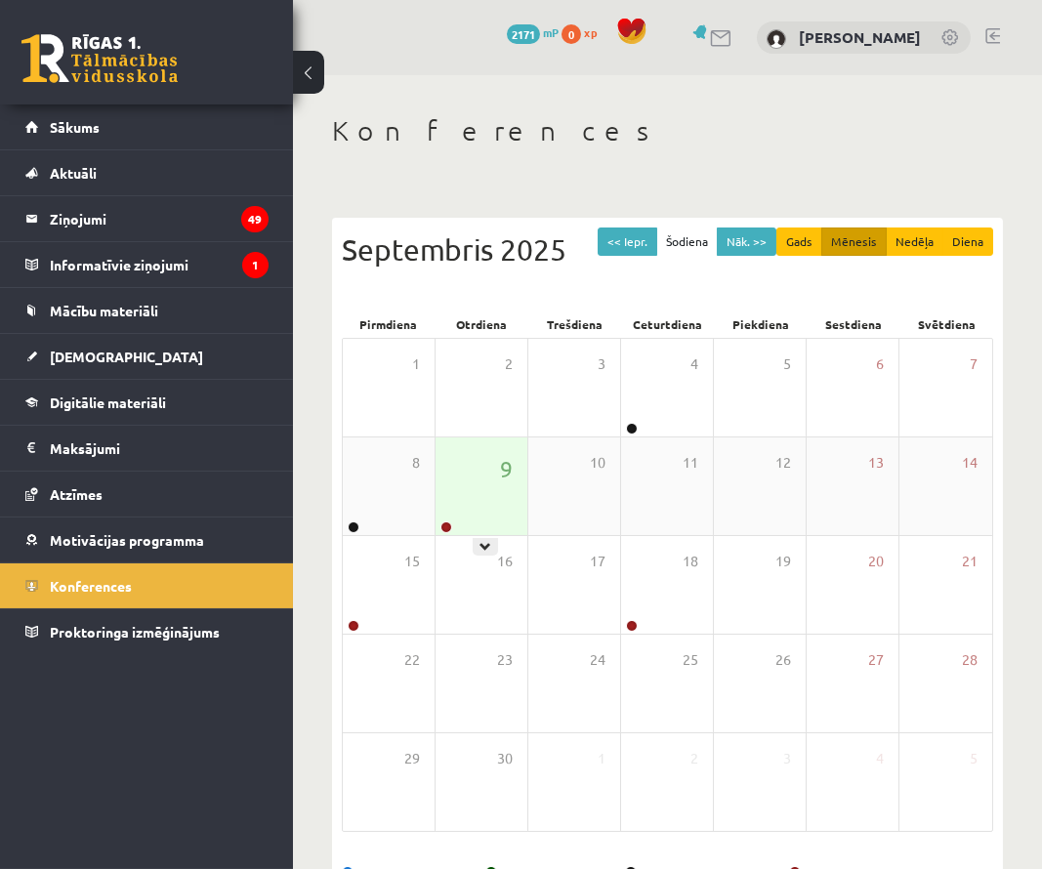
click at [483, 498] on div "9" at bounding box center [482, 487] width 92 height 98
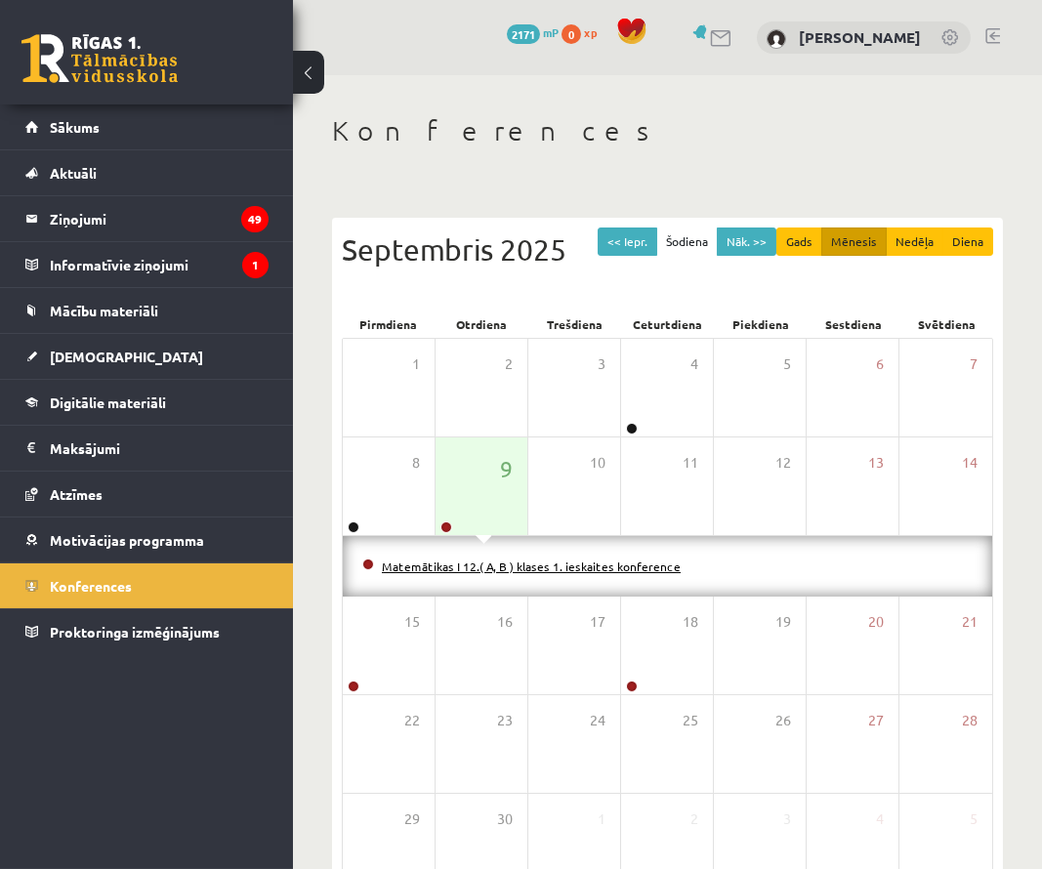
click at [509, 566] on link "Matemātikas I 12.( A, B ) klases 1. ieskaites konference" at bounding box center [531, 567] width 299 height 16
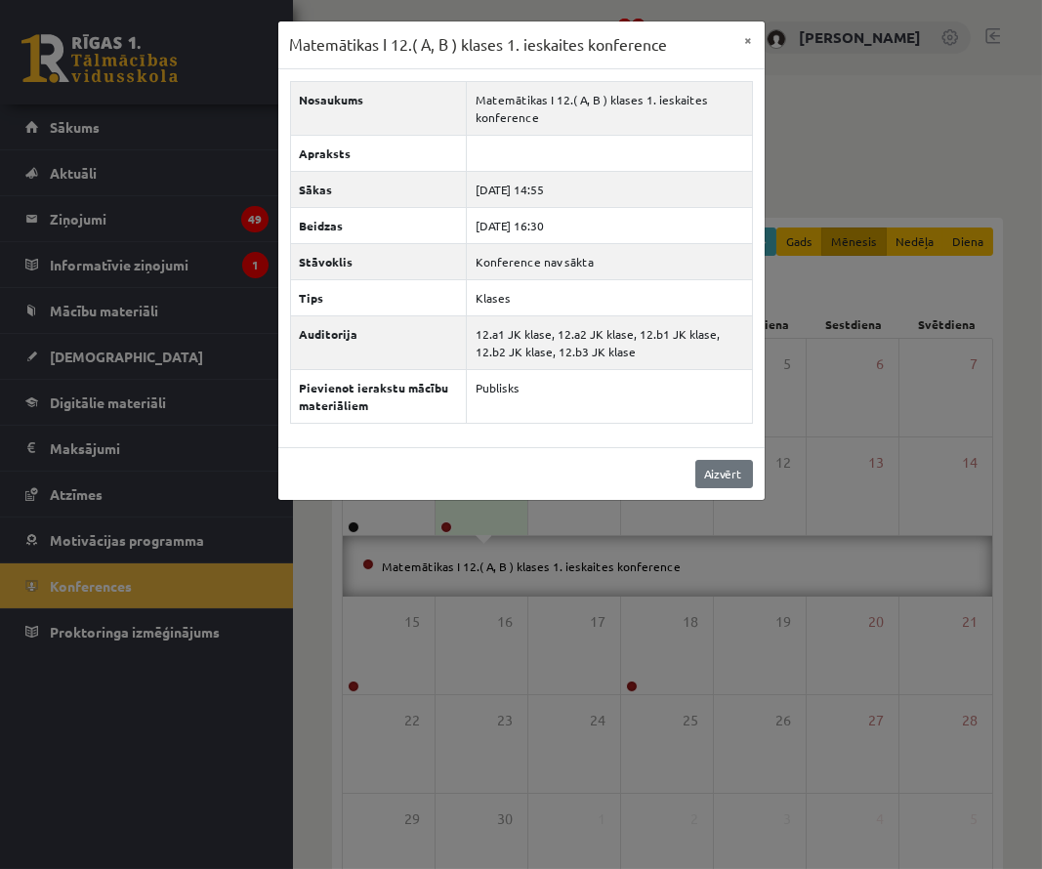
click at [711, 468] on link "Aizvērt" at bounding box center [725, 474] width 58 height 28
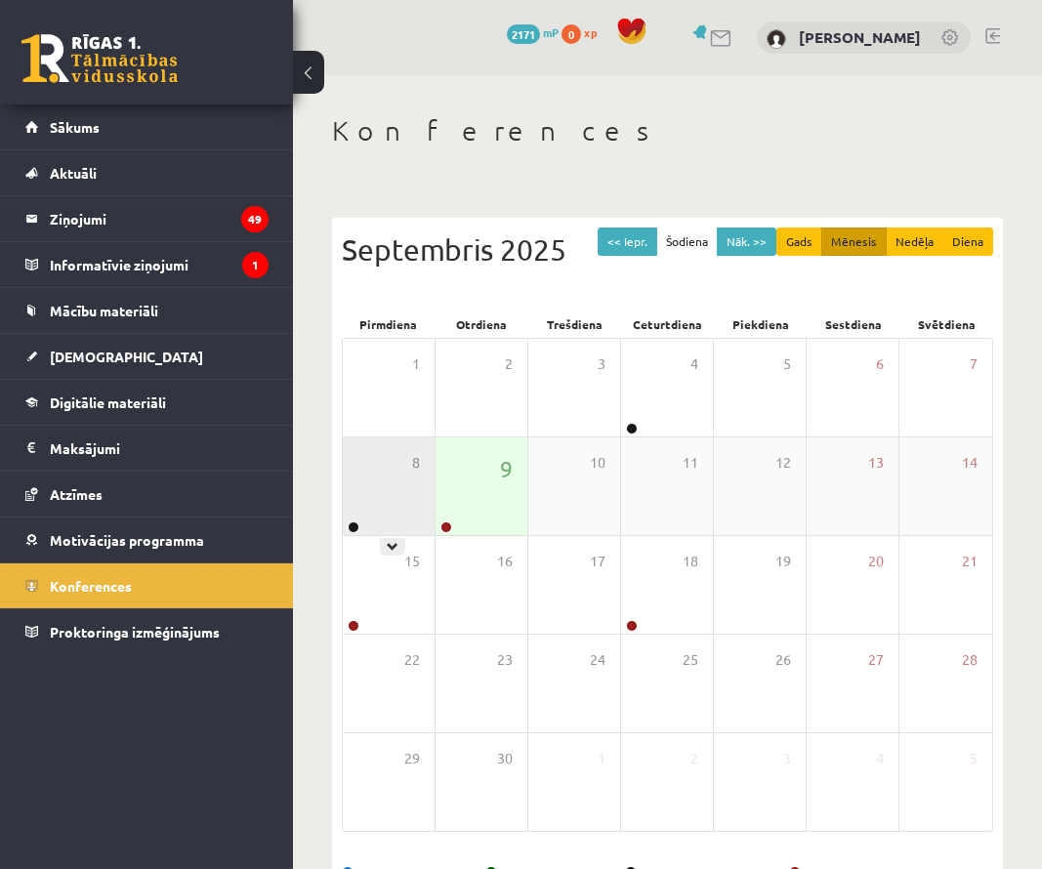
click at [402, 497] on div "8" at bounding box center [389, 487] width 92 height 98
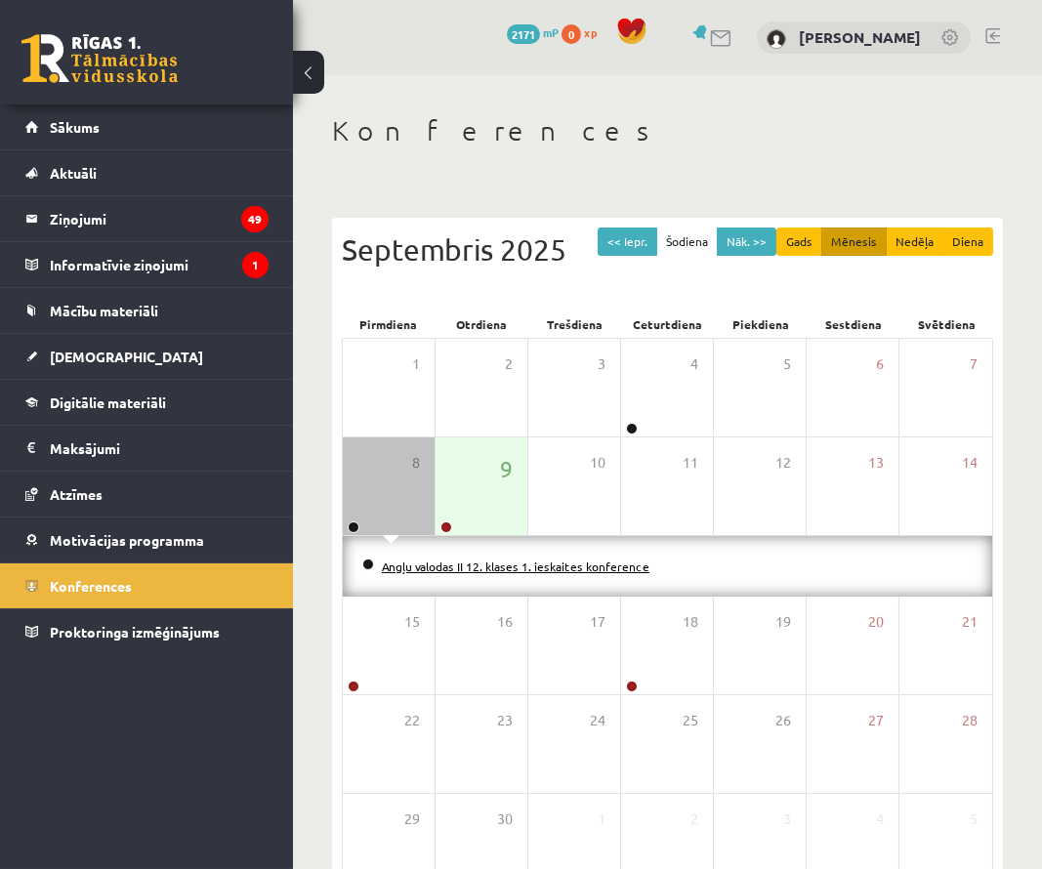
click at [392, 564] on link "Angļu valodas II 12. klases 1. ieskaites konference" at bounding box center [516, 567] width 268 height 16
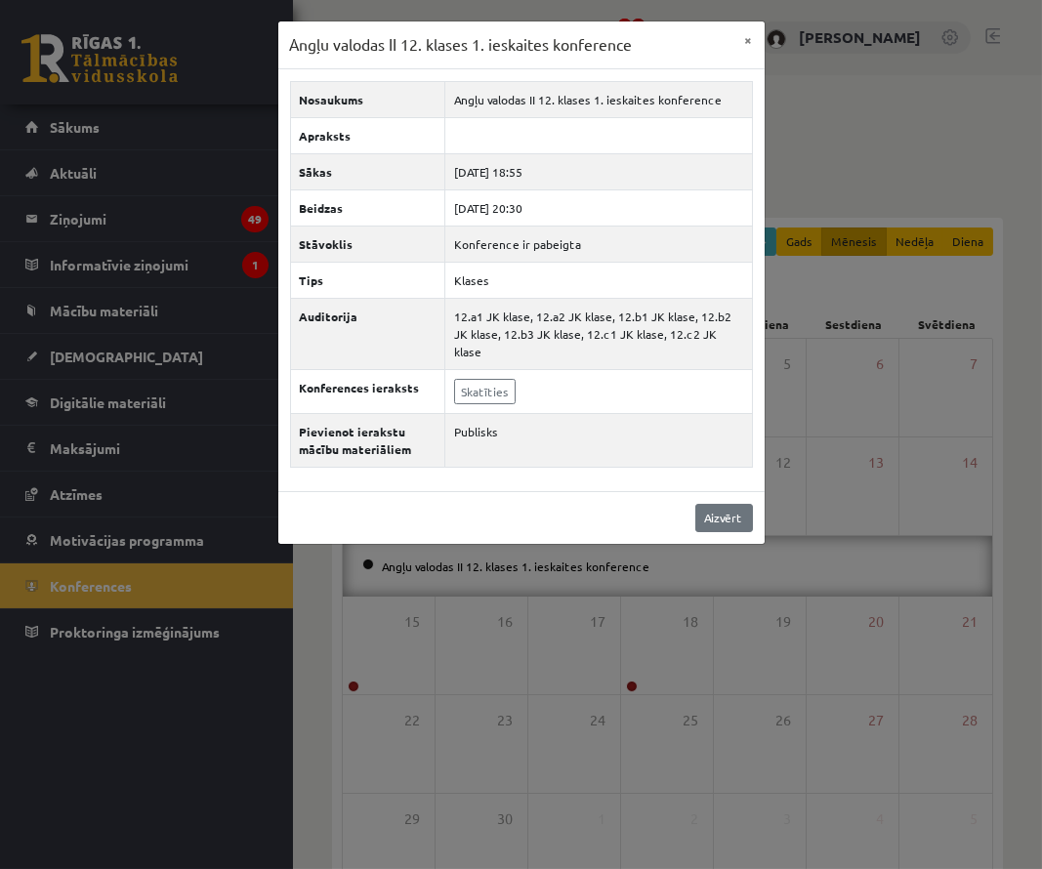
click at [720, 504] on link "Aizvērt" at bounding box center [725, 518] width 58 height 28
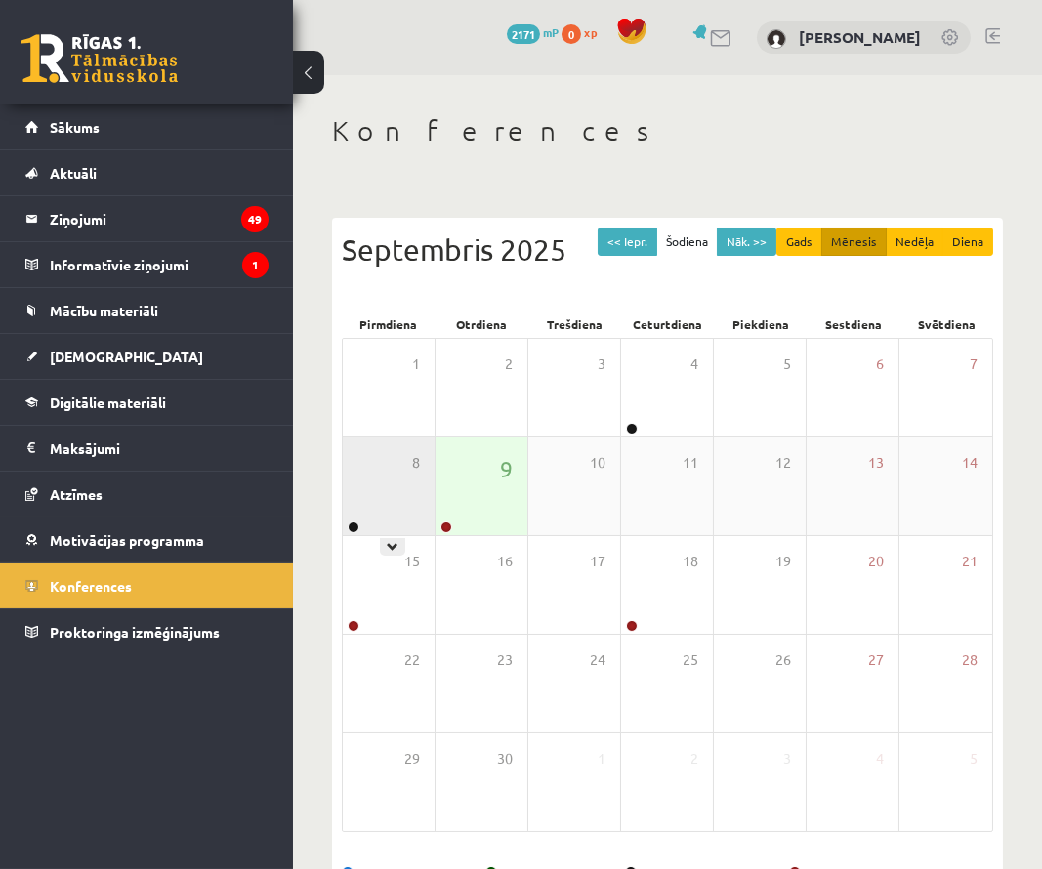
click at [373, 496] on div "8" at bounding box center [389, 487] width 92 height 98
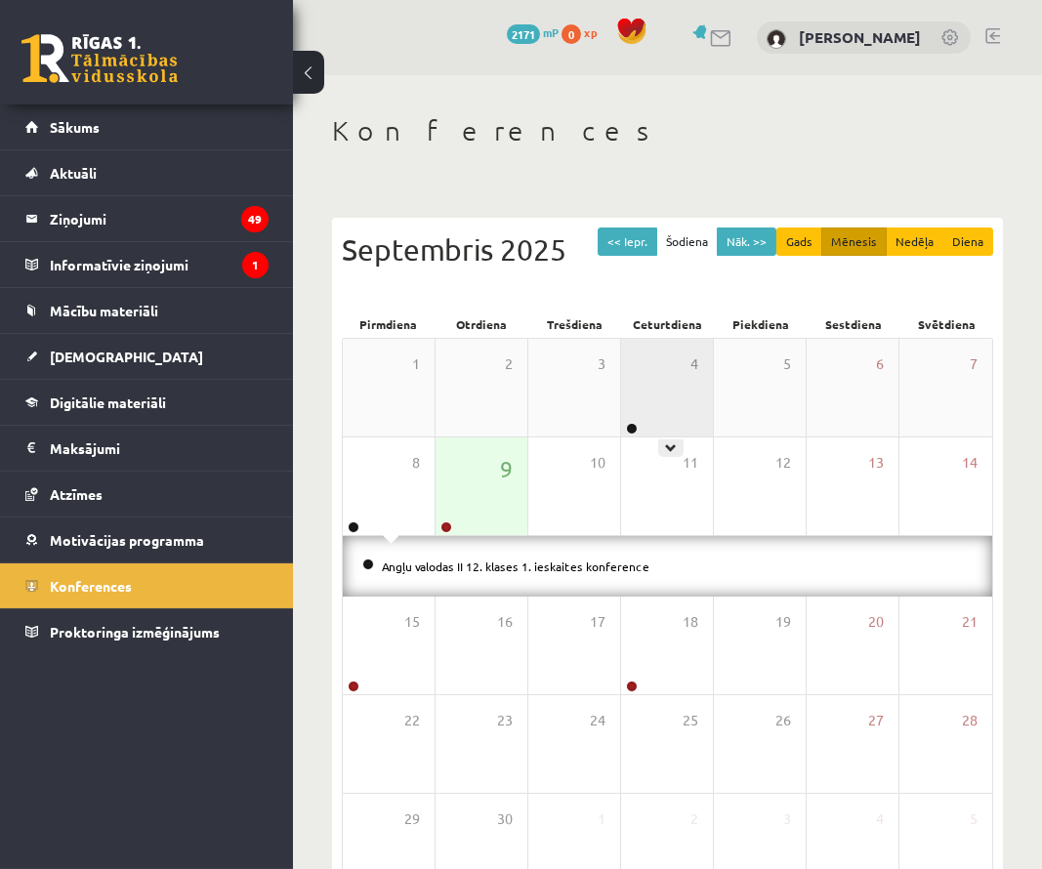
click at [623, 369] on div "4" at bounding box center [667, 388] width 92 height 98
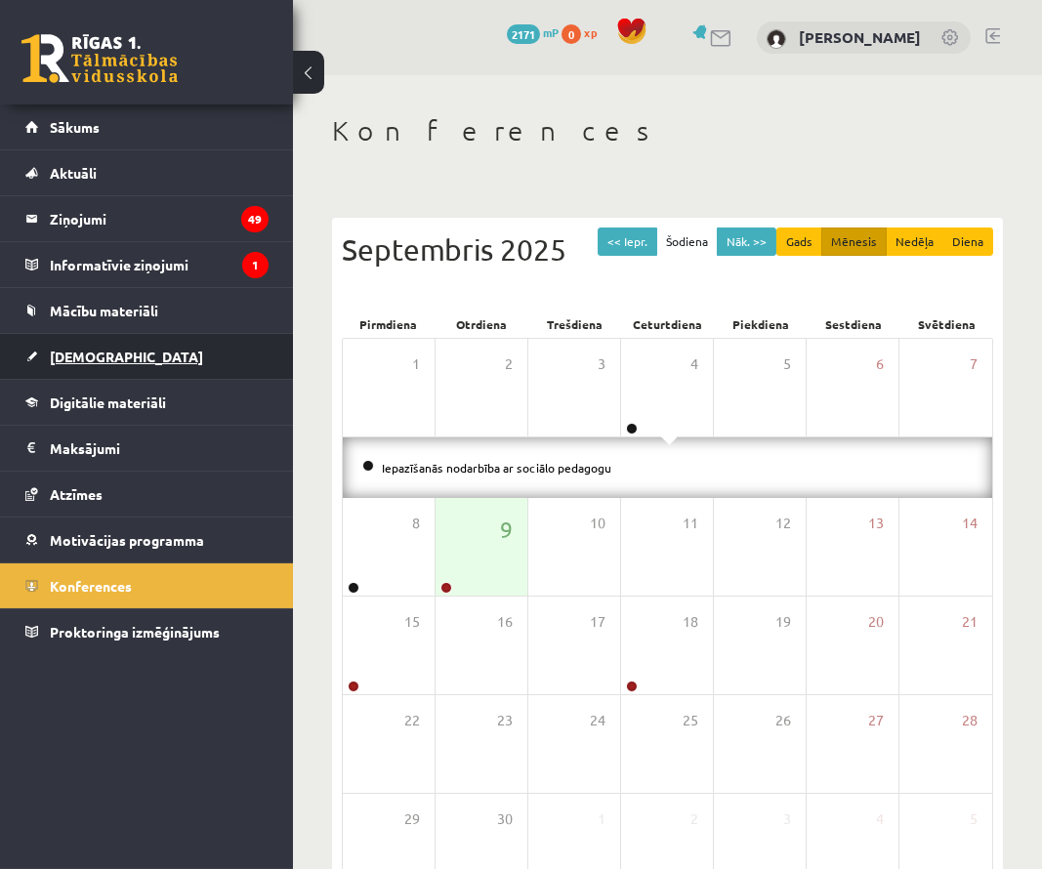
click at [82, 357] on span "[DEMOGRAPHIC_DATA]" at bounding box center [126, 357] width 153 height 18
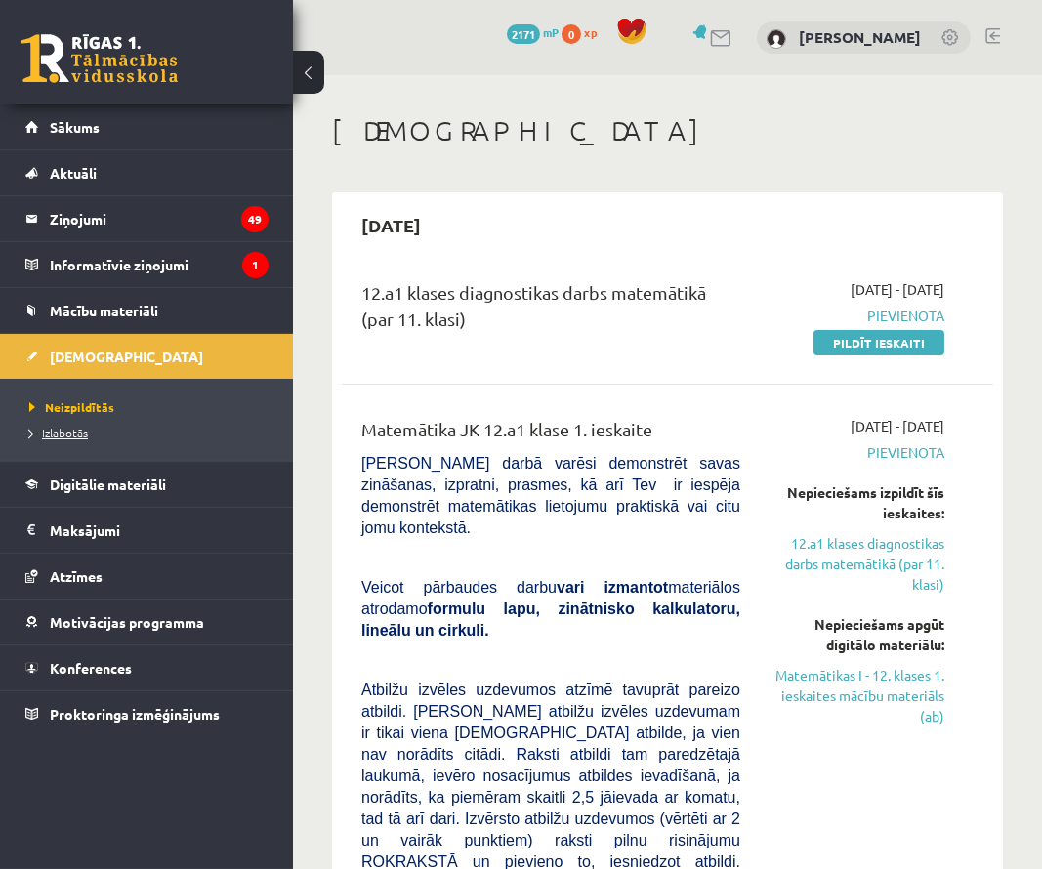
click at [54, 439] on span "Izlabotās" at bounding box center [58, 433] width 59 height 16
